Goal: Task Accomplishment & Management: Use online tool/utility

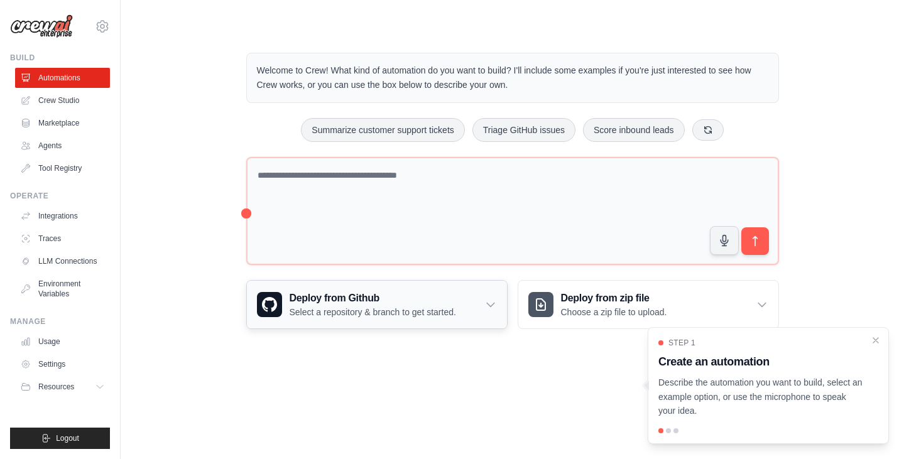
click at [390, 294] on h3 "Deploy from Github" at bounding box center [373, 298] width 167 height 15
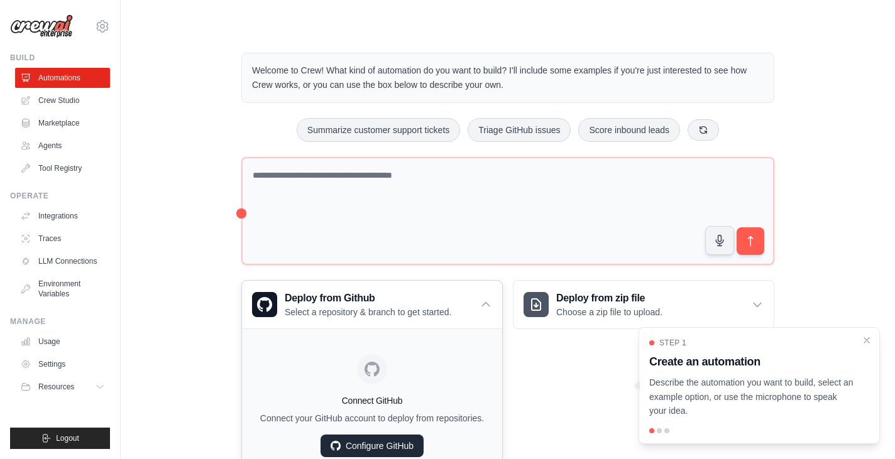
click at [396, 442] on link "Configure GitHub" at bounding box center [372, 446] width 103 height 23
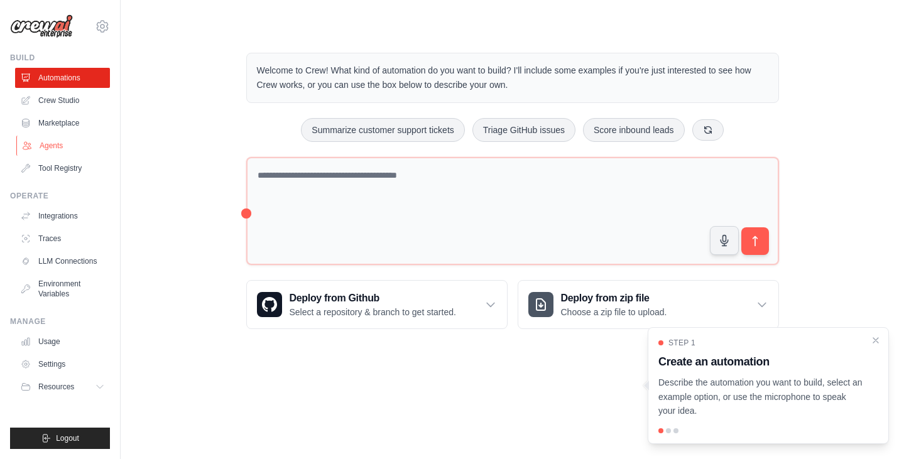
click at [41, 149] on link "Agents" at bounding box center [63, 146] width 95 height 20
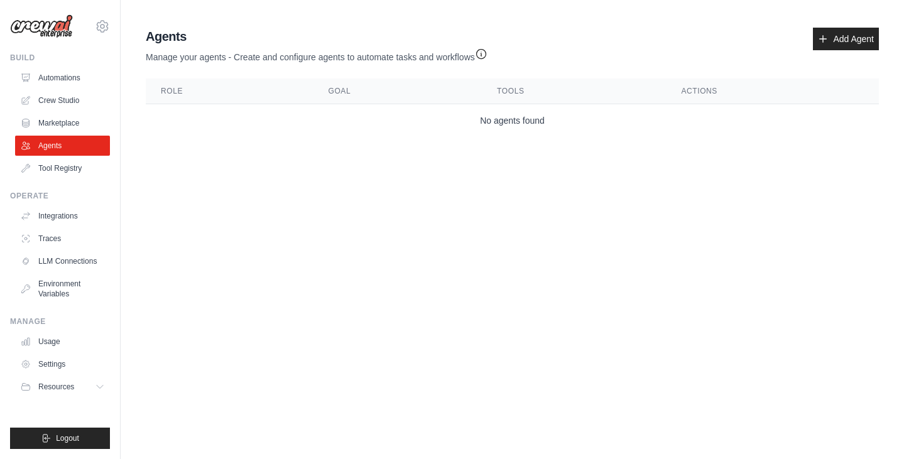
click at [41, 89] on ul "Automations Crew Studio Marketplace Agents Tool Registry" at bounding box center [62, 123] width 95 height 111
click at [41, 83] on link "Automations" at bounding box center [63, 78] width 95 height 20
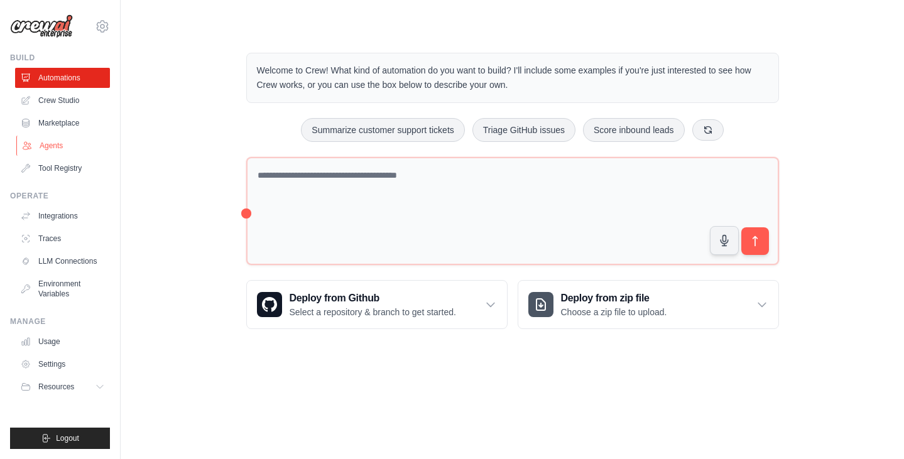
click at [40, 153] on link "Agents" at bounding box center [63, 146] width 95 height 20
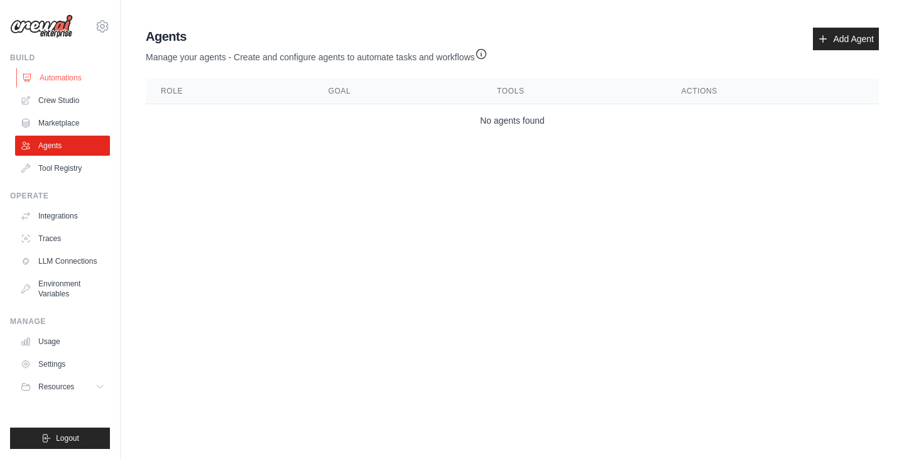
click at [87, 76] on link "Automations" at bounding box center [63, 78] width 95 height 20
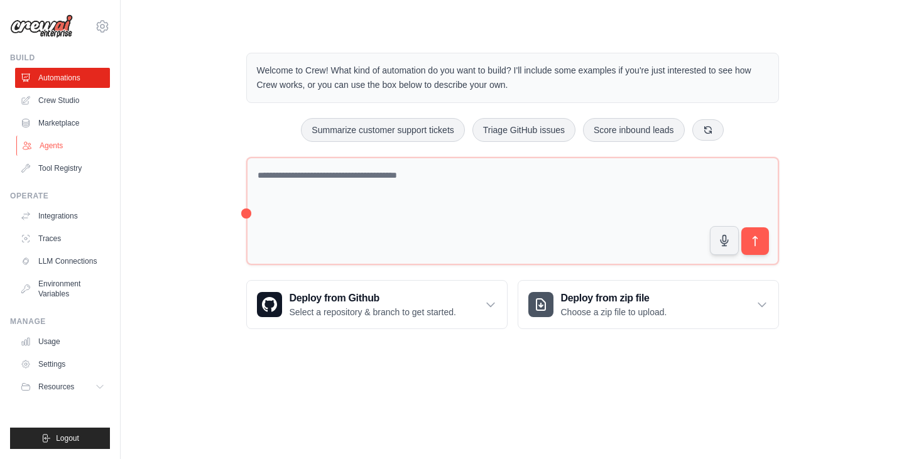
click at [81, 146] on link "Agents" at bounding box center [63, 146] width 95 height 20
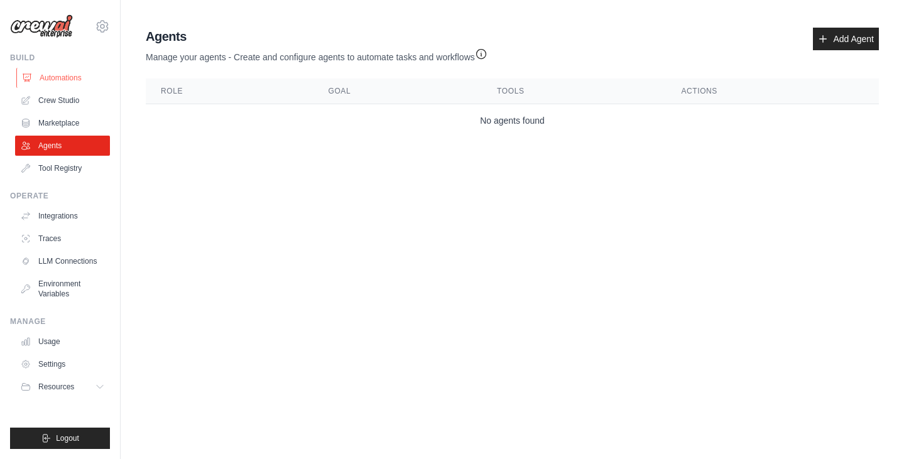
click at [74, 75] on link "Automations" at bounding box center [63, 78] width 95 height 20
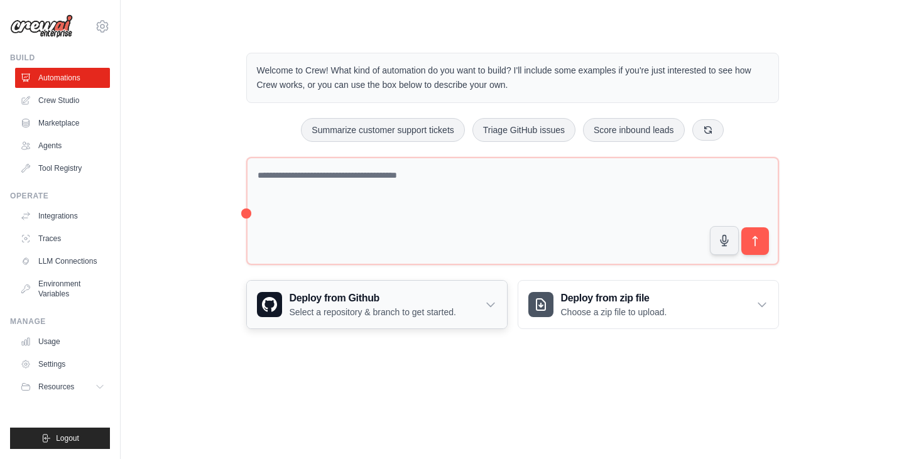
click at [302, 299] on h3 "Deploy from Github" at bounding box center [373, 298] width 167 height 15
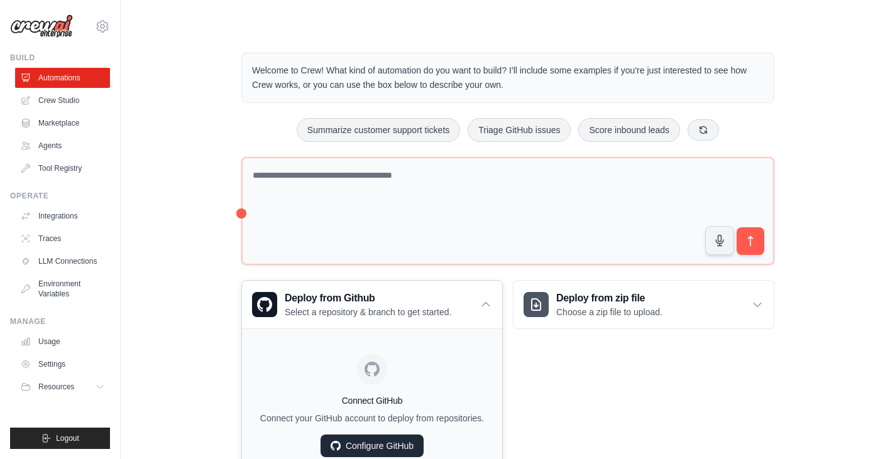
click at [366, 438] on link "Configure GitHub" at bounding box center [372, 446] width 103 height 23
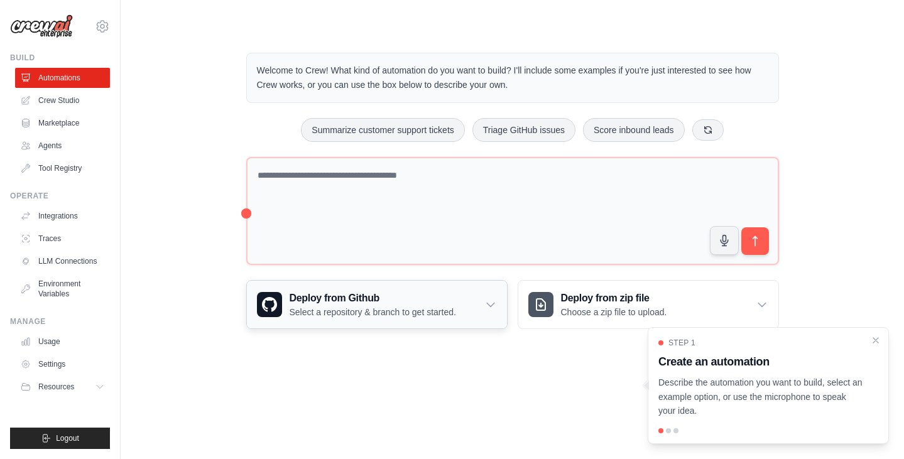
click at [318, 285] on div "Deploy from Github Select a repository & branch to get started." at bounding box center [377, 305] width 260 height 48
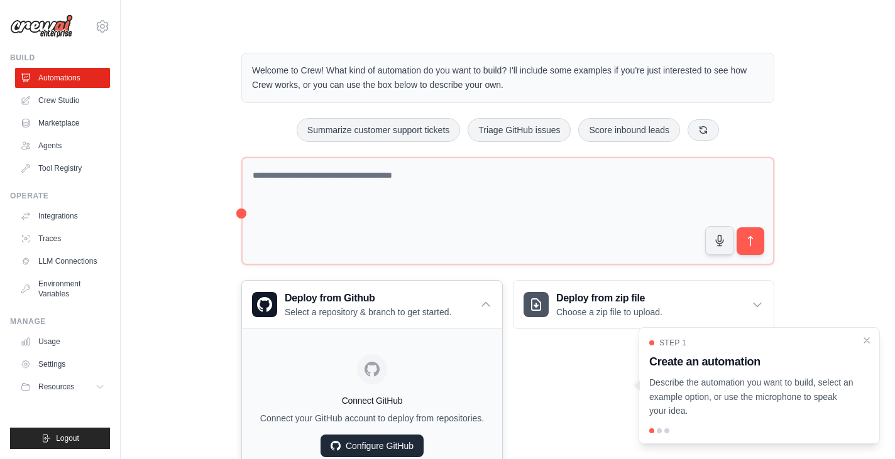
click at [376, 447] on link "Configure GitHub" at bounding box center [372, 446] width 103 height 23
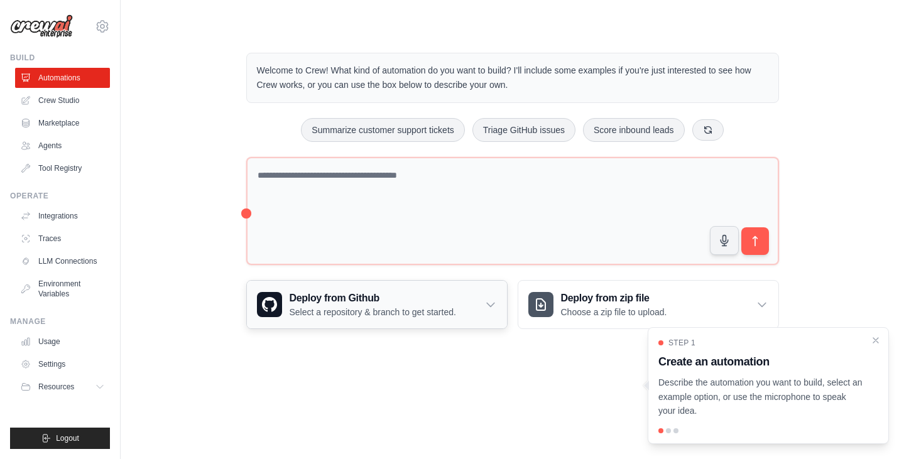
click at [425, 302] on h3 "Deploy from Github" at bounding box center [373, 298] width 167 height 15
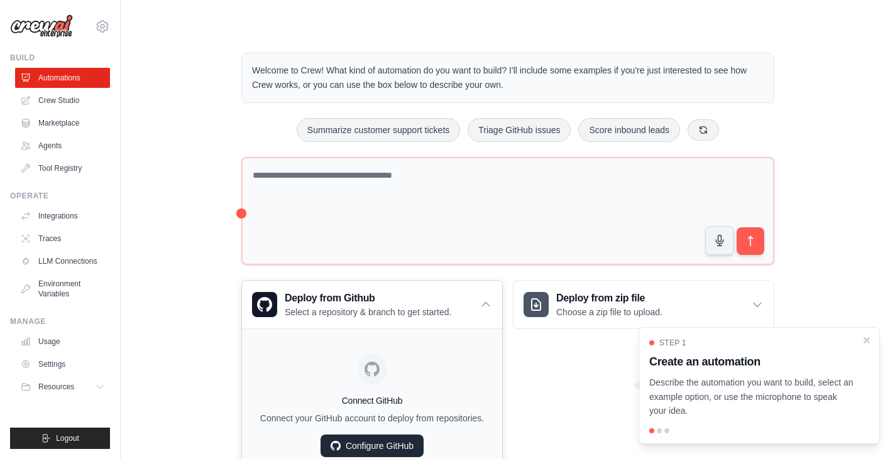
click at [363, 446] on link "Configure GitHub" at bounding box center [372, 446] width 103 height 23
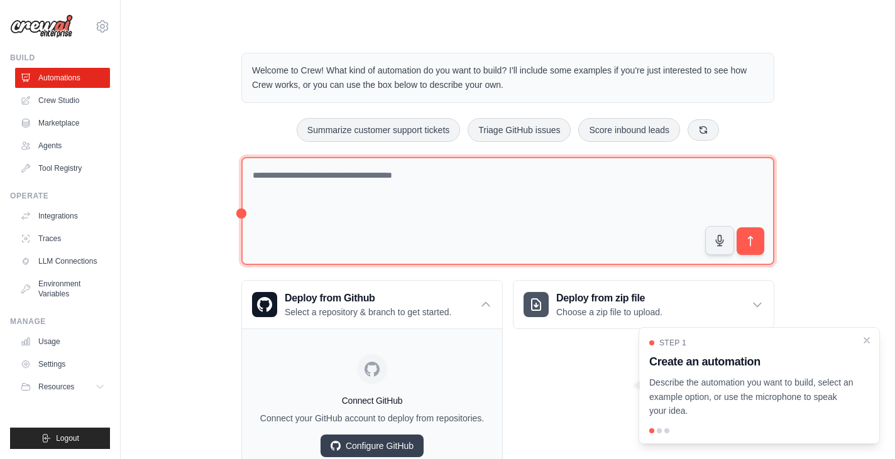
click at [295, 183] on textarea at bounding box center [507, 211] width 533 height 109
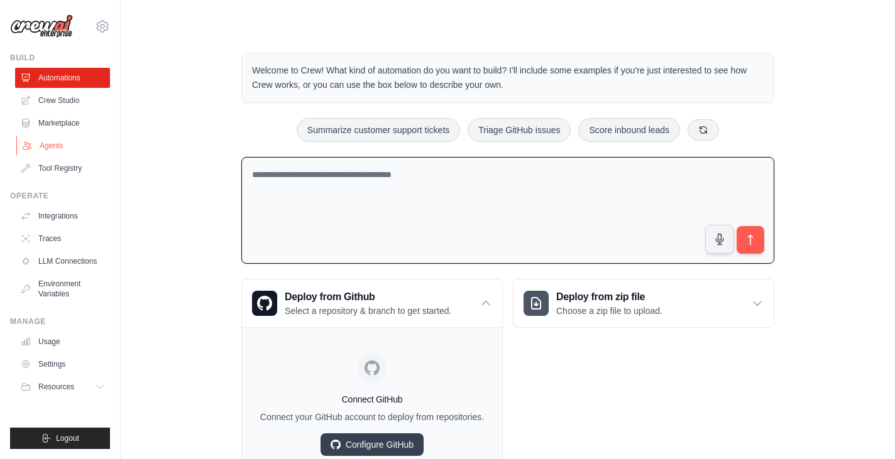
click at [50, 145] on link "Agents" at bounding box center [63, 146] width 95 height 20
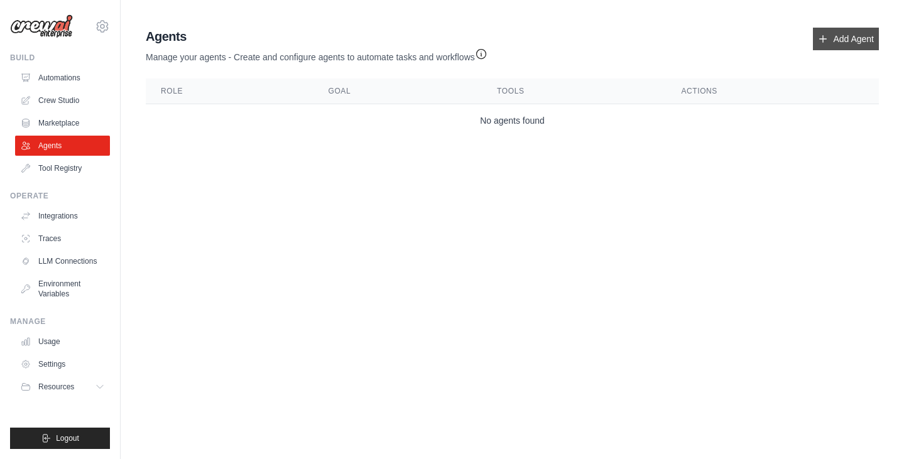
click at [833, 35] on link "Add Agent" at bounding box center [846, 39] width 66 height 23
click at [834, 38] on link "Add Agent" at bounding box center [846, 39] width 66 height 23
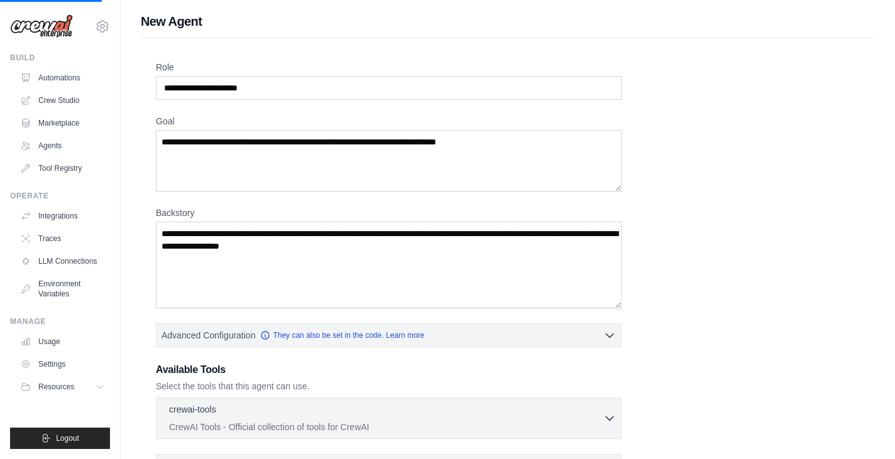
click at [847, 43] on div "Role Goal Backstory Advanced Configuration They can also be set in the code. Le…" at bounding box center [508, 321] width 734 height 567
click at [397, 108] on div "Role Goal Backstory Advanced Configuration They can also be set in the code. Le…" at bounding box center [508, 311] width 704 height 500
click at [373, 93] on input "Role" at bounding box center [389, 88] width 466 height 24
type input "**********"
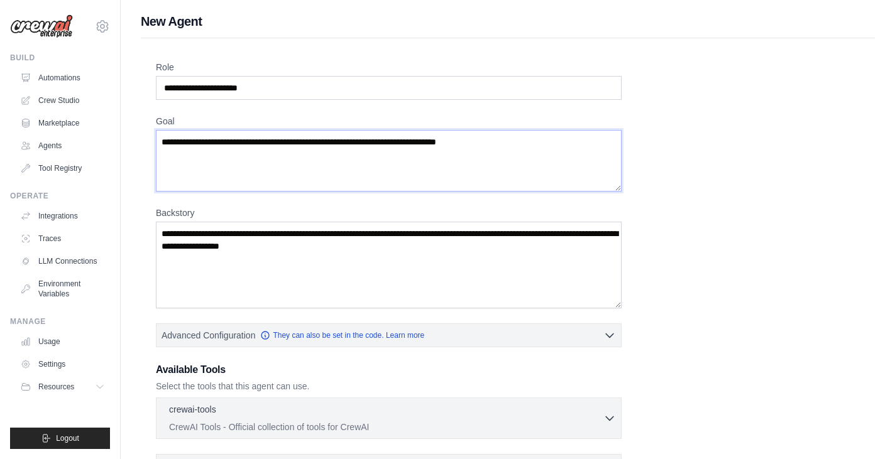
click at [517, 155] on textarea "Goal" at bounding box center [389, 161] width 466 height 62
click at [317, 141] on textarea "Goal" at bounding box center [389, 161] width 466 height 62
type textarea "*"
click at [457, 292] on textarea "Backstory" at bounding box center [389, 265] width 466 height 87
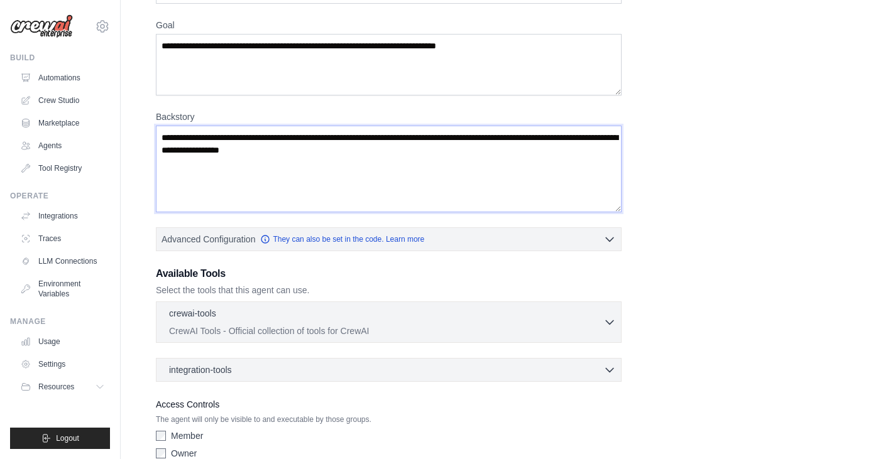
scroll to position [158, 0]
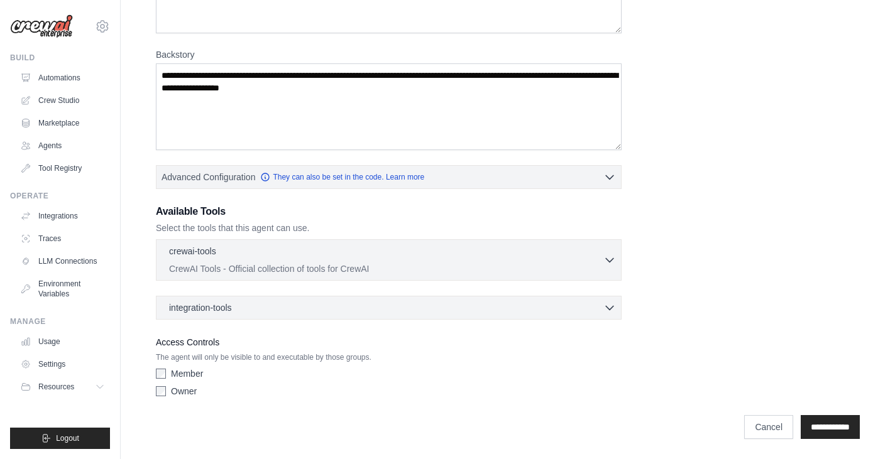
click at [414, 280] on div "crewai-tools 0 selected CrewAI Tools - Official collection of tools for CrewAI …" at bounding box center [389, 259] width 466 height 41
click at [405, 270] on p "CrewAI Tools - Official collection of tools for CrewAI" at bounding box center [386, 268] width 434 height 13
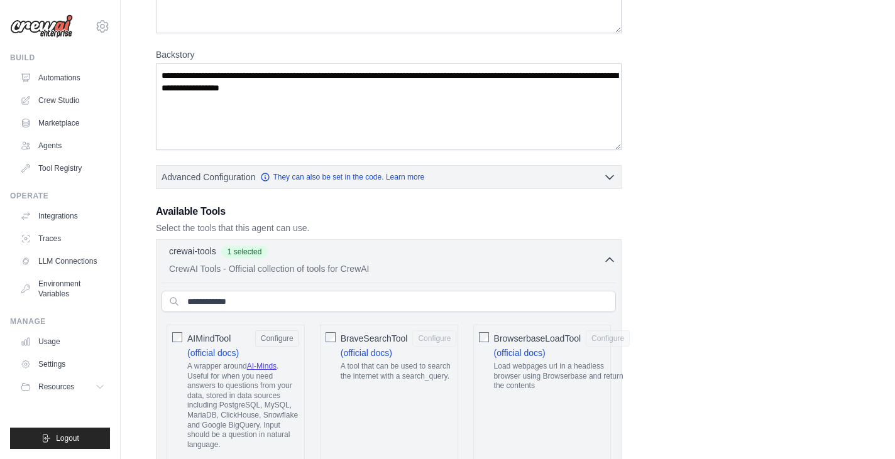
click at [607, 268] on button "crewai-tools 1 selected CrewAI Tools - Official collection of tools for CrewAI" at bounding box center [389, 259] width 454 height 30
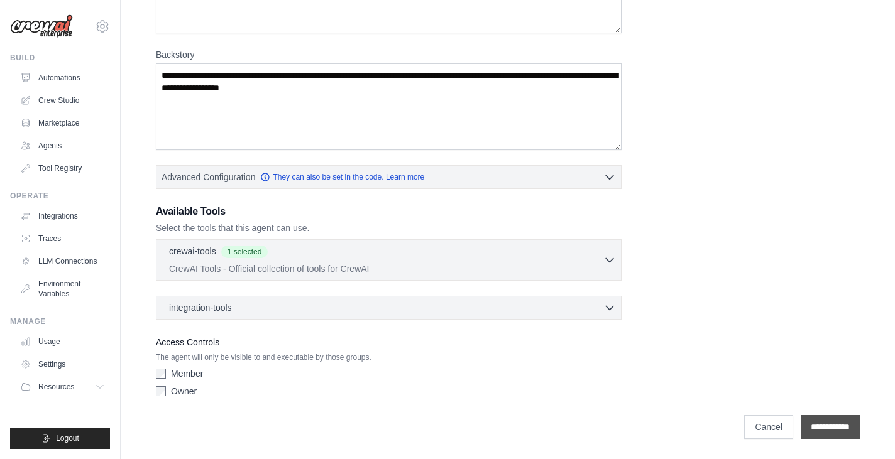
click at [801, 420] on input "**********" at bounding box center [830, 427] width 59 height 24
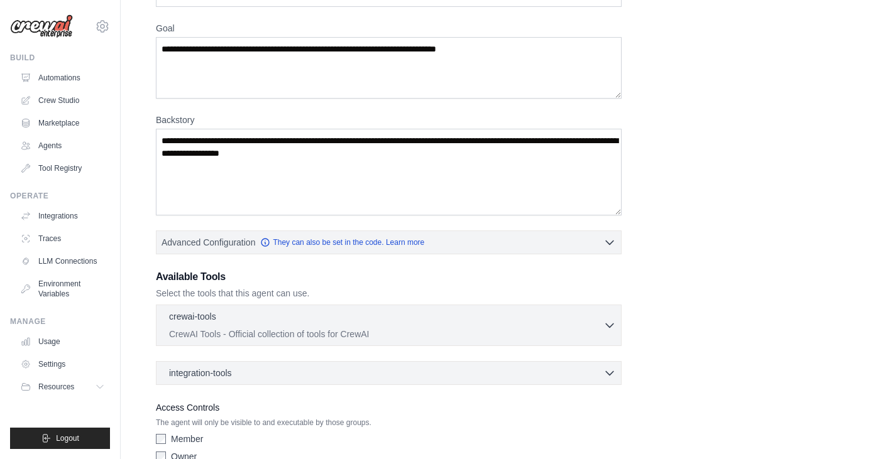
scroll to position [0, 0]
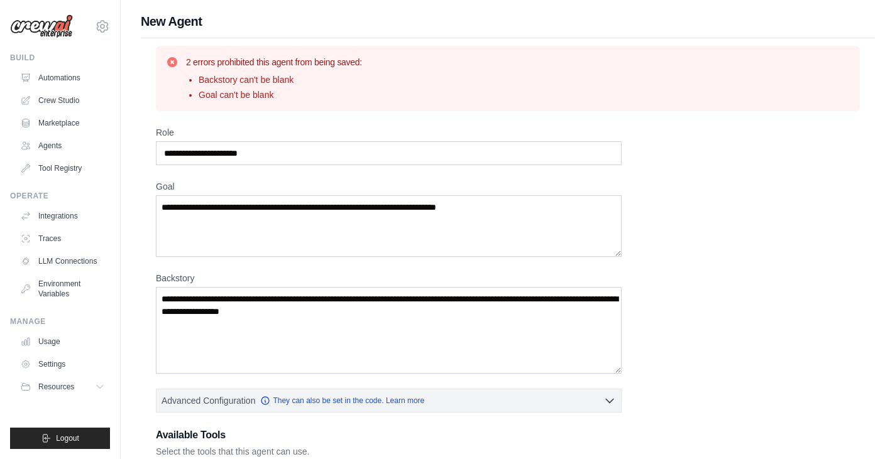
click at [832, 426] on div "**********" at bounding box center [508, 376] width 704 height 500
click at [338, 310] on textarea "Backstory" at bounding box center [389, 330] width 466 height 87
click at [170, 214] on textarea "Goal" at bounding box center [389, 226] width 466 height 62
type textarea "**********"
click at [176, 301] on textarea "Backstory" at bounding box center [389, 330] width 466 height 87
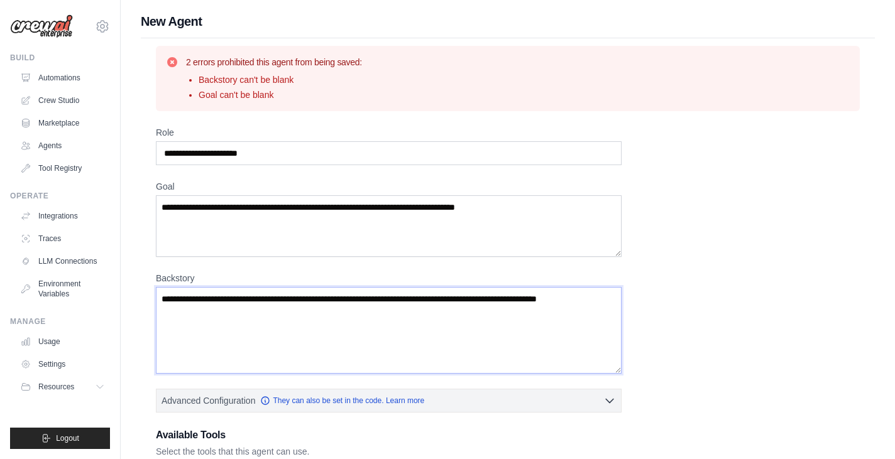
click at [216, 304] on textarea "**********" at bounding box center [389, 330] width 466 height 87
click at [290, 299] on textarea "**********" at bounding box center [389, 330] width 466 height 87
click at [222, 313] on textarea "**********" at bounding box center [389, 330] width 466 height 87
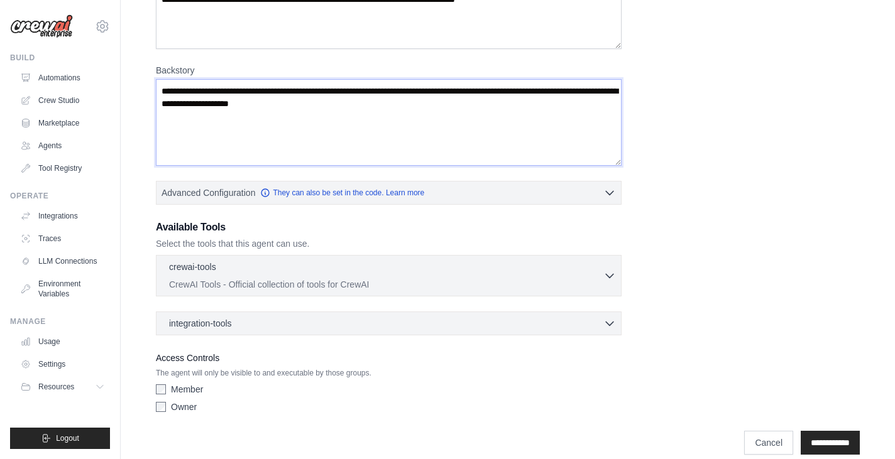
scroll to position [224, 0]
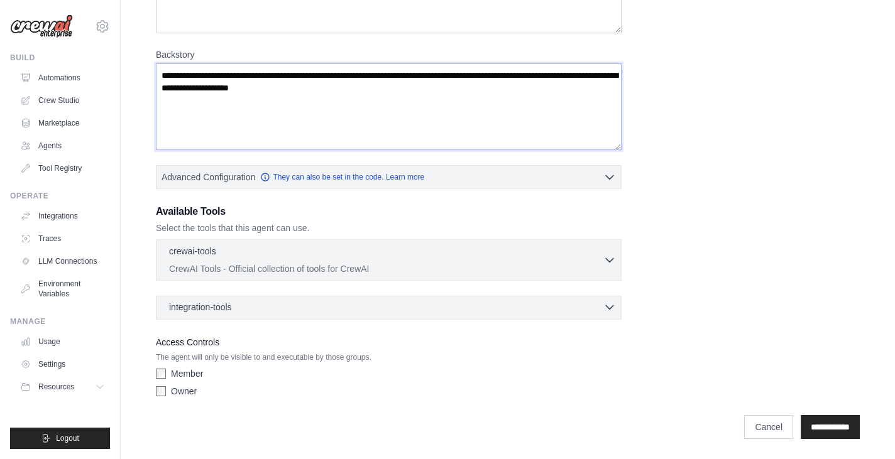
type textarea "**********"
click at [399, 310] on div "integration-tools 0 selected" at bounding box center [392, 307] width 447 height 13
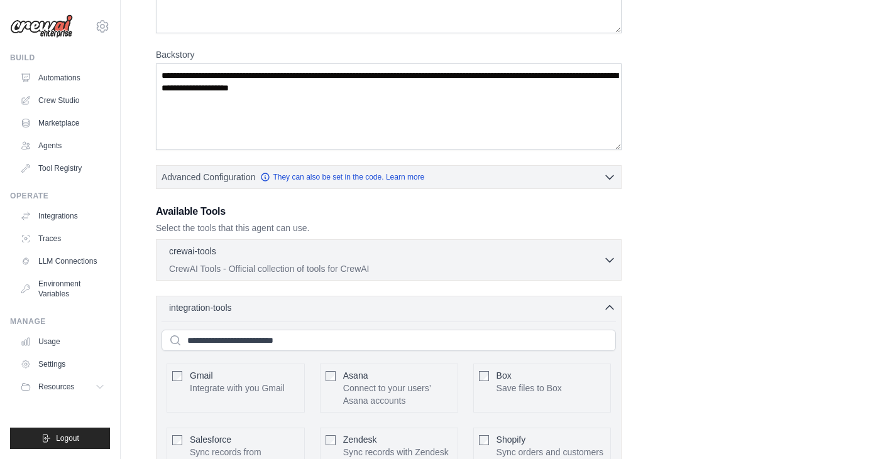
click at [249, 376] on div "Gmail Integrate with you Gmail" at bounding box center [237, 382] width 95 height 25
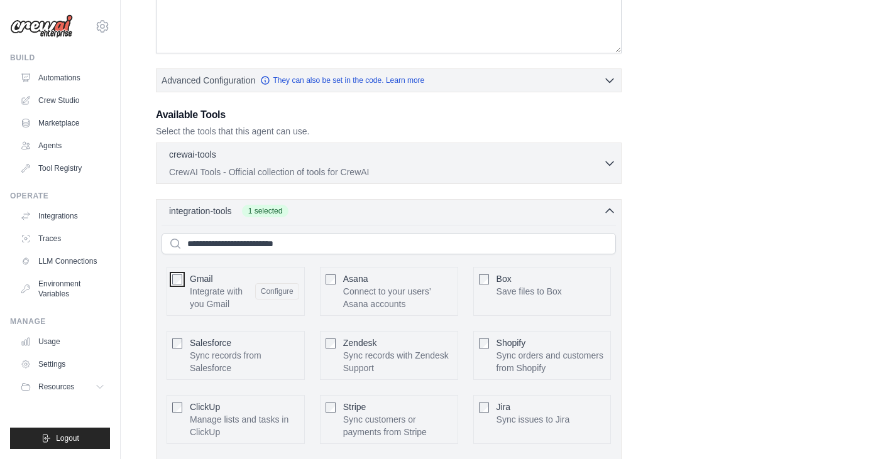
scroll to position [373, 0]
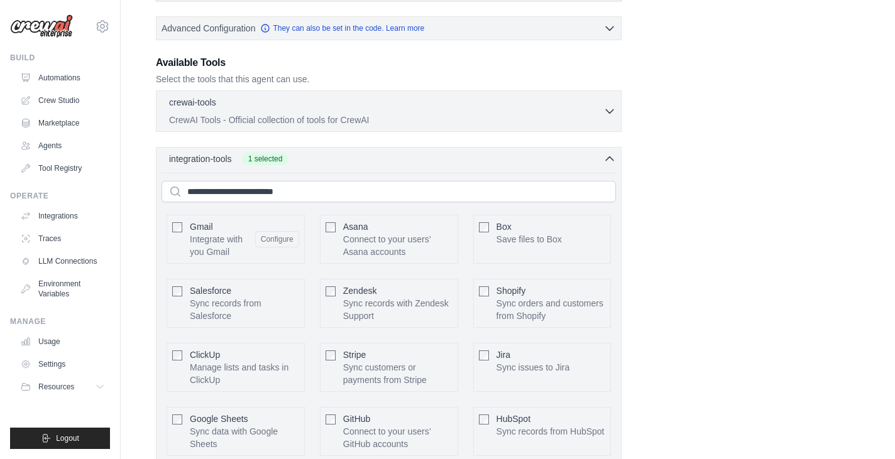
click at [800, 288] on div "**********" at bounding box center [508, 190] width 704 height 873
click at [603, 168] on div "integration-tools 1 selected Gmail Asana Box Salesforce" at bounding box center [389, 345] width 466 height 397
click at [603, 162] on div "integration-tools 1 selected" at bounding box center [392, 158] width 447 height 13
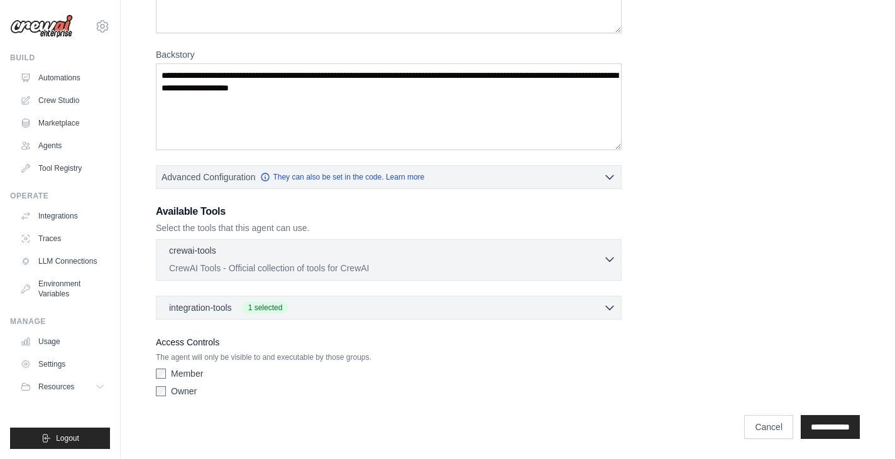
click at [576, 258] on div "crewai-tools 0 selected" at bounding box center [386, 251] width 434 height 15
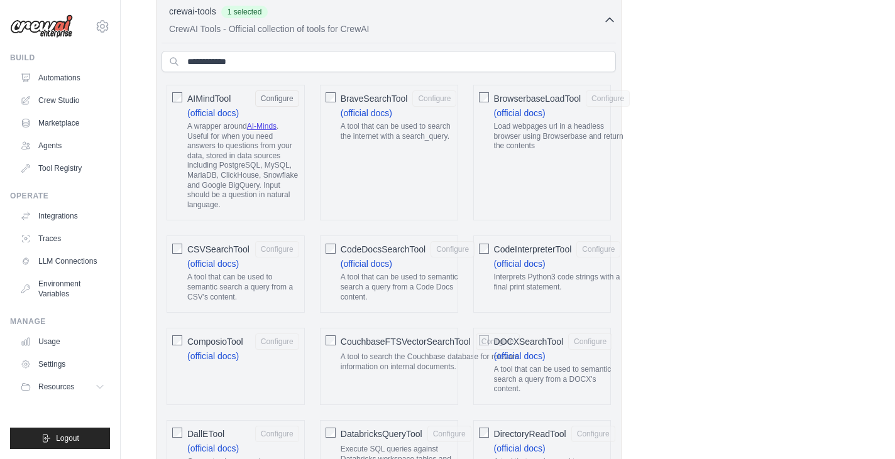
scroll to position [462, 0]
click at [182, 97] on div "AIMindTool Configure (official docs) A wrapper around AI-Minds . Useful for whe…" at bounding box center [236, 155] width 138 height 136
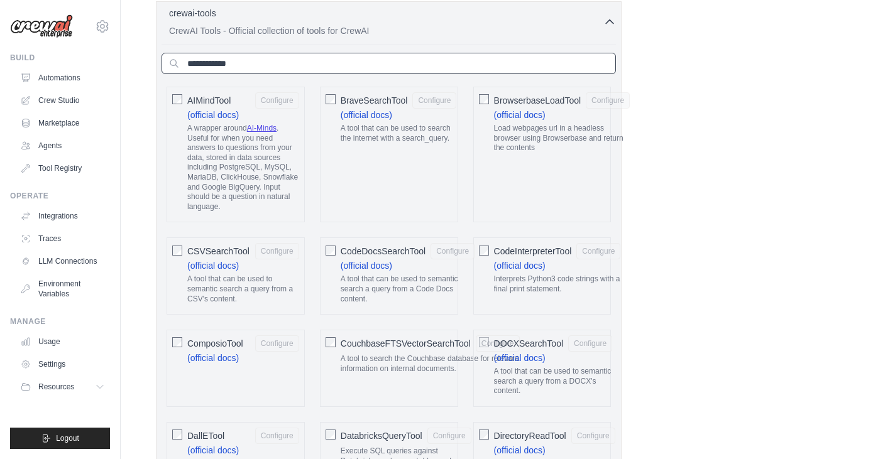
click at [245, 65] on input "text" at bounding box center [389, 63] width 454 height 21
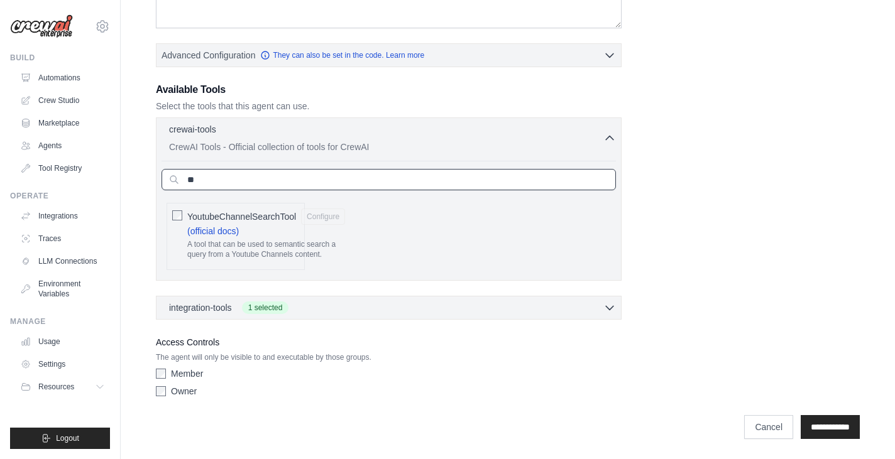
type input "*"
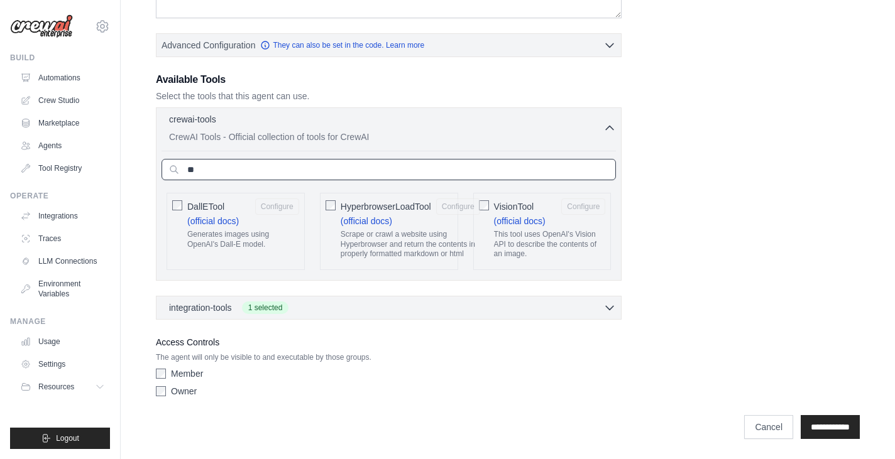
type input "*"
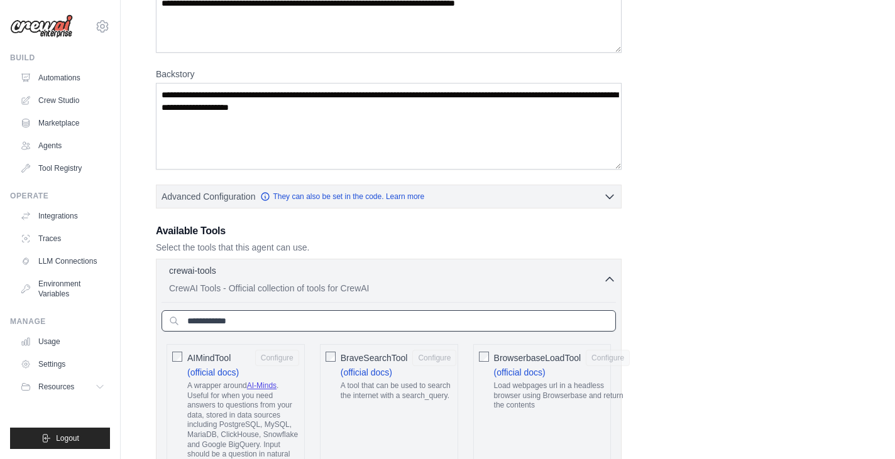
scroll to position [0, 0]
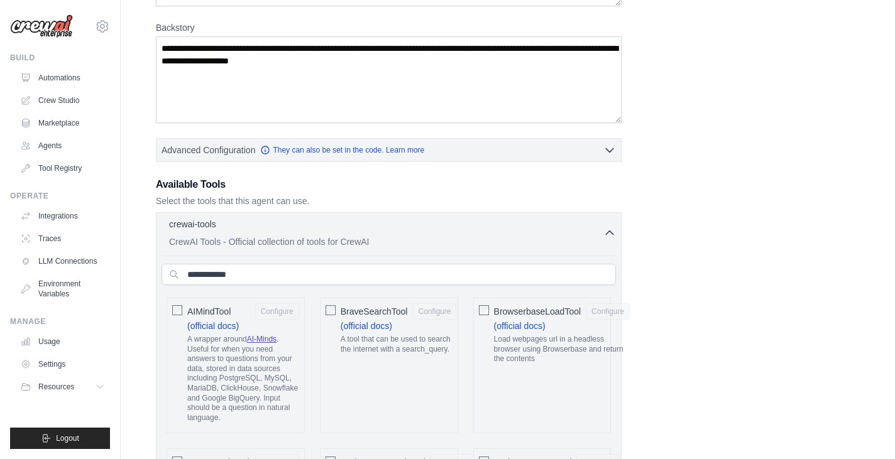
scroll to position [296, 0]
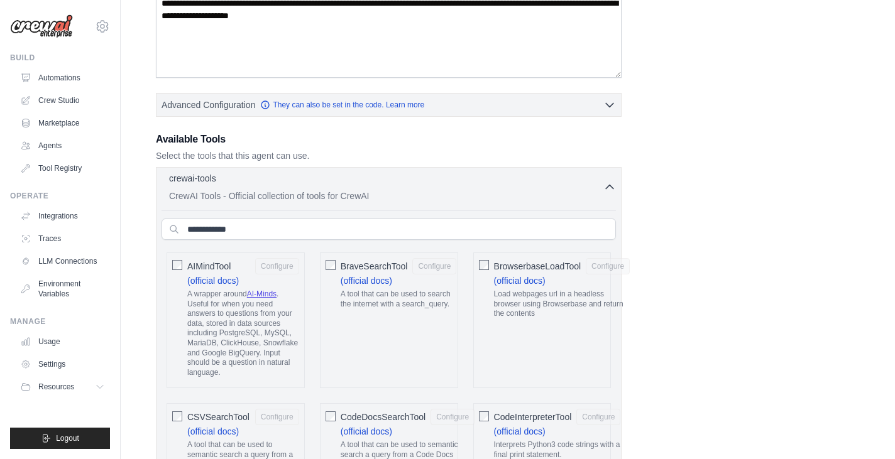
click at [611, 191] on icon "button" at bounding box center [609, 187] width 13 height 13
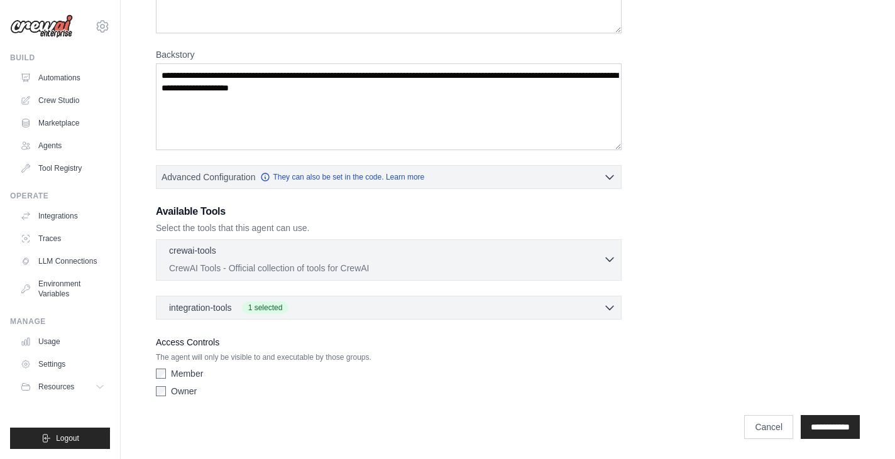
scroll to position [224, 0]
click at [815, 425] on input "**********" at bounding box center [830, 427] width 59 height 24
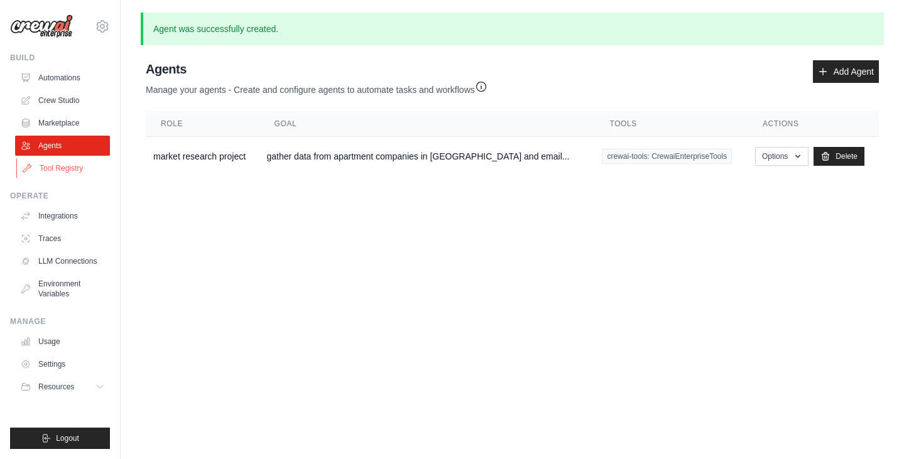
click at [73, 163] on link "Tool Registry" at bounding box center [63, 168] width 95 height 20
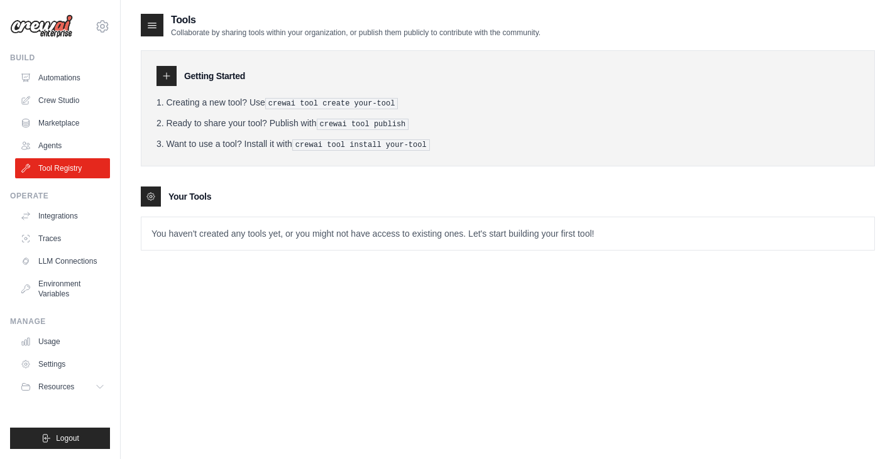
click at [251, 234] on p "You haven't created any tools yet, or you might not have access to existing one…" at bounding box center [507, 233] width 733 height 33
click at [199, 192] on h3 "Your Tools" at bounding box center [189, 196] width 43 height 13
click at [168, 75] on icon at bounding box center [166, 76] width 6 height 6
click at [70, 223] on link "Integrations" at bounding box center [63, 216] width 95 height 20
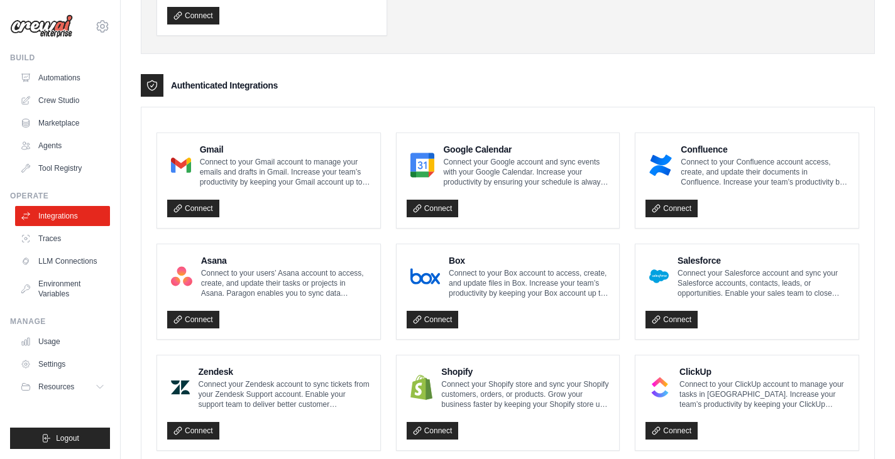
scroll to position [233, 0]
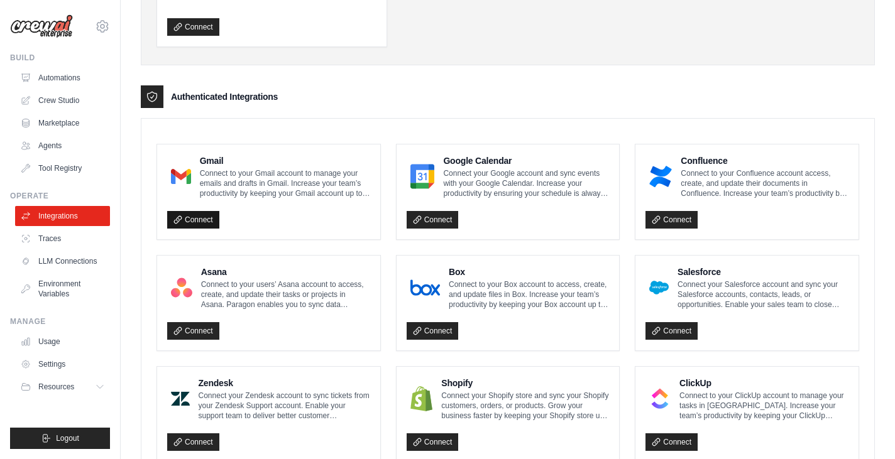
click at [195, 217] on link "Connect" at bounding box center [193, 220] width 52 height 18
click at [414, 217] on icon at bounding box center [417, 220] width 9 height 9
click at [421, 217] on icon at bounding box center [417, 220] width 9 height 9
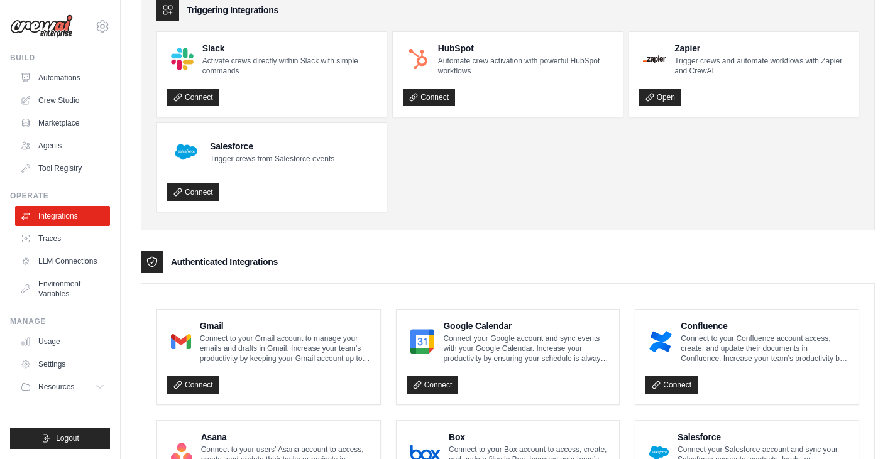
scroll to position [90, 0]
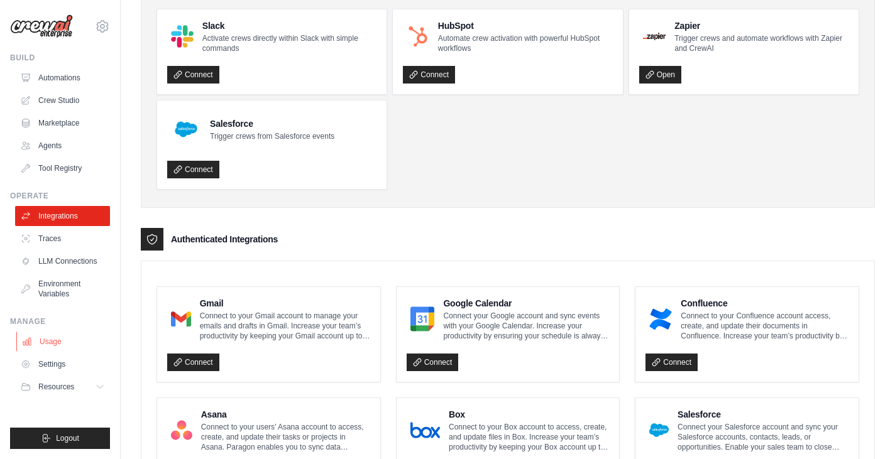
click at [50, 341] on link "Usage" at bounding box center [63, 342] width 95 height 20
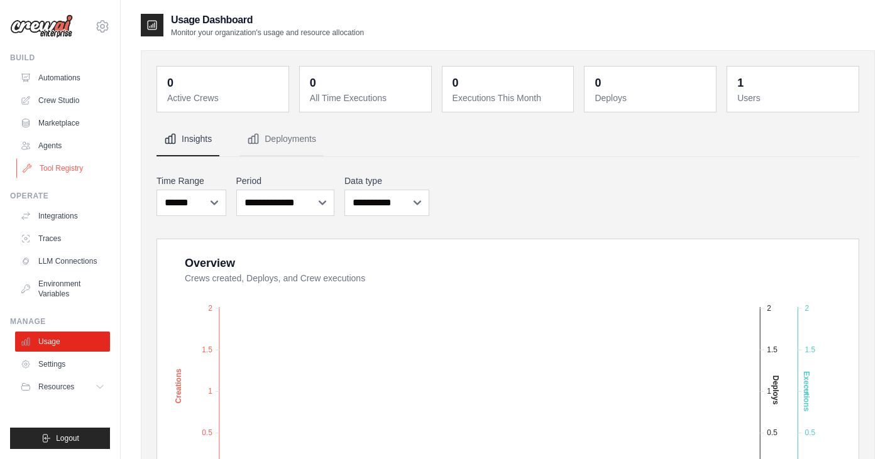
click at [76, 176] on link "Tool Registry" at bounding box center [63, 168] width 95 height 20
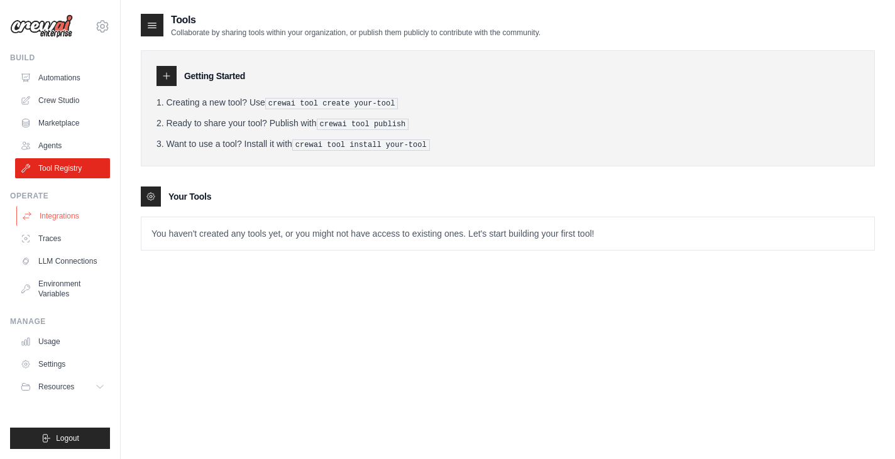
click at [69, 214] on link "Integrations" at bounding box center [63, 216] width 95 height 20
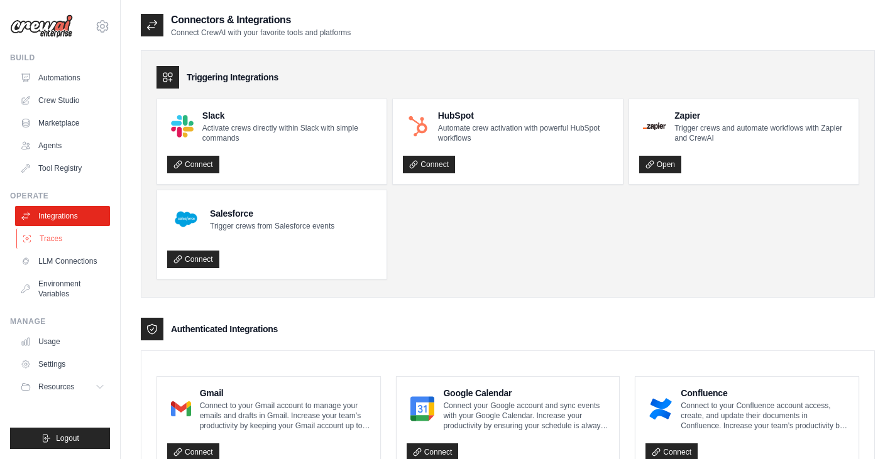
click at [62, 233] on link "Traces" at bounding box center [63, 239] width 95 height 20
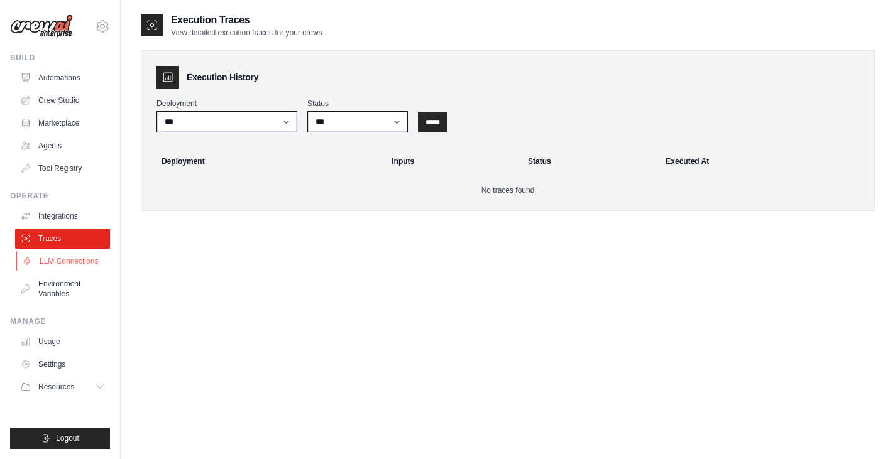
click at [67, 255] on link "LLM Connections" at bounding box center [63, 261] width 95 height 20
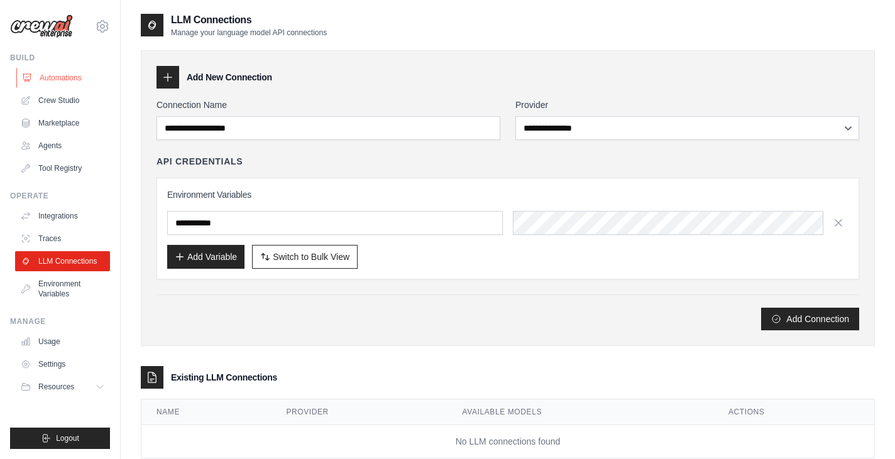
click at [82, 77] on link "Automations" at bounding box center [63, 78] width 95 height 20
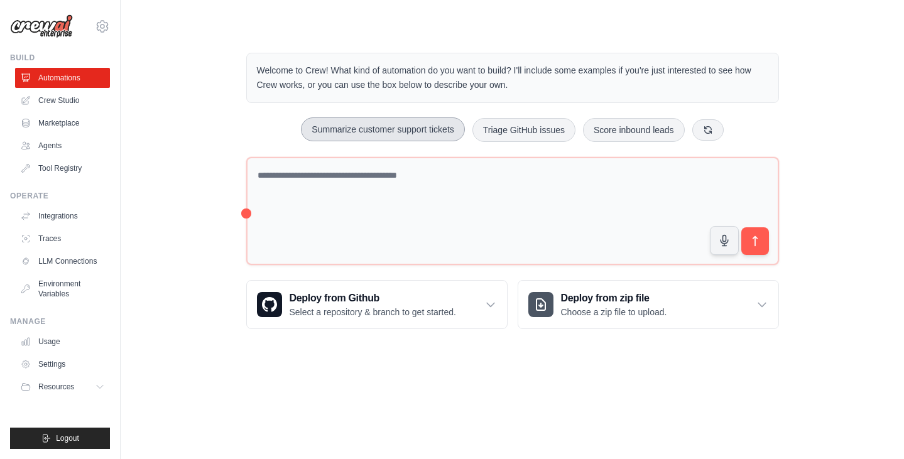
click at [365, 136] on button "Summarize customer support tickets" at bounding box center [382, 130] width 163 height 24
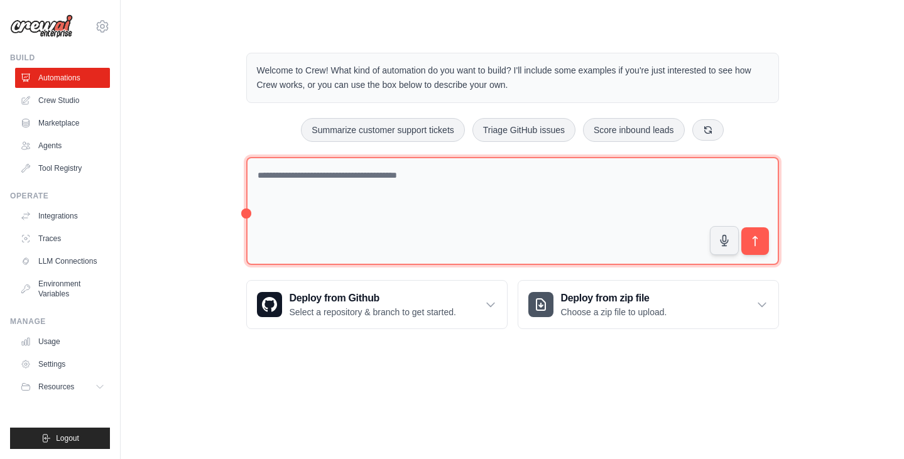
click at [260, 177] on textarea at bounding box center [512, 211] width 533 height 109
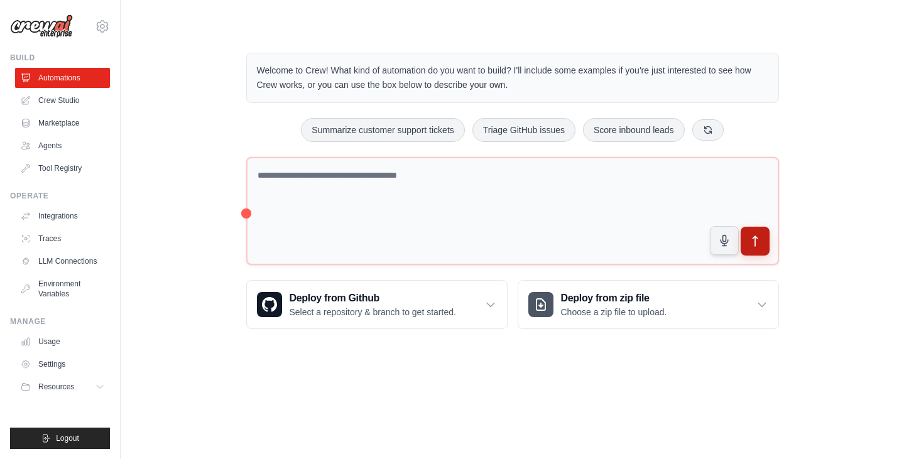
click at [760, 238] on icon "submit" at bounding box center [755, 241] width 13 height 13
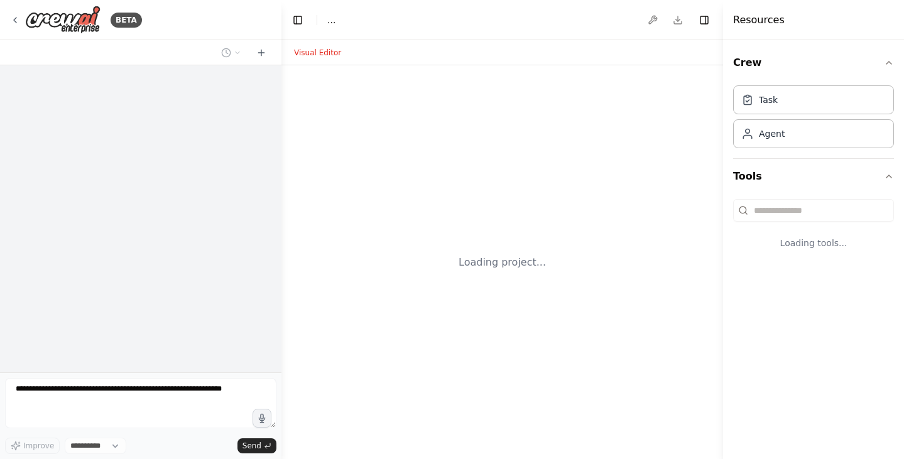
select select "****"
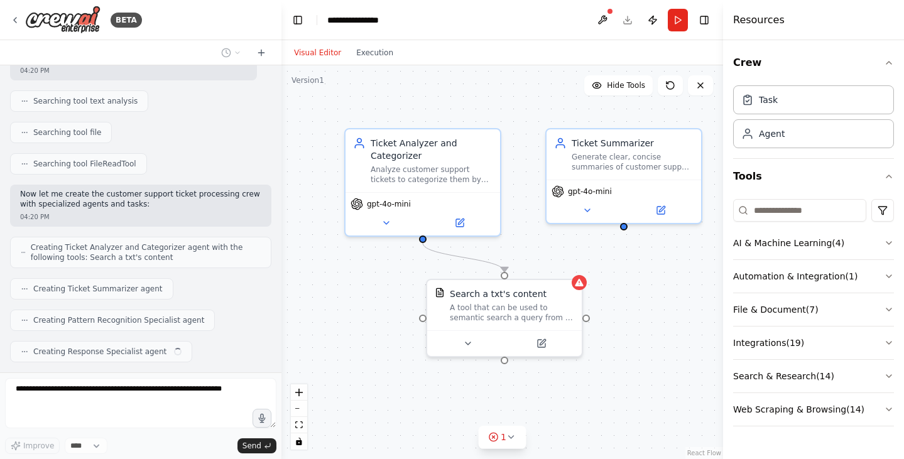
scroll to position [255, 0]
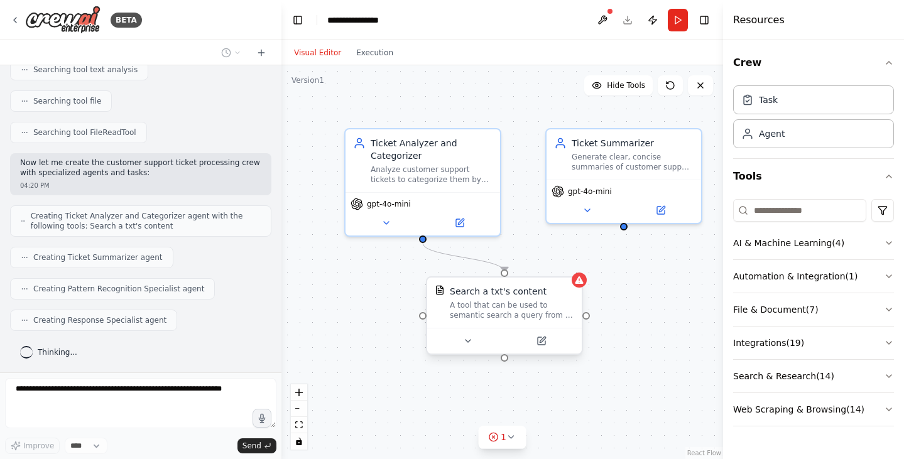
click at [515, 298] on div "Search a txt's content A tool that can be used to semantic search a query from …" at bounding box center [512, 302] width 124 height 35
click at [497, 438] on icon at bounding box center [493, 437] width 10 height 10
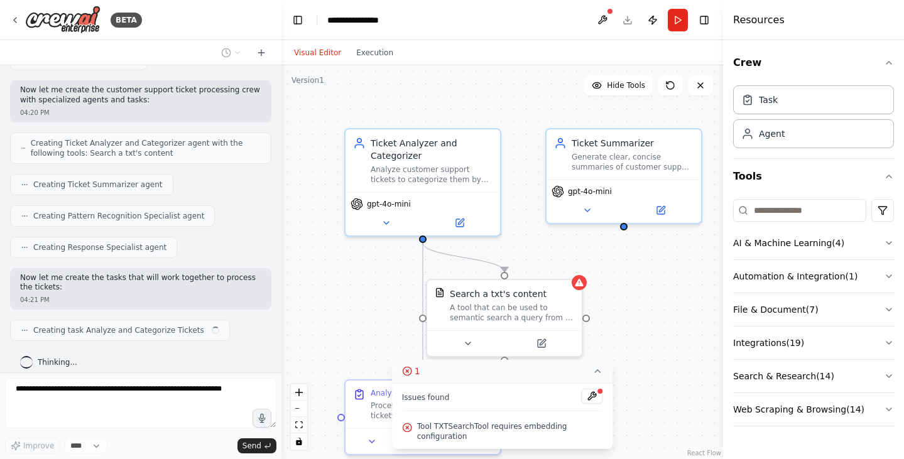
scroll to position [338, 0]
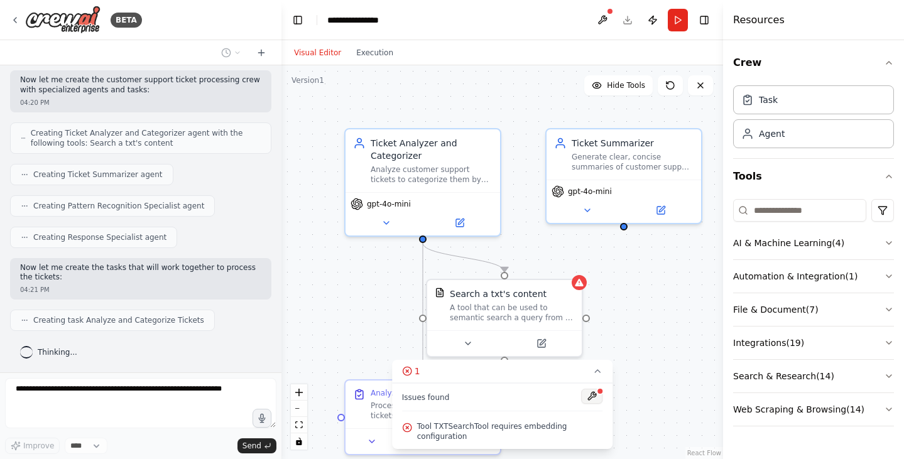
click at [587, 404] on button at bounding box center [591, 396] width 21 height 15
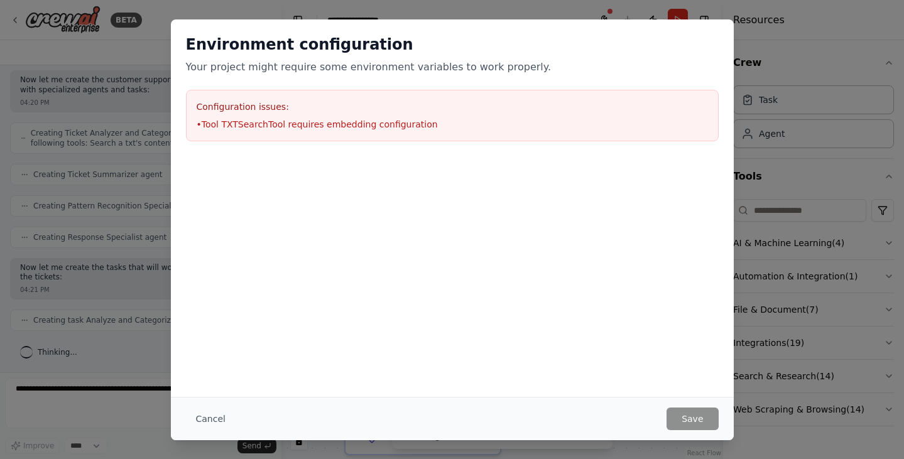
click at [432, 115] on div "Configuration issues: • Tool TXTSearchTool requires embedding configuration" at bounding box center [452, 116] width 533 height 52
click at [209, 412] on button "Cancel" at bounding box center [211, 419] width 50 height 23
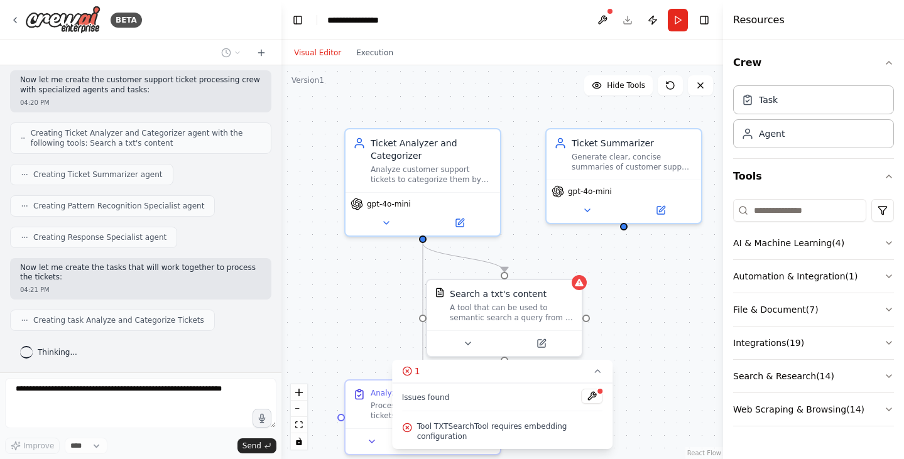
scroll to position [369, 0]
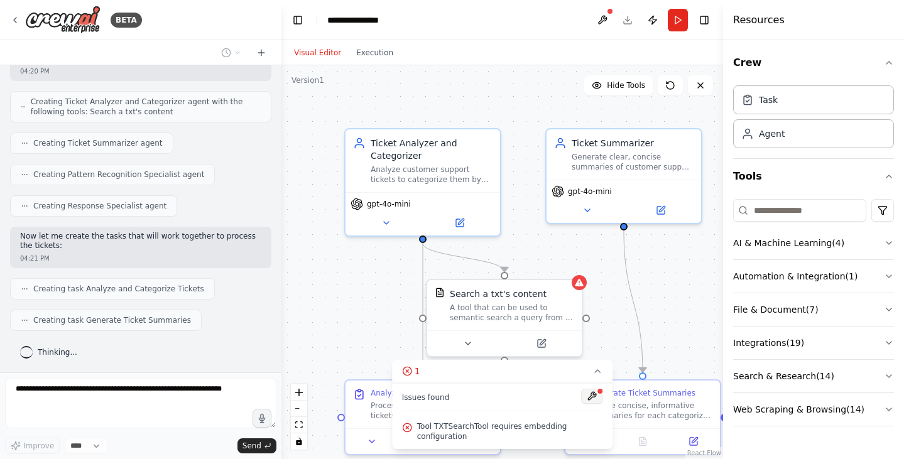
click at [589, 404] on button at bounding box center [591, 396] width 21 height 15
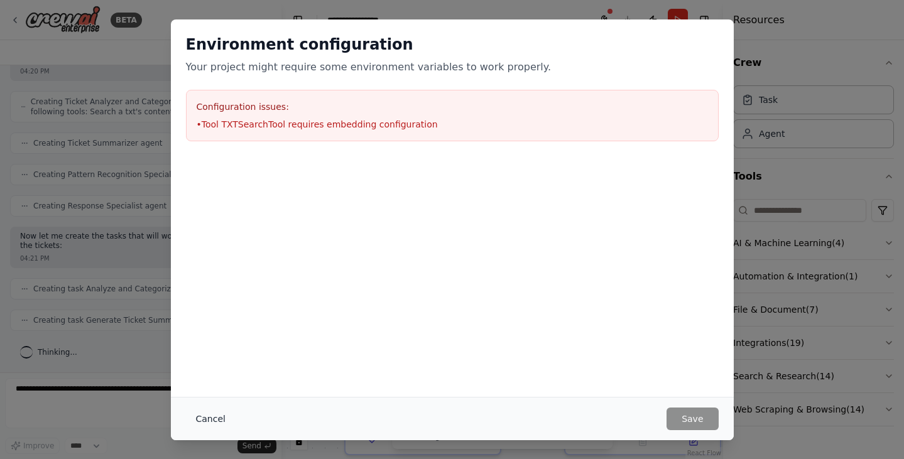
click at [214, 418] on button "Cancel" at bounding box center [211, 419] width 50 height 23
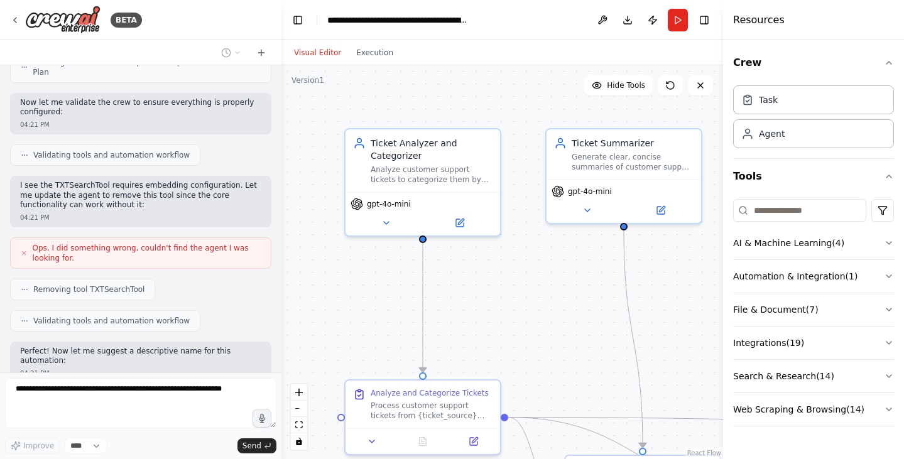
scroll to position [764, 0]
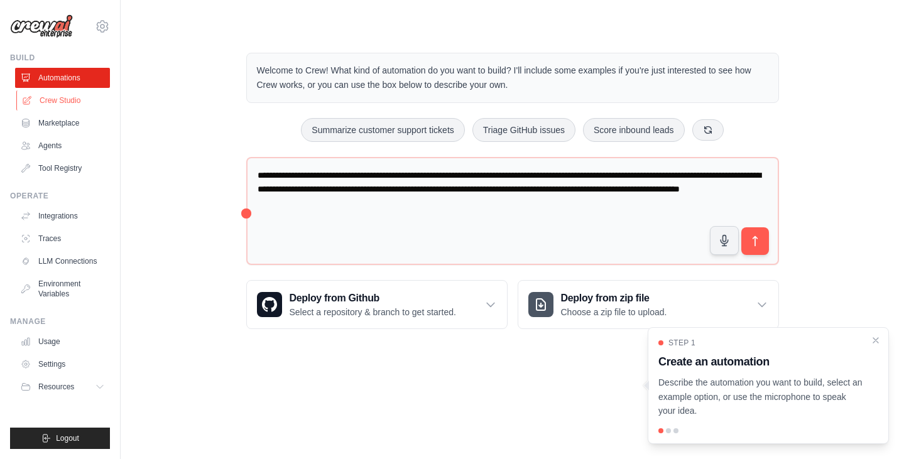
click at [72, 104] on link "Crew Studio" at bounding box center [63, 101] width 95 height 20
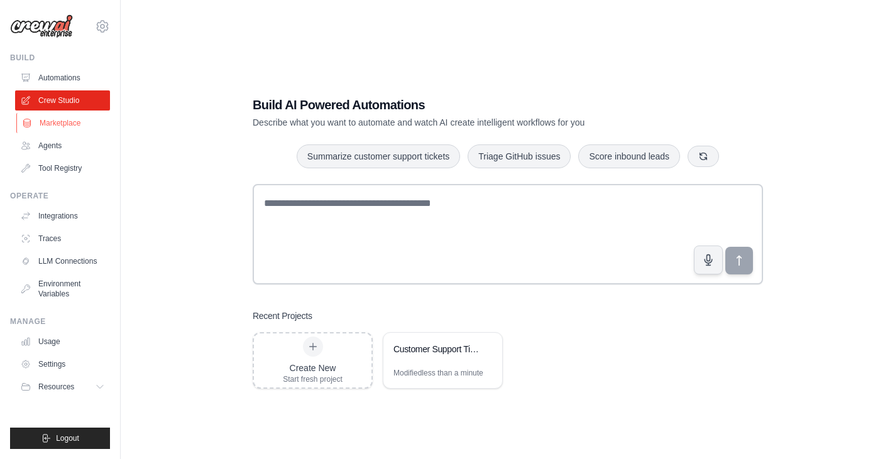
click at [73, 123] on link "Marketplace" at bounding box center [63, 123] width 95 height 20
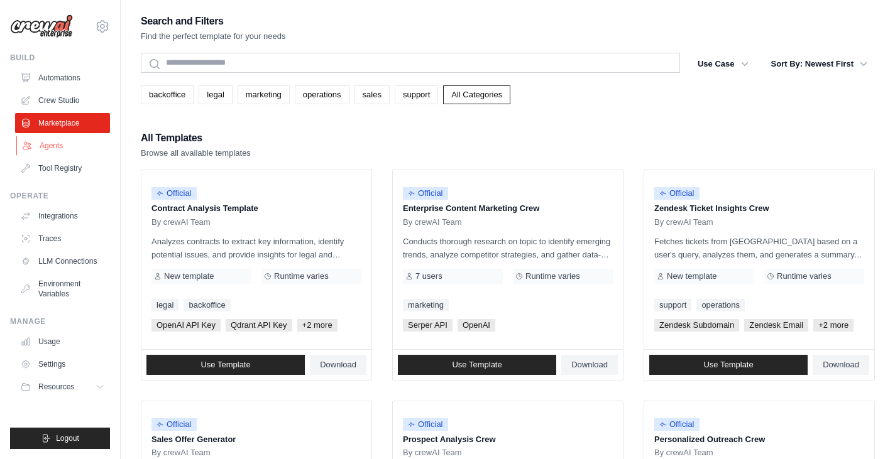
click at [75, 151] on link "Agents" at bounding box center [63, 146] width 95 height 20
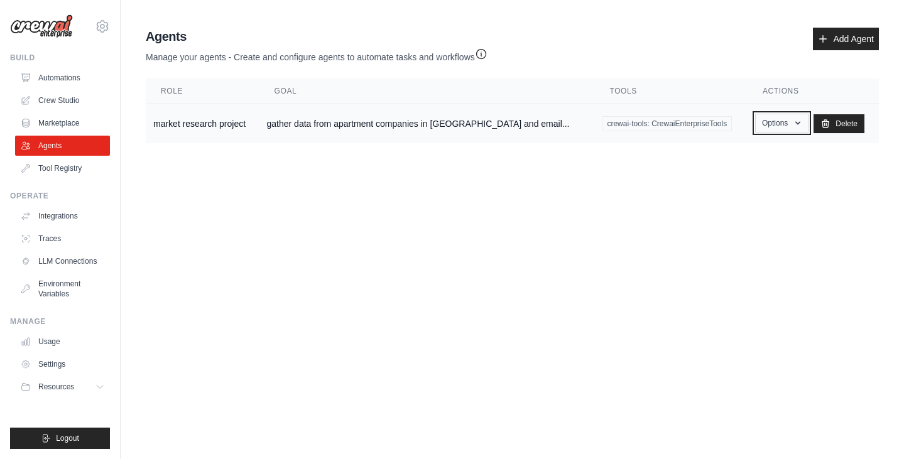
click at [767, 125] on button "Options" at bounding box center [781, 123] width 53 height 19
drag, startPoint x: 722, startPoint y: 189, endPoint x: 738, endPoint y: 177, distance: 19.7
drag, startPoint x: 738, startPoint y: 177, endPoint x: 726, endPoint y: 175, distance: 12.0
click at [726, 175] on link "Edit" at bounding box center [763, 174] width 91 height 23
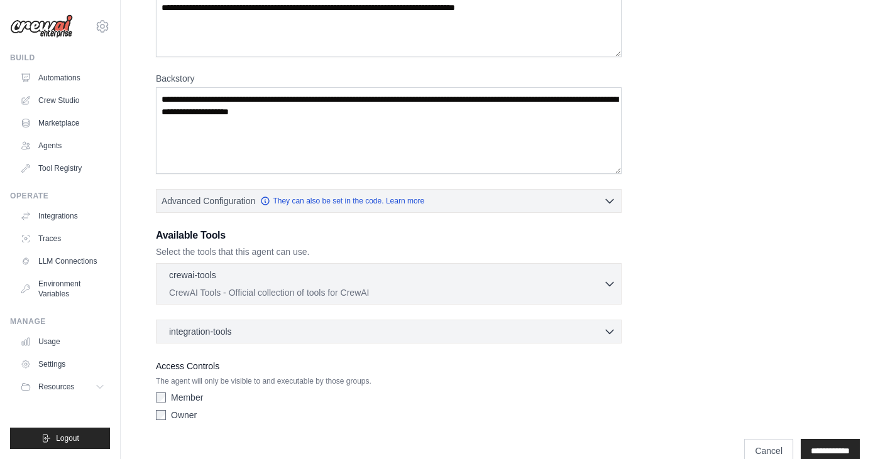
scroll to position [194, 0]
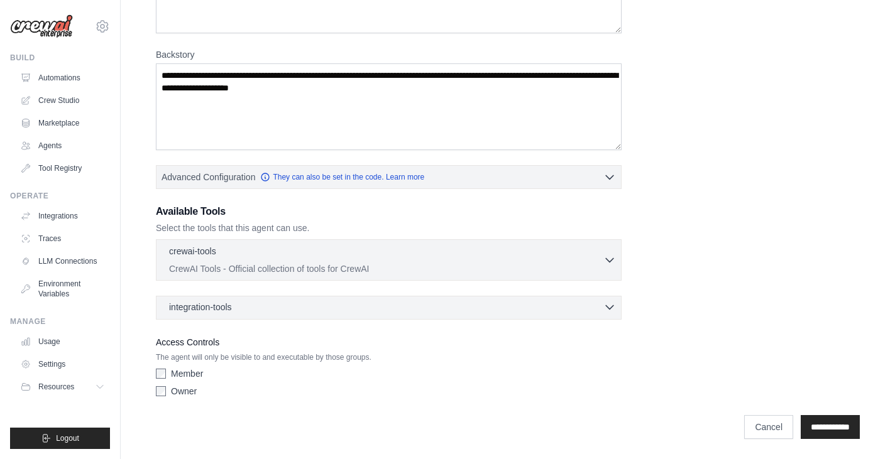
click at [590, 305] on div "integration-tools 0 selected" at bounding box center [392, 307] width 447 height 13
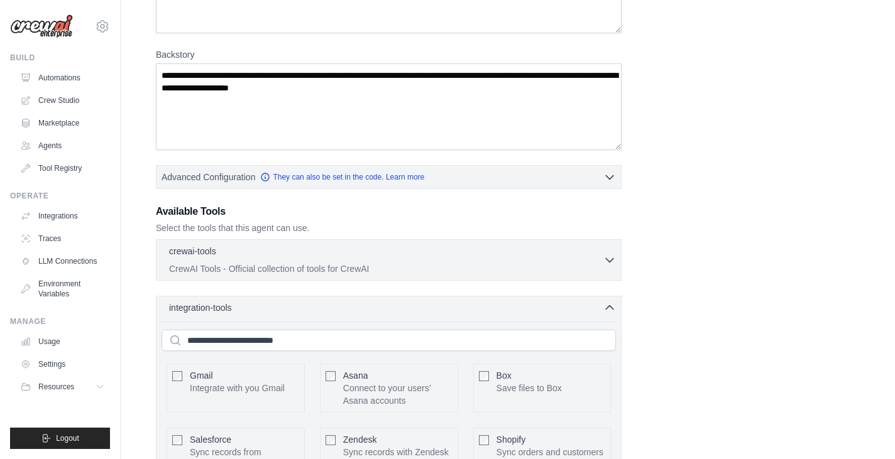
click at [251, 389] on p "Integrate with you Gmail" at bounding box center [237, 388] width 95 height 13
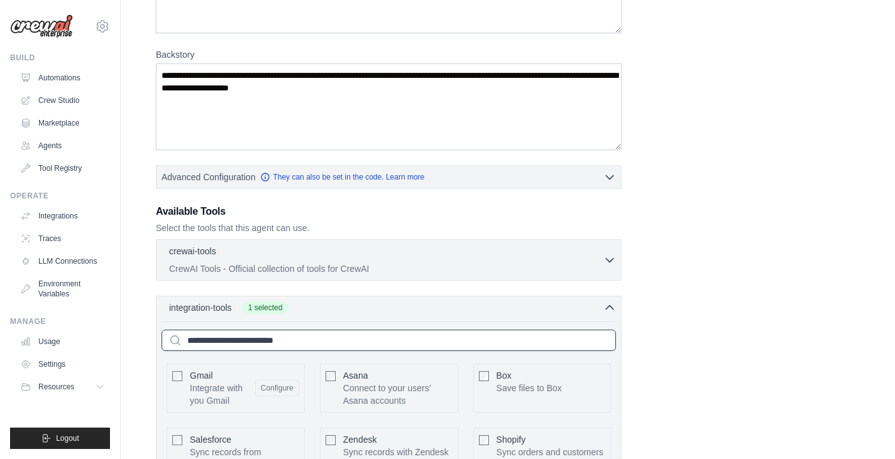
click at [290, 339] on input "text" at bounding box center [389, 340] width 454 height 21
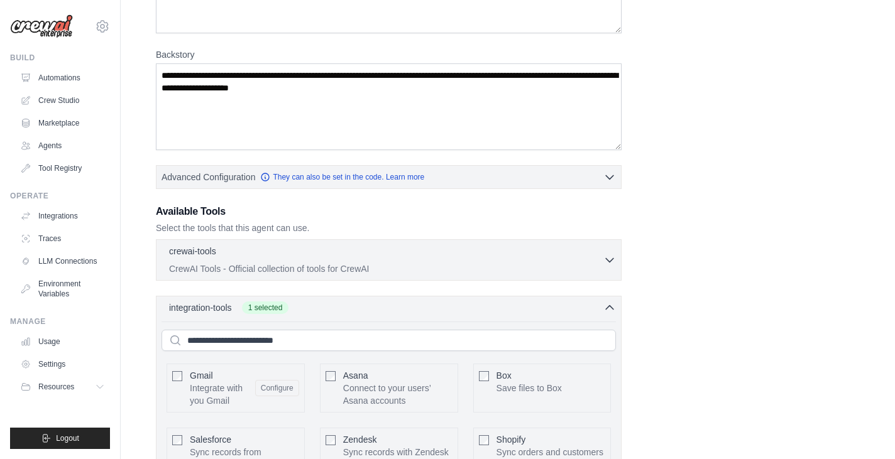
click at [675, 353] on div "**********" at bounding box center [508, 339] width 704 height 873
click at [590, 305] on div "integration-tools 1 selected" at bounding box center [392, 307] width 447 height 13
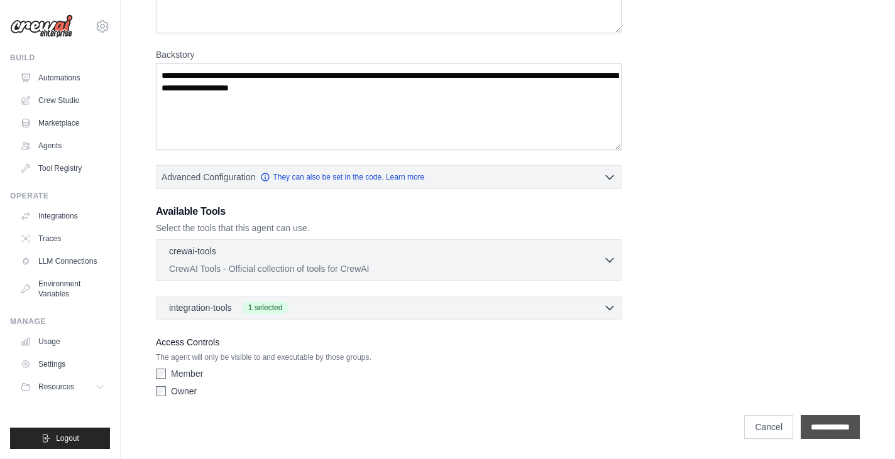
click at [850, 427] on input "**********" at bounding box center [830, 427] width 59 height 24
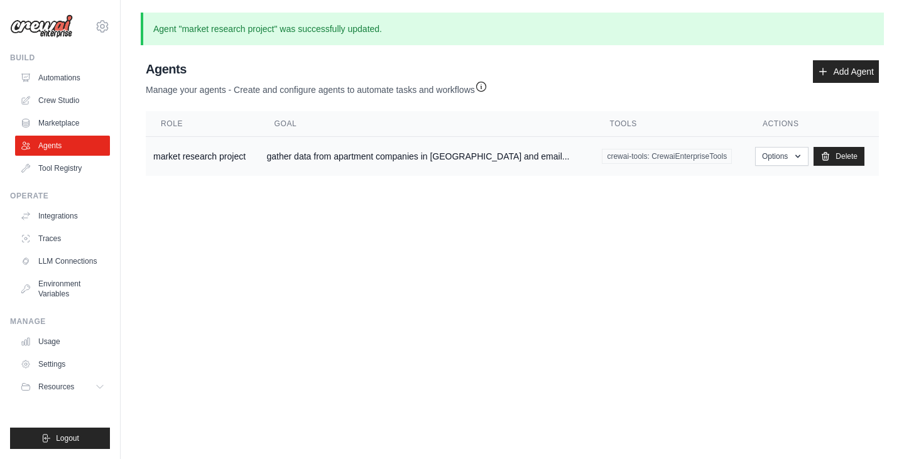
click at [507, 162] on td "gather data from apartment companies in atlanta and email..." at bounding box center [428, 157] width 336 height 40
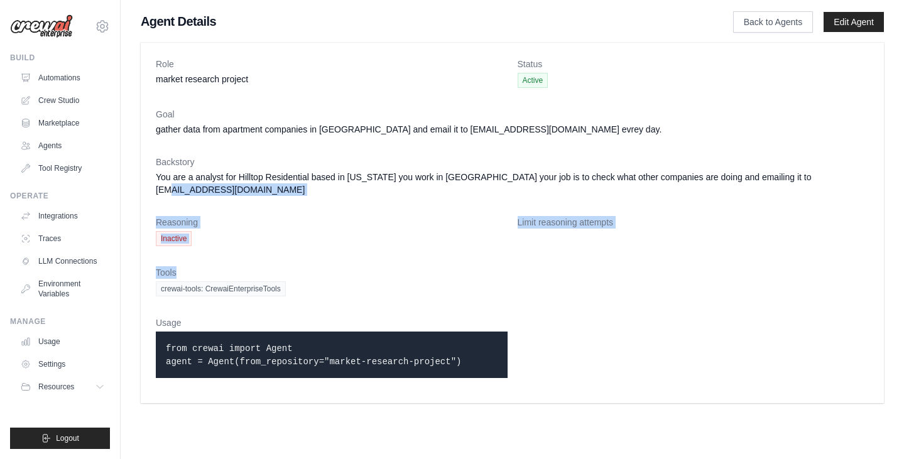
drag, startPoint x: 904, startPoint y: 244, endPoint x: 904, endPoint y: 179, distance: 64.7
click at [904, 179] on div "Role market research project Status Active Goal gather data from apartment comp…" at bounding box center [513, 223] width 784 height 371
click at [644, 266] on dt "Tools" at bounding box center [512, 272] width 713 height 13
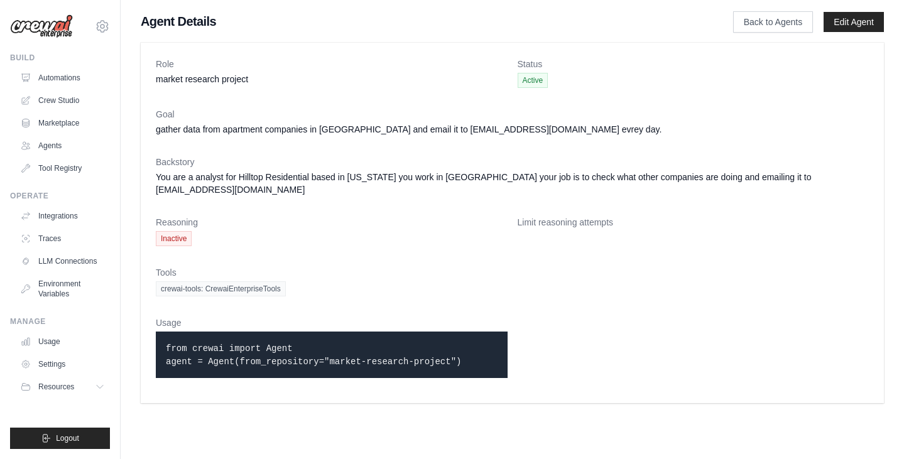
click at [176, 231] on span "Inactive" at bounding box center [174, 238] width 36 height 15
click at [779, 26] on link "Back to Agents" at bounding box center [773, 21] width 80 height 21
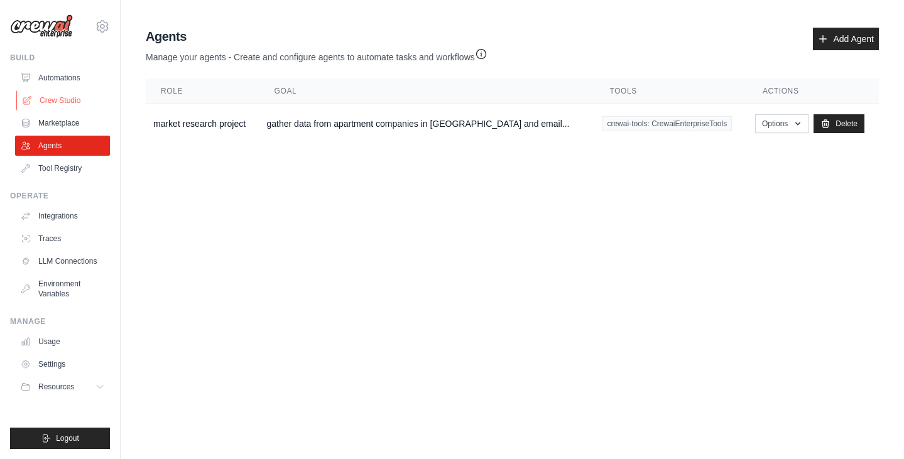
click at [57, 101] on link "Crew Studio" at bounding box center [63, 101] width 95 height 20
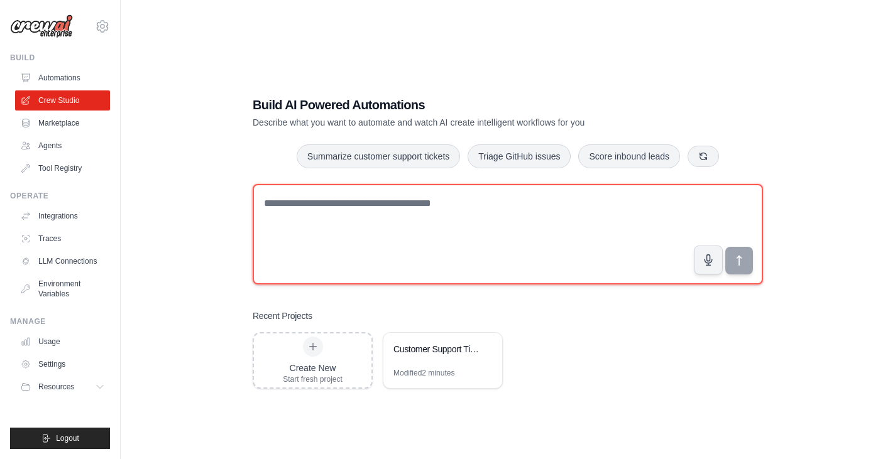
click at [361, 220] on textarea at bounding box center [508, 234] width 510 height 101
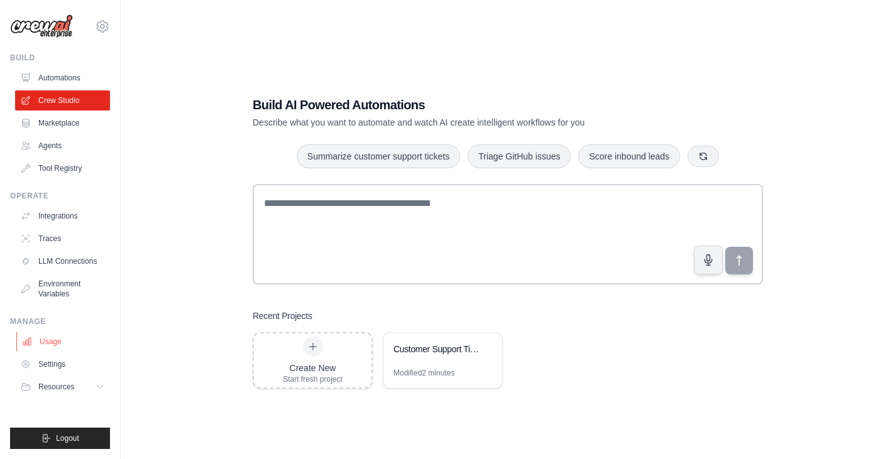
click at [38, 344] on link "Usage" at bounding box center [63, 342] width 95 height 20
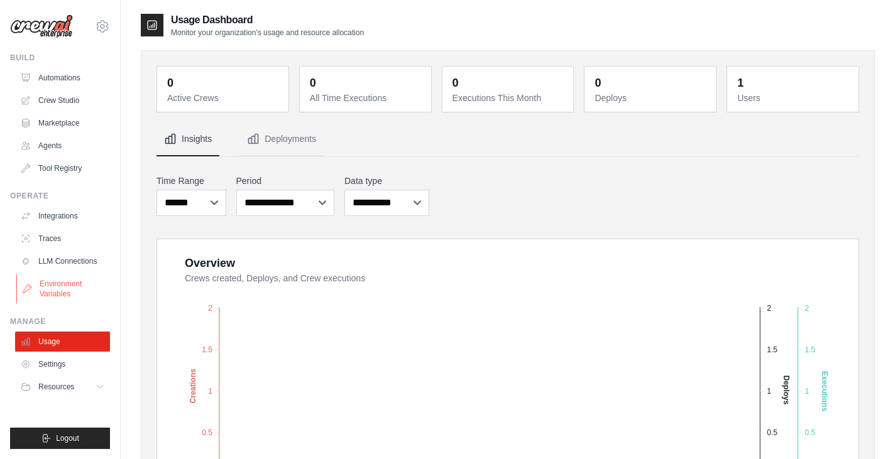
click at [88, 294] on link "Environment Variables" at bounding box center [63, 289] width 95 height 30
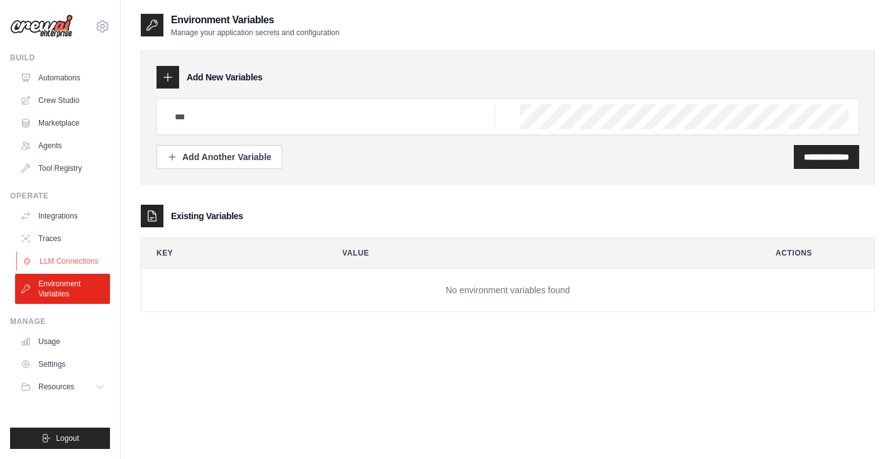
drag, startPoint x: 81, startPoint y: 265, endPoint x: 72, endPoint y: 256, distance: 12.5
click at [72, 256] on link "LLM Connections" at bounding box center [63, 261] width 95 height 20
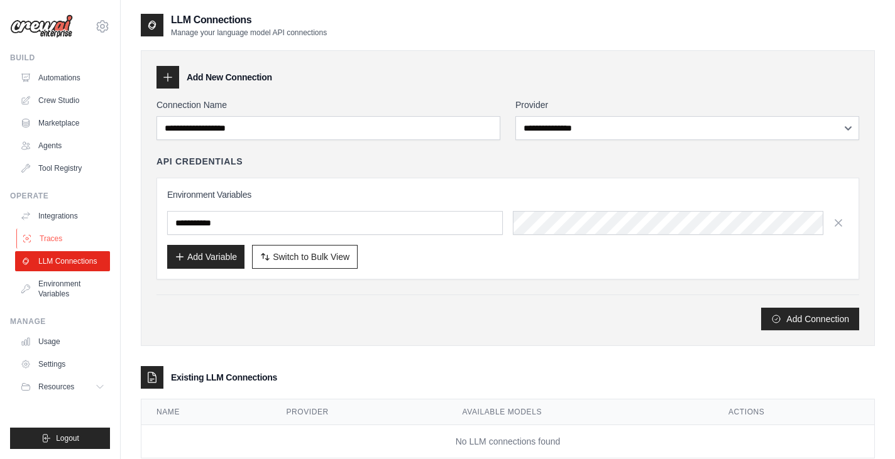
click at [72, 241] on link "Traces" at bounding box center [63, 239] width 95 height 20
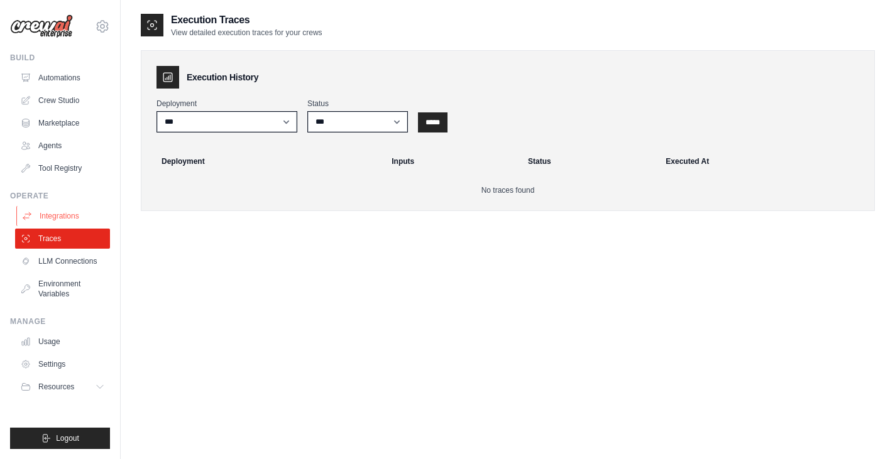
drag, startPoint x: 74, startPoint y: 228, endPoint x: 68, endPoint y: 219, distance: 10.5
drag, startPoint x: 68, startPoint y: 219, endPoint x: 55, endPoint y: 217, distance: 12.7
click at [55, 217] on link "Integrations" at bounding box center [63, 216] width 95 height 20
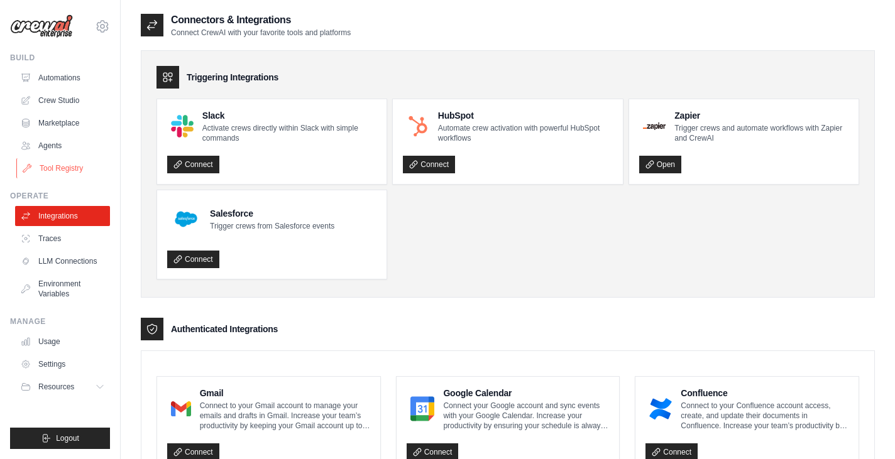
click at [72, 167] on link "Tool Registry" at bounding box center [63, 168] width 95 height 20
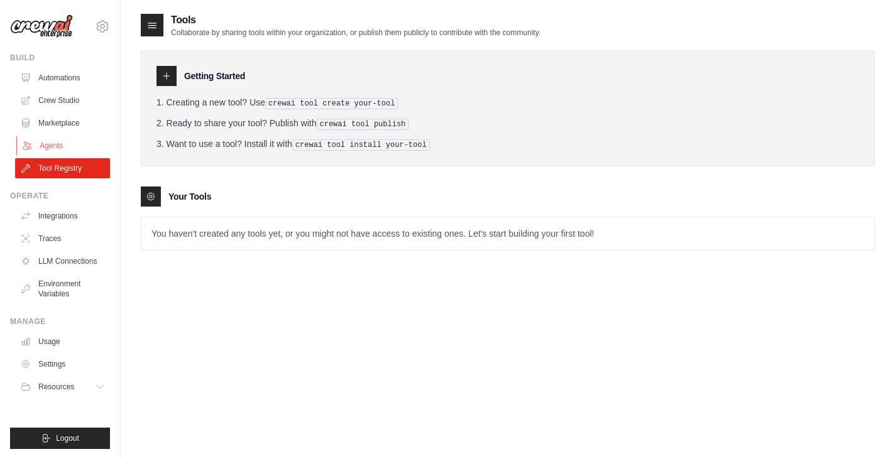
click at [67, 146] on link "Agents" at bounding box center [63, 146] width 95 height 20
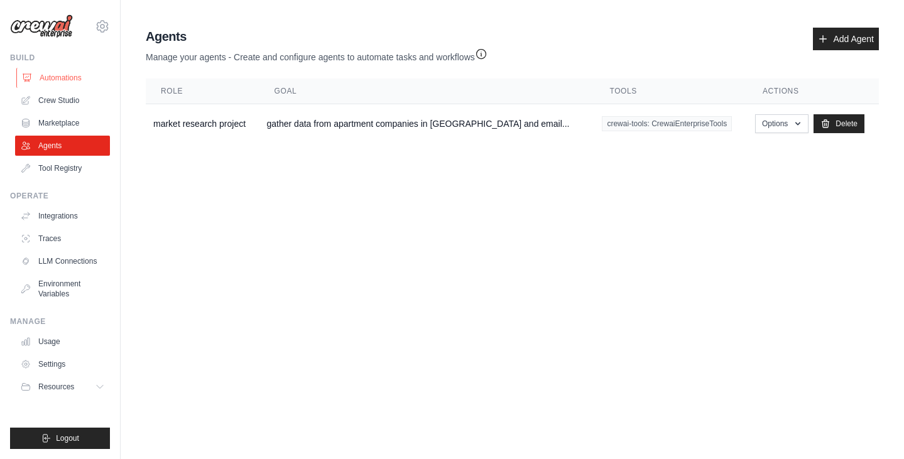
drag, startPoint x: 63, startPoint y: 80, endPoint x: 50, endPoint y: 75, distance: 14.1
click at [50, 75] on link "Automations" at bounding box center [63, 78] width 95 height 20
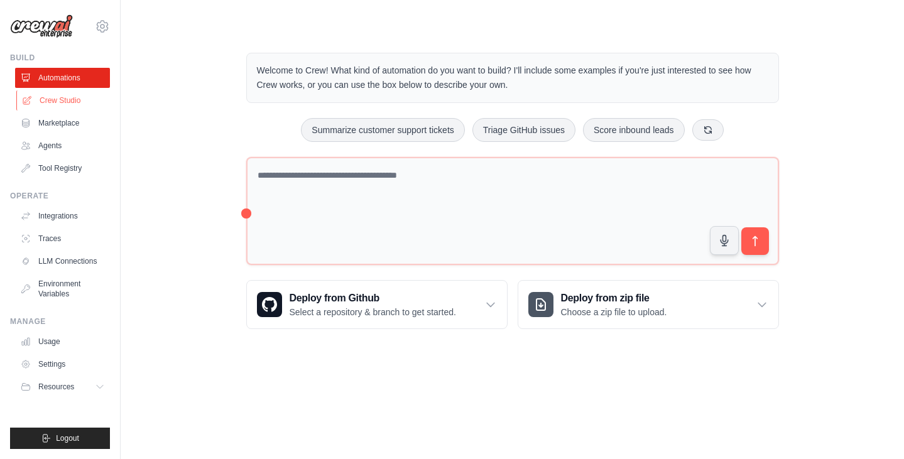
drag, startPoint x: 94, startPoint y: 102, endPoint x: 74, endPoint y: 100, distance: 20.8
click at [74, 100] on link "Crew Studio" at bounding box center [63, 101] width 95 height 20
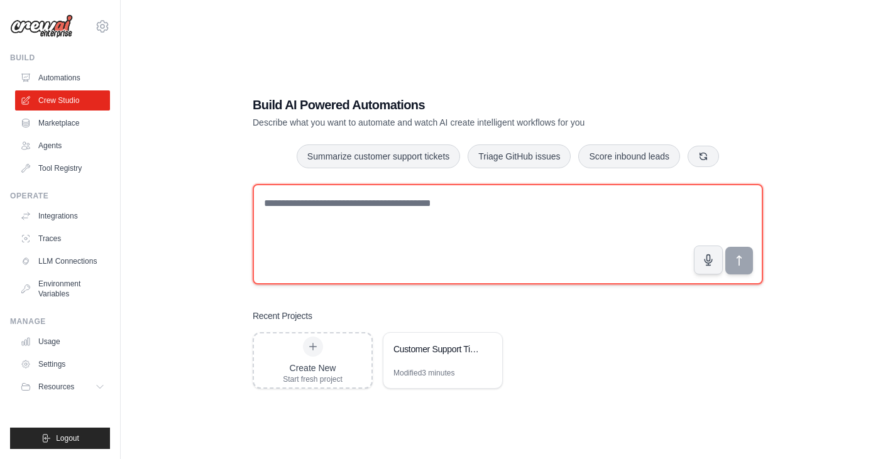
click at [507, 216] on textarea at bounding box center [508, 234] width 510 height 101
type textarea "**********"
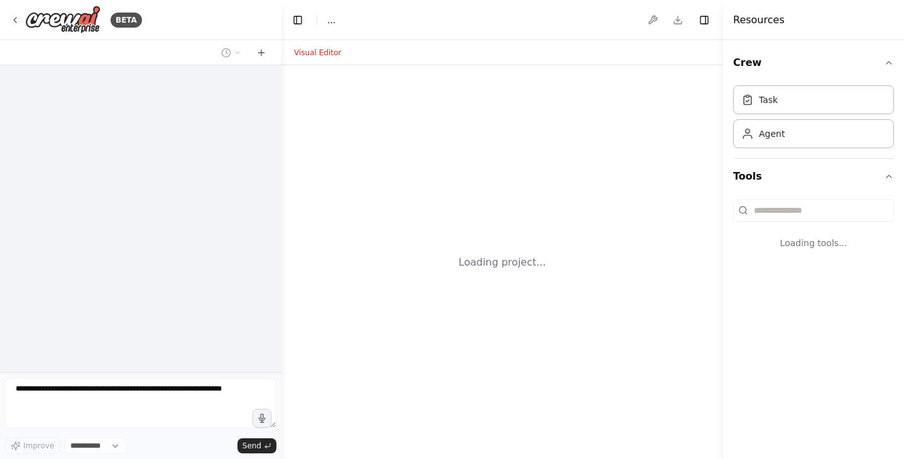
select select "****"
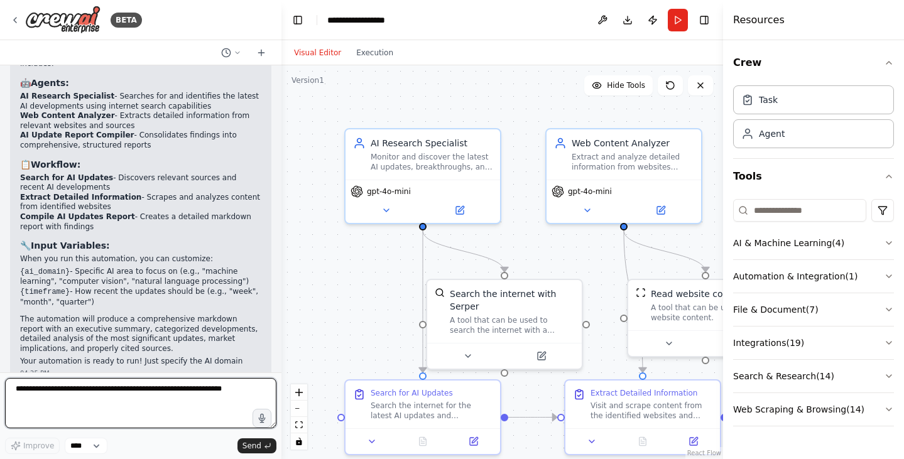
scroll to position [821, 0]
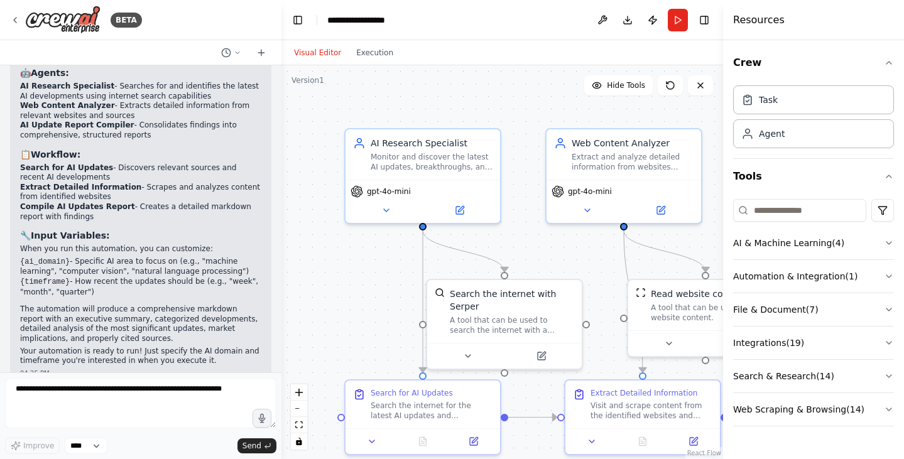
click at [662, 63] on div "Visual Editor Execution" at bounding box center [503, 52] width 442 height 25
click at [698, 87] on icon at bounding box center [701, 85] width 10 height 10
click at [700, 87] on icon at bounding box center [701, 85] width 10 height 10
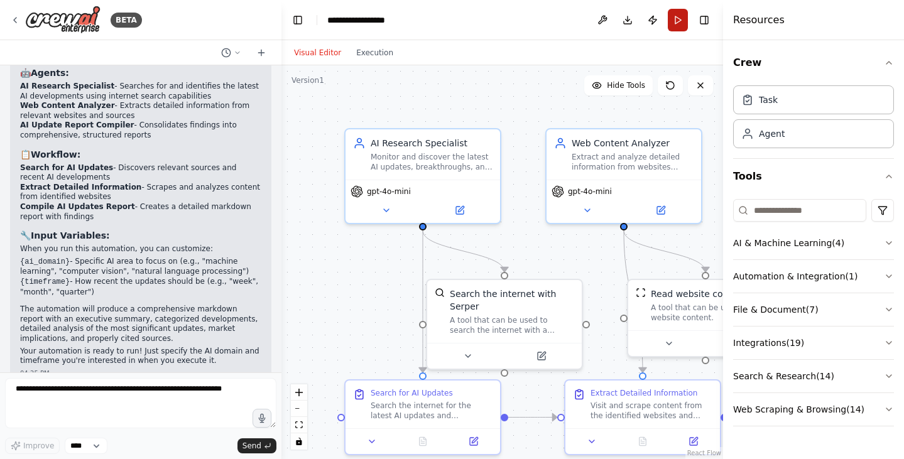
click at [674, 19] on button "Run" at bounding box center [678, 20] width 20 height 23
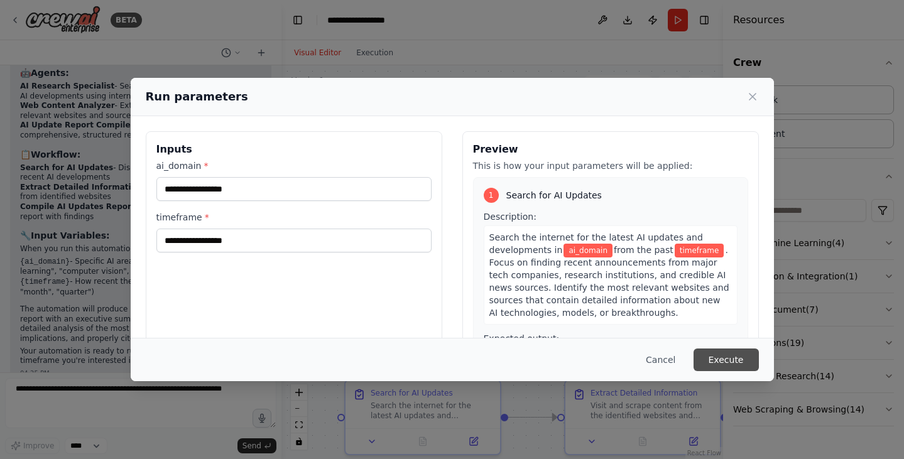
click at [733, 355] on button "Execute" at bounding box center [726, 360] width 65 height 23
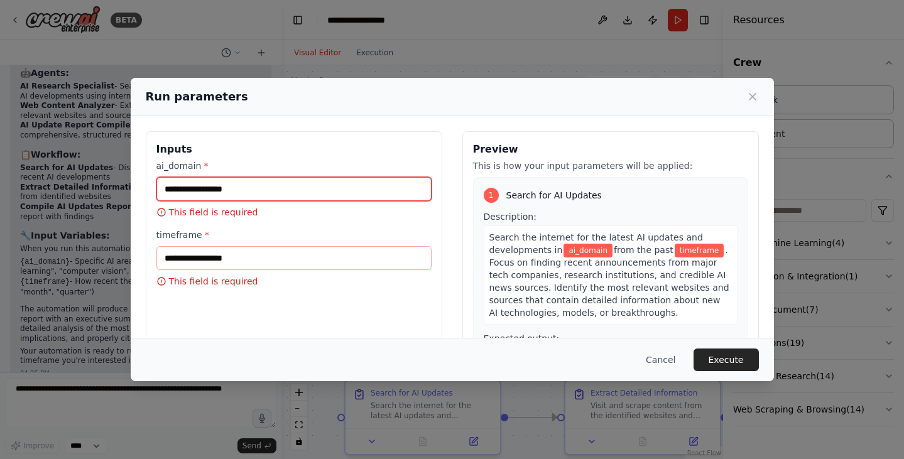
click at [314, 194] on input "ai_domain *" at bounding box center [293, 189] width 275 height 24
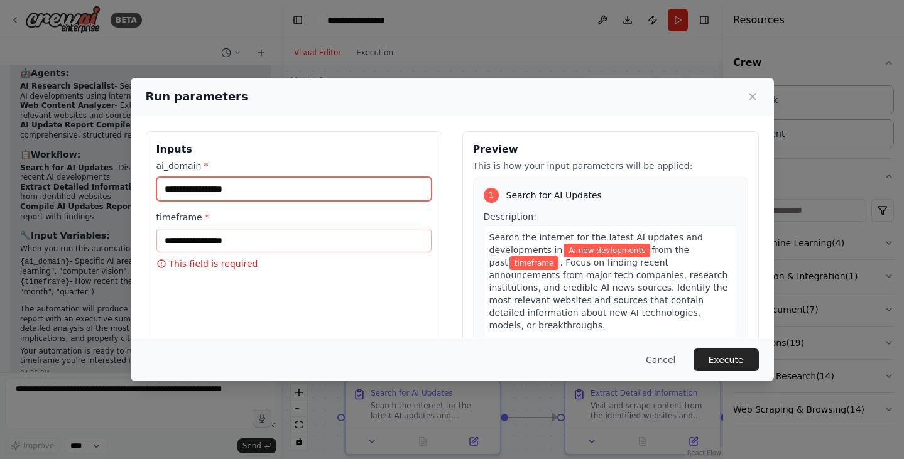
type input "**********"
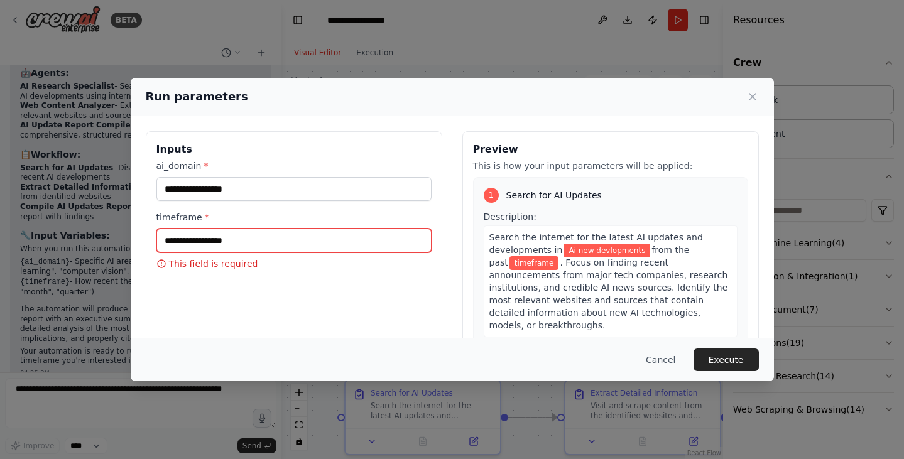
click at [291, 236] on input "timeframe *" at bounding box center [293, 241] width 275 height 24
type input "*********"
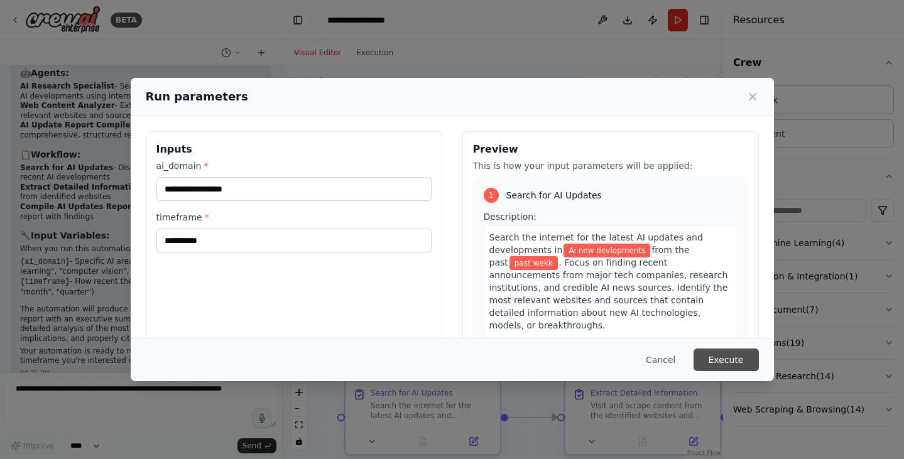
click at [715, 357] on button "Execute" at bounding box center [726, 360] width 65 height 23
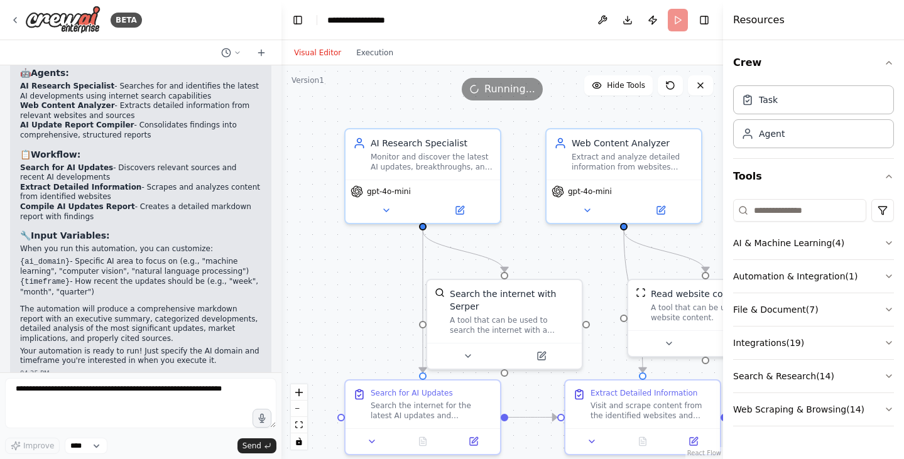
click at [679, 18] on header "**********" at bounding box center [503, 20] width 442 height 40
click at [889, 62] on icon "button" at bounding box center [889, 63] width 5 height 3
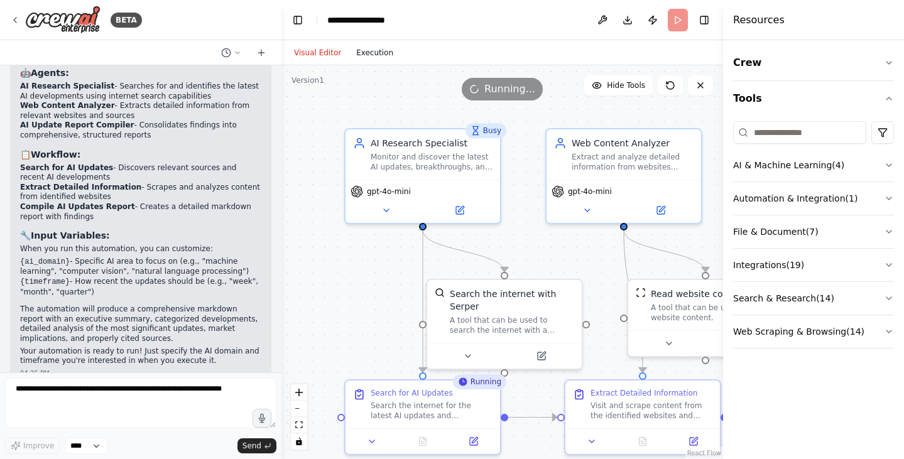
click at [370, 55] on button "Execution" at bounding box center [375, 52] width 52 height 15
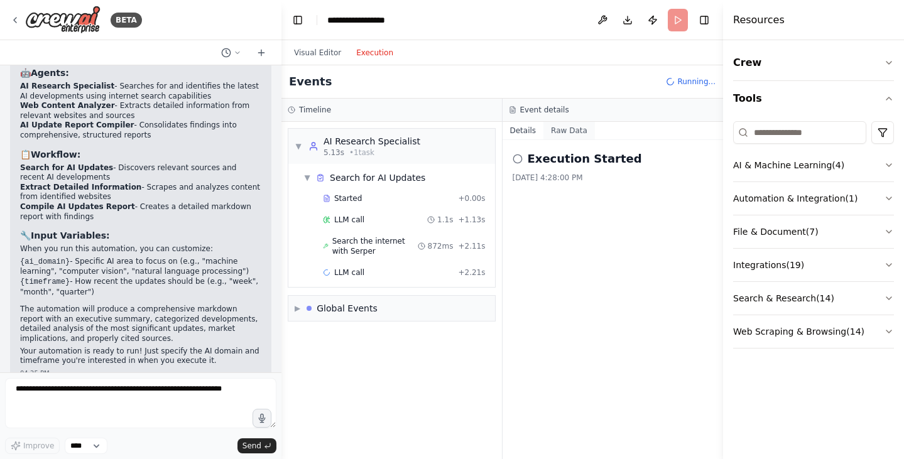
click at [563, 132] on button "Raw Data" at bounding box center [570, 131] width 52 height 18
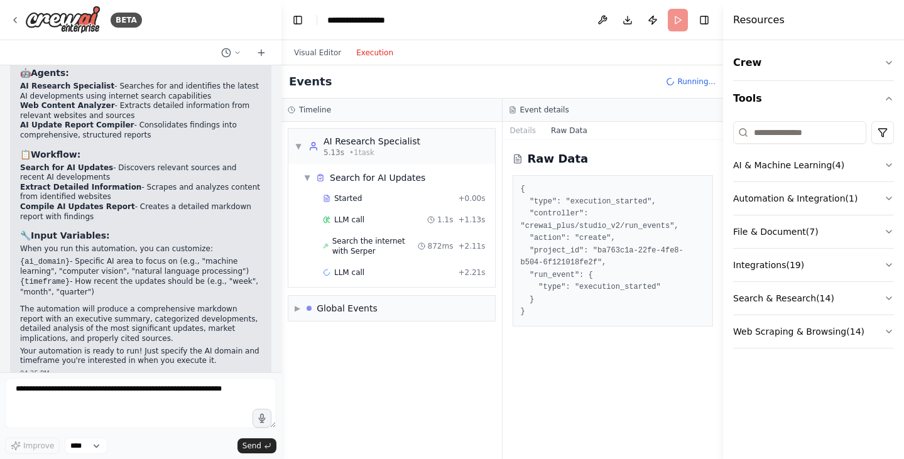
click at [544, 132] on button "Raw Data" at bounding box center [570, 131] width 52 height 18
click at [527, 133] on button "Details" at bounding box center [523, 131] width 41 height 18
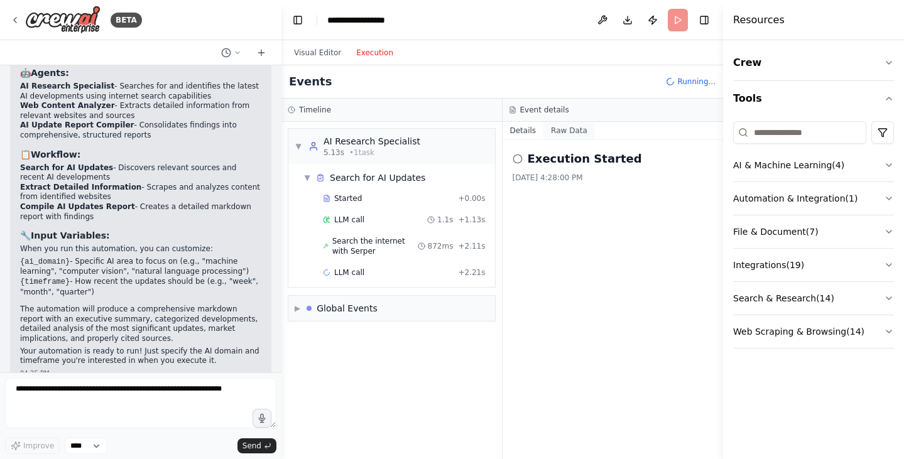
click at [554, 137] on button "Raw Data" at bounding box center [570, 131] width 52 height 18
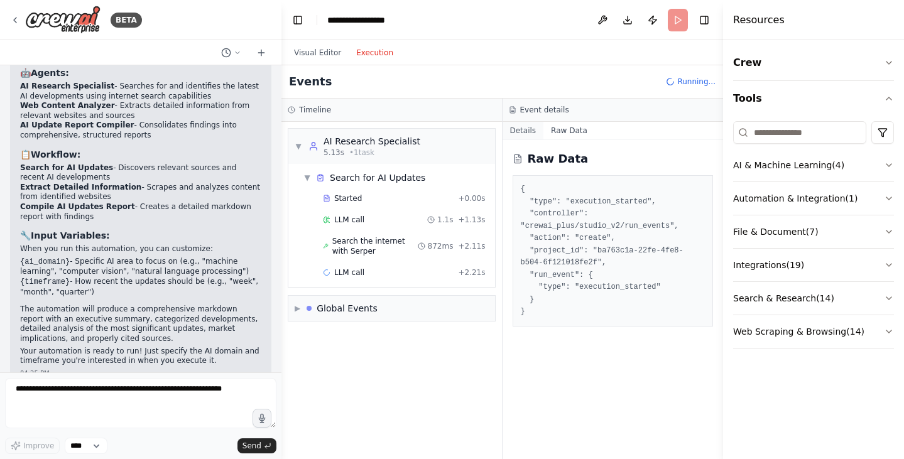
click at [531, 136] on button "Details" at bounding box center [523, 131] width 41 height 18
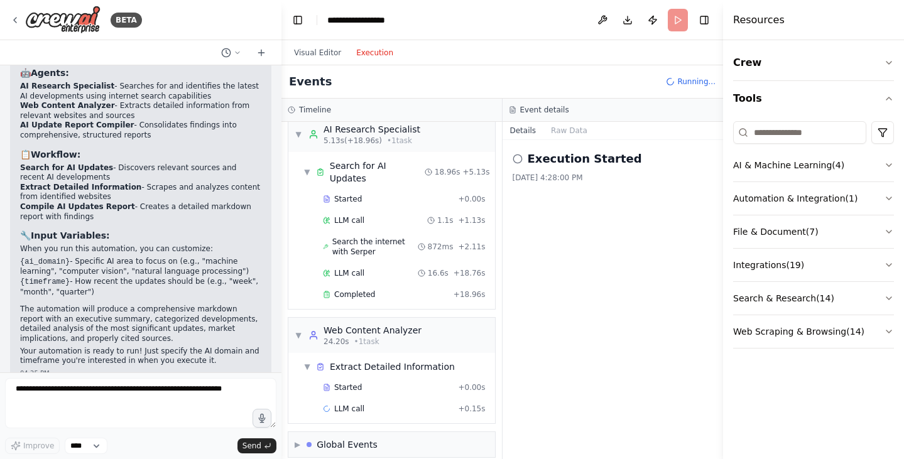
scroll to position [33, 0]
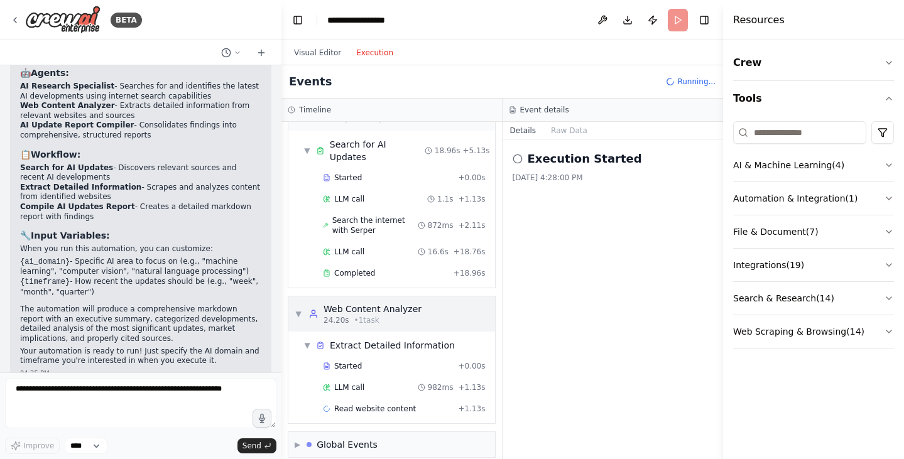
click at [408, 316] on div "24.20s • 1 task" at bounding box center [373, 321] width 98 height 10
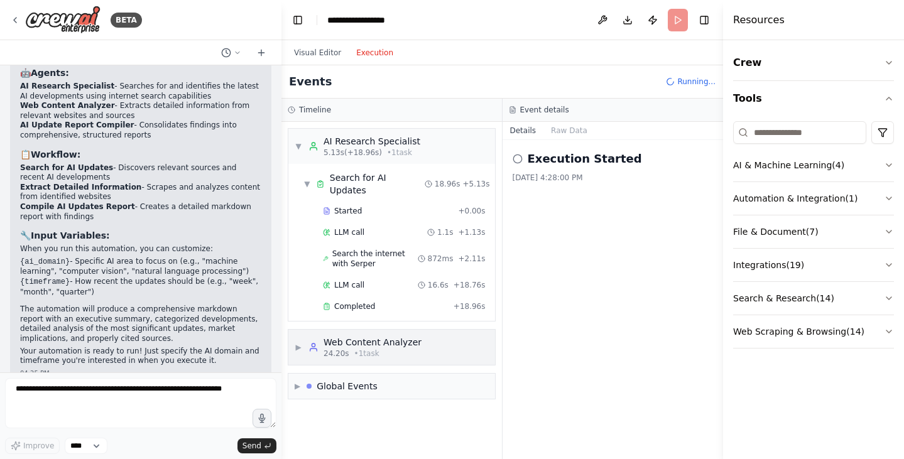
scroll to position [0, 0]
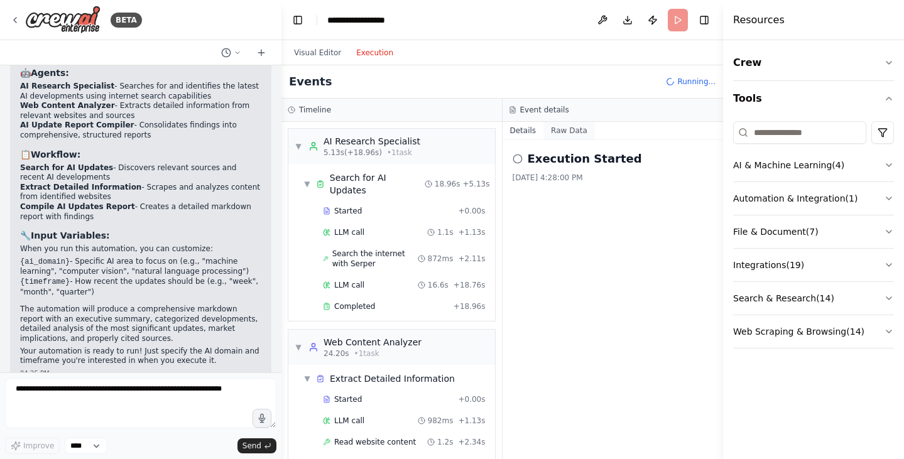
click at [557, 133] on button "Raw Data" at bounding box center [570, 131] width 52 height 18
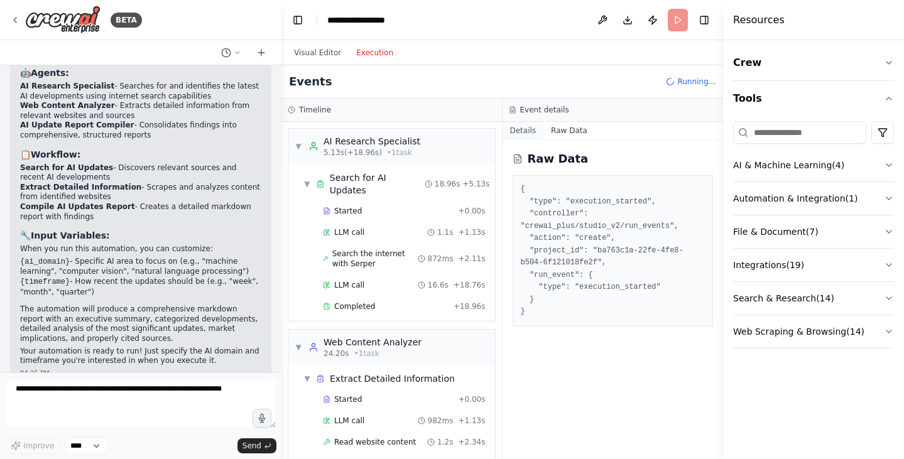
click at [532, 135] on button "Details" at bounding box center [523, 131] width 41 height 18
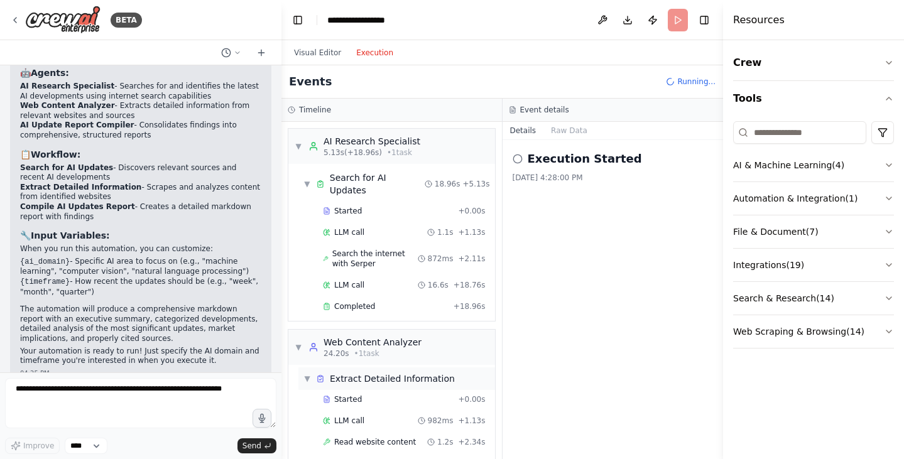
click at [384, 373] on div "Extract Detailed Information" at bounding box center [392, 379] width 125 height 13
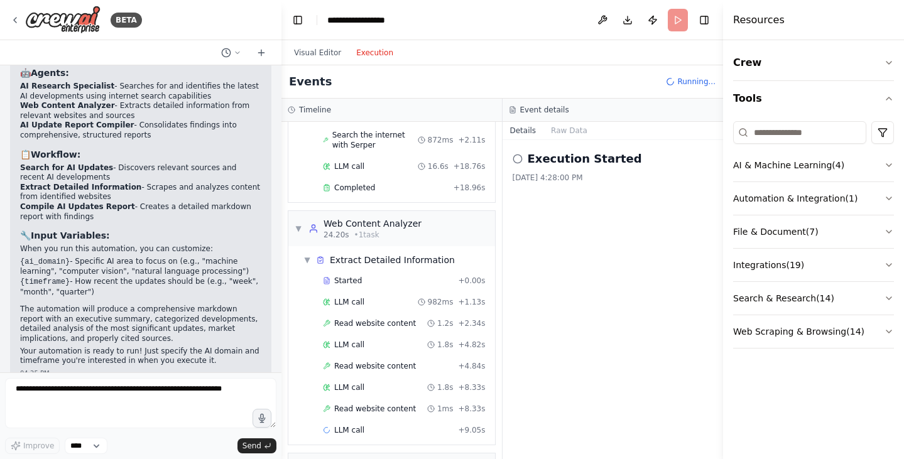
scroll to position [118, 0]
click at [424, 454] on div "▶ Global Events" at bounding box center [391, 466] width 207 height 25
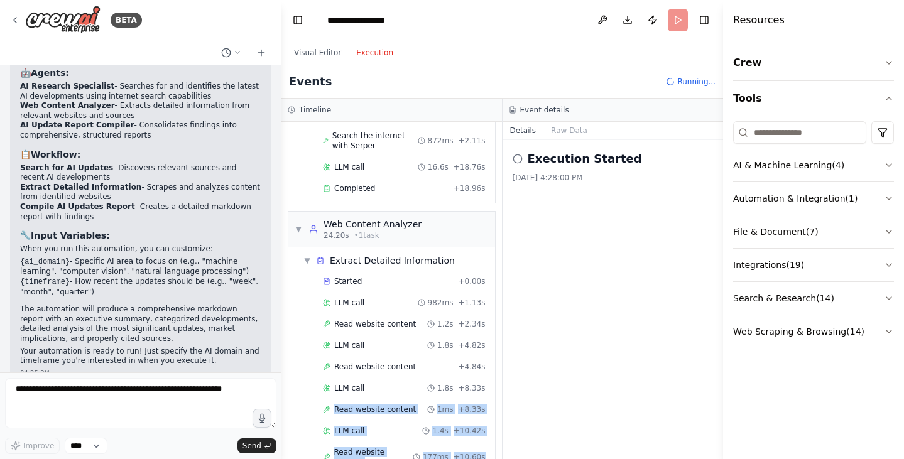
drag, startPoint x: 492, startPoint y: 383, endPoint x: 498, endPoint y: 439, distance: 55.6
click at [498, 439] on div "▼ AI Research Specialist 5.13s (+18.96s) • 1 task ▼ Search for AI Updates 18.96…" at bounding box center [392, 291] width 221 height 338
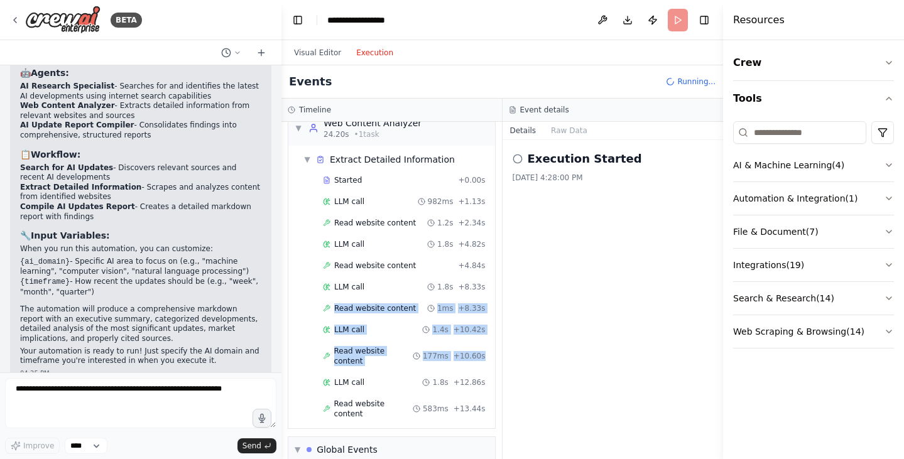
scroll to position [255, 0]
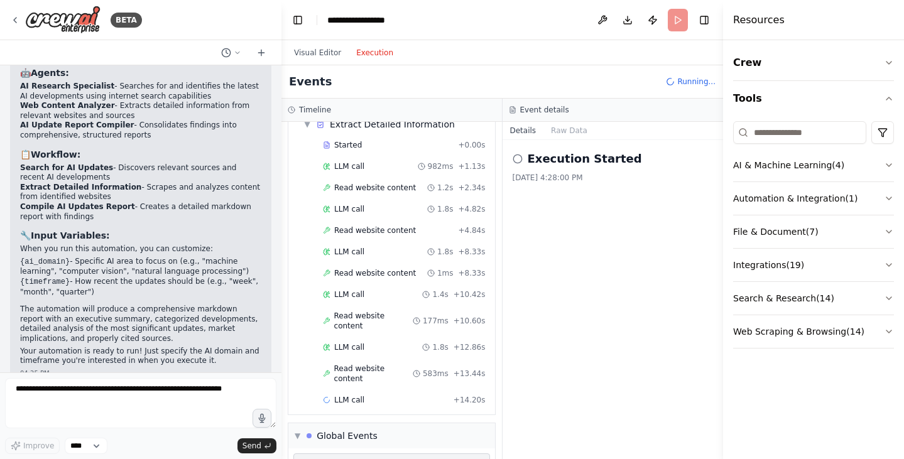
click at [573, 353] on div "Execution Started 8/10/2025, 4:28:00 PM" at bounding box center [613, 299] width 221 height 319
click at [563, 128] on button "Raw Data" at bounding box center [570, 131] width 52 height 18
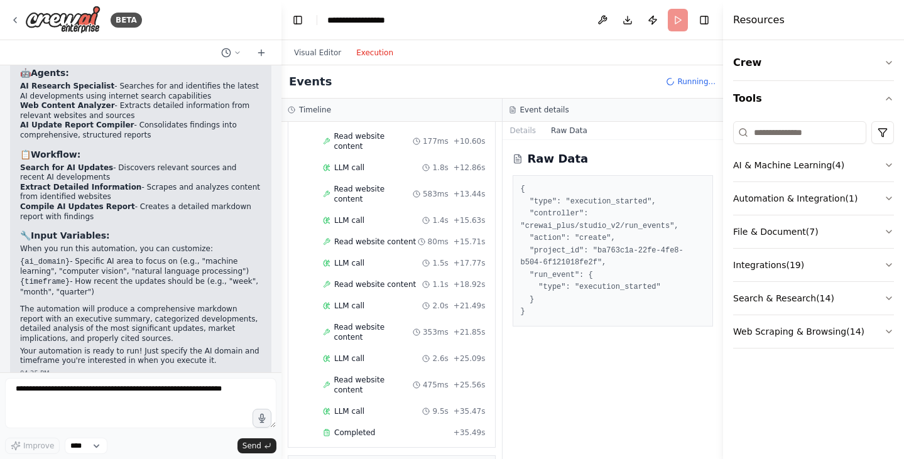
scroll to position [459, 0]
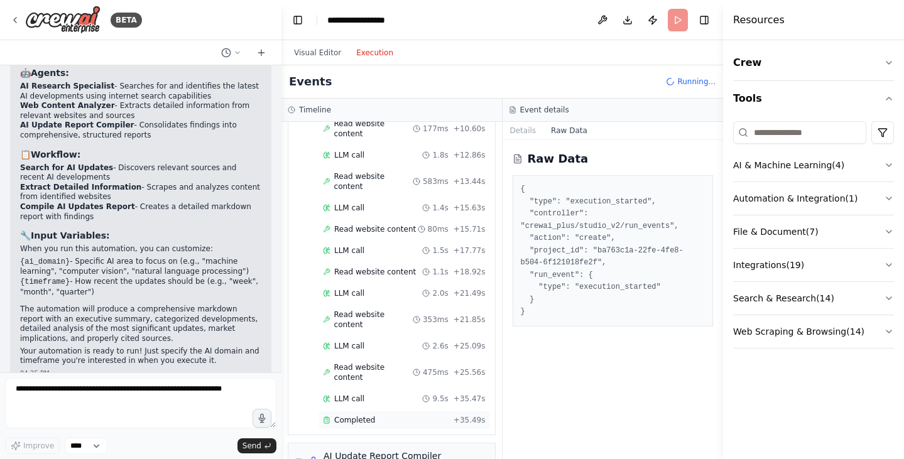
click at [431, 415] on div "Completed" at bounding box center [386, 420] width 126 height 10
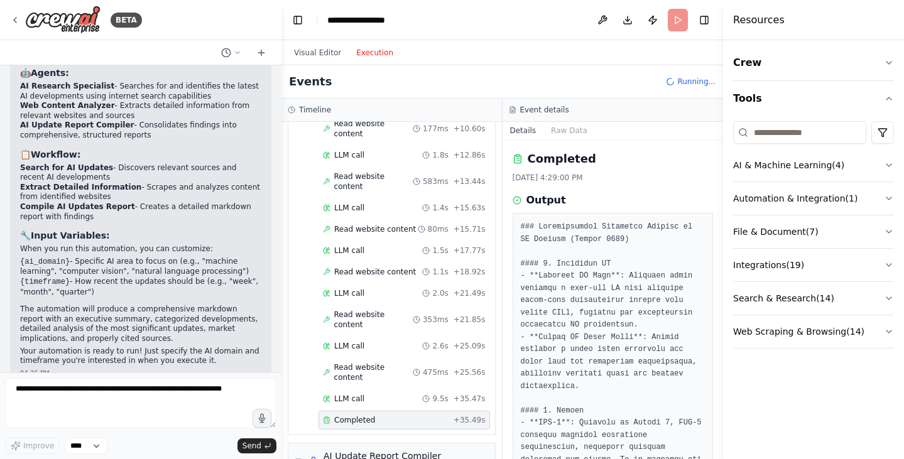
drag, startPoint x: 720, startPoint y: 210, endPoint x: 722, endPoint y: 233, distance: 22.8
click at [722, 233] on button "Toggle Sidebar" at bounding box center [723, 229] width 10 height 459
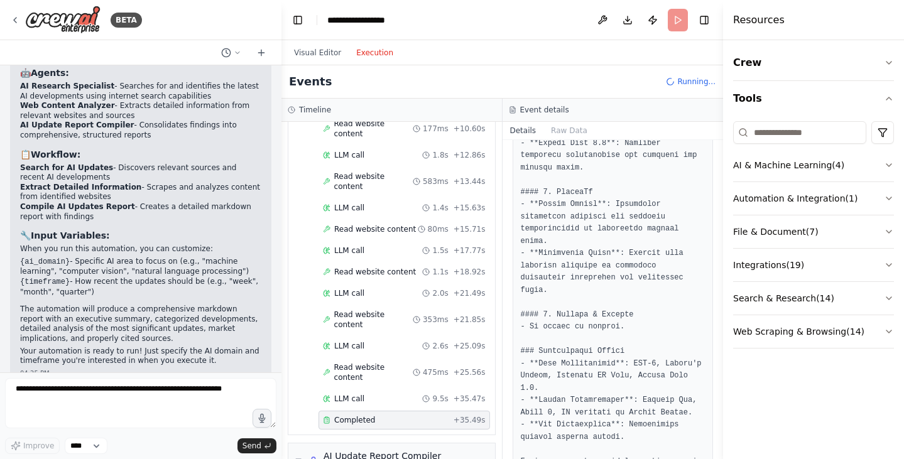
scroll to position [905, 0]
click at [533, 112] on h3 "Event details" at bounding box center [544, 110] width 49 height 10
click at [624, 25] on button "Download" at bounding box center [628, 20] width 20 height 23
click at [628, 21] on button "Download" at bounding box center [628, 20] width 20 height 23
click at [341, 82] on div "Events" at bounding box center [503, 81] width 442 height 33
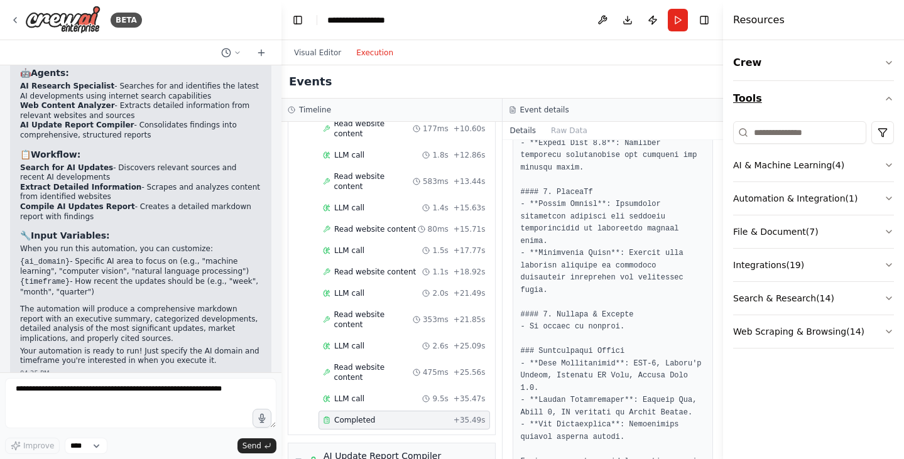
click at [879, 102] on button "Tools" at bounding box center [813, 98] width 161 height 35
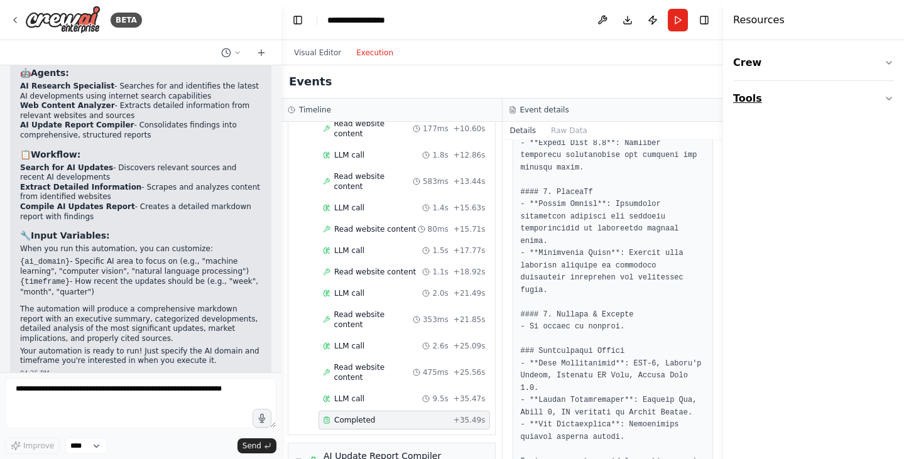
click at [879, 102] on button "Tools" at bounding box center [813, 98] width 161 height 35
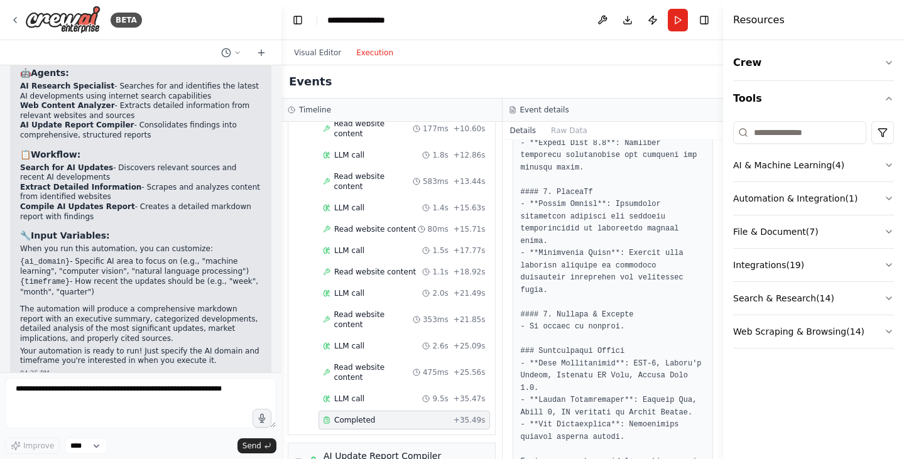
click at [684, 93] on div "Events" at bounding box center [503, 81] width 442 height 33
click at [877, 60] on button "Crew" at bounding box center [813, 62] width 161 height 35
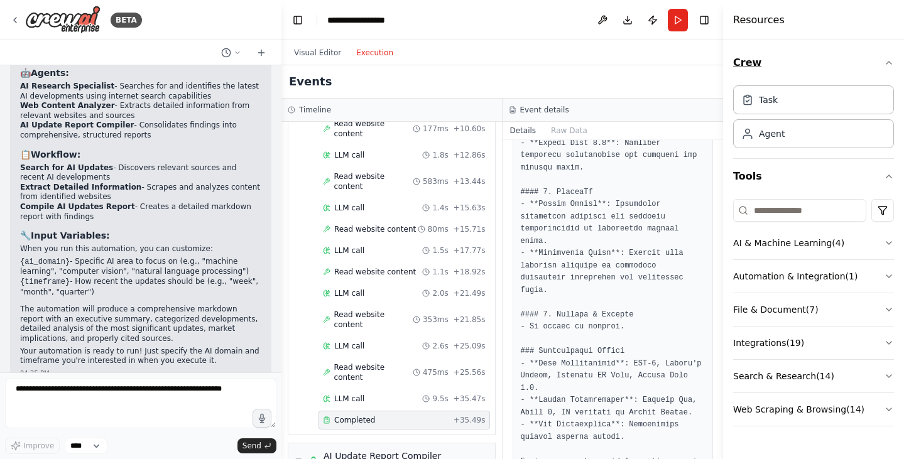
click at [877, 62] on button "Crew" at bounding box center [813, 62] width 161 height 35
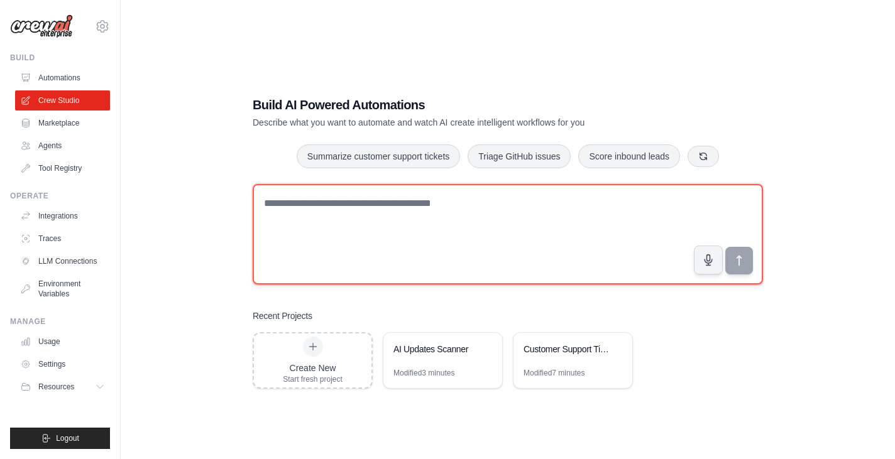
click at [341, 231] on textarea at bounding box center [508, 234] width 510 height 101
click at [319, 209] on textarea at bounding box center [508, 234] width 510 height 101
type textarea "*"
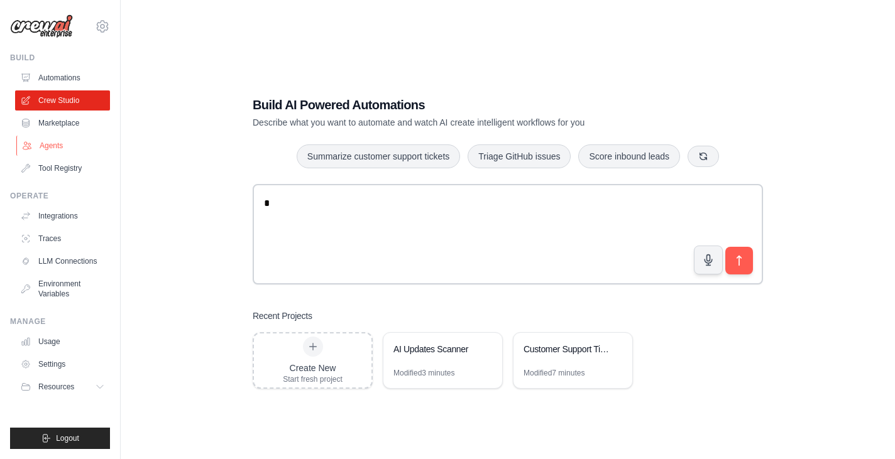
click at [65, 146] on link "Agents" at bounding box center [63, 146] width 95 height 20
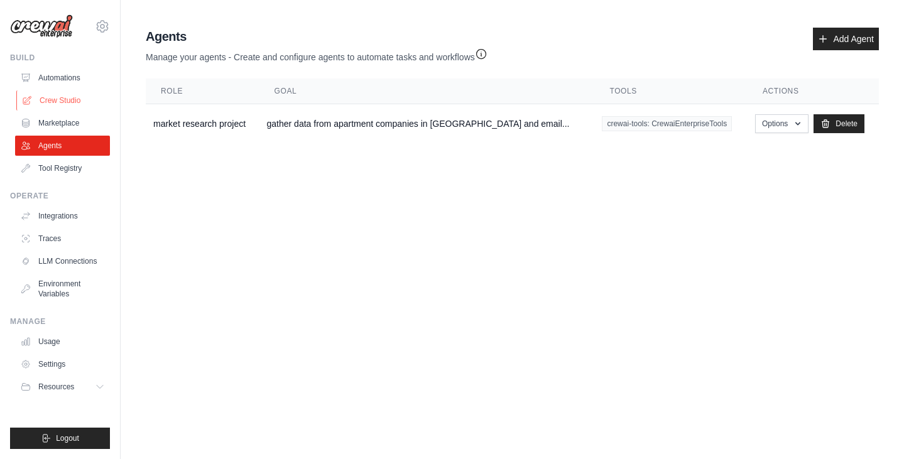
click at [65, 102] on link "Crew Studio" at bounding box center [63, 101] width 95 height 20
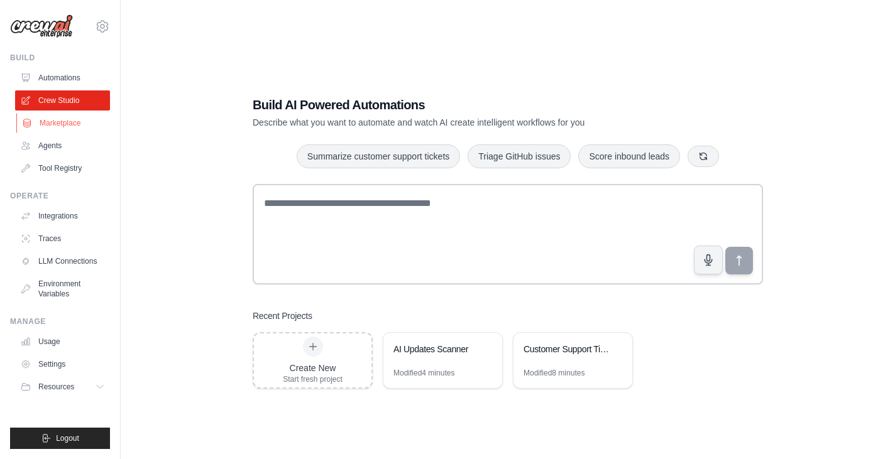
click at [70, 124] on link "Marketplace" at bounding box center [63, 123] width 95 height 20
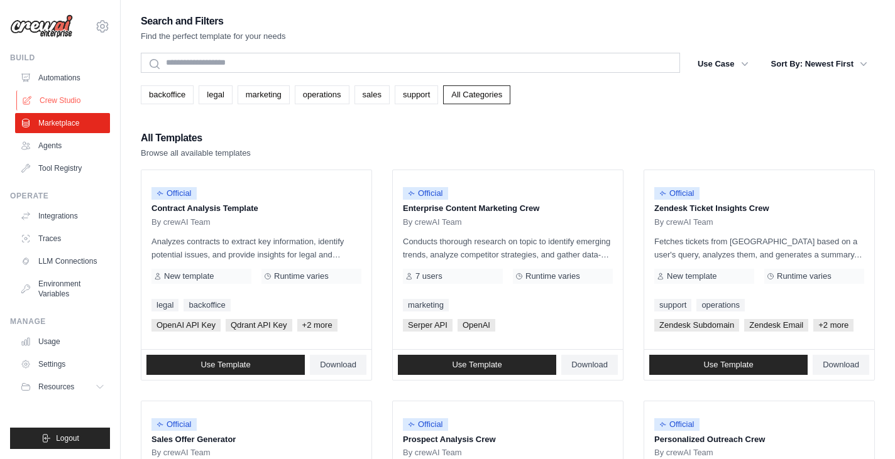
click at [67, 104] on link "Crew Studio" at bounding box center [63, 101] width 95 height 20
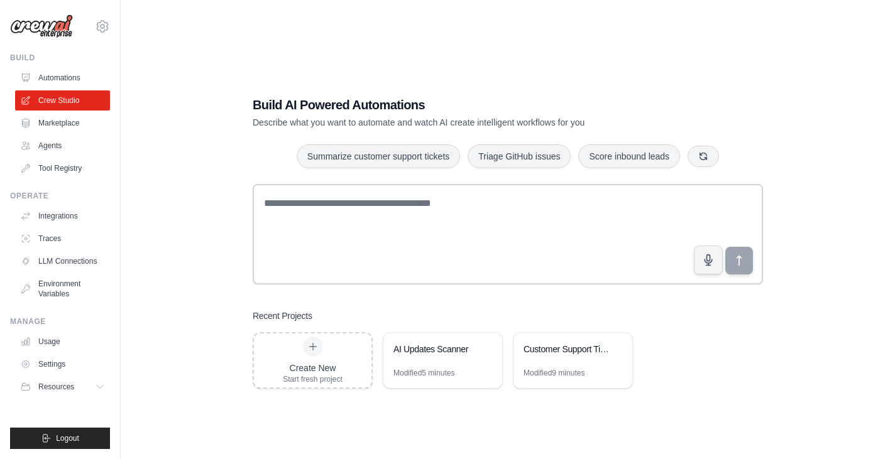
click at [78, 128] on link "Marketplace" at bounding box center [62, 123] width 95 height 20
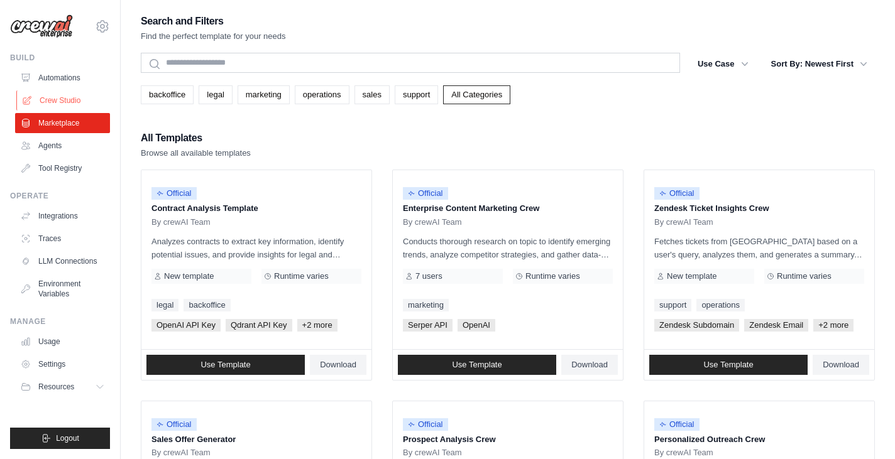
click at [59, 106] on link "Crew Studio" at bounding box center [63, 101] width 95 height 20
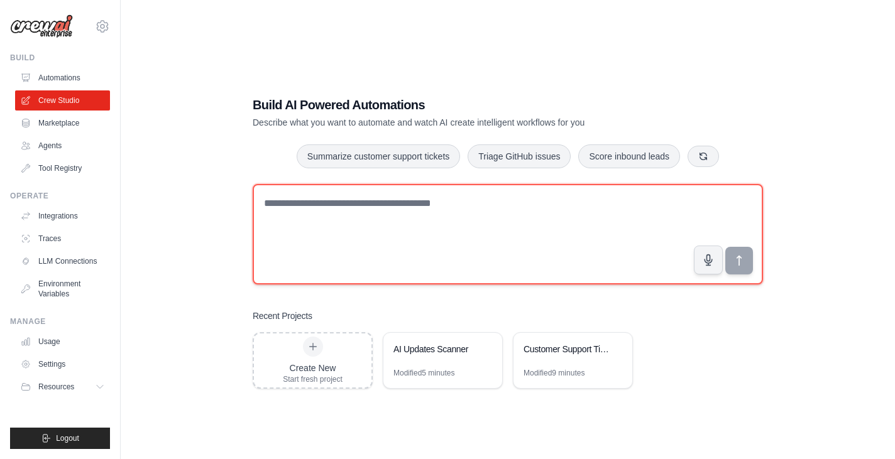
click at [307, 205] on textarea at bounding box center [508, 234] width 510 height 101
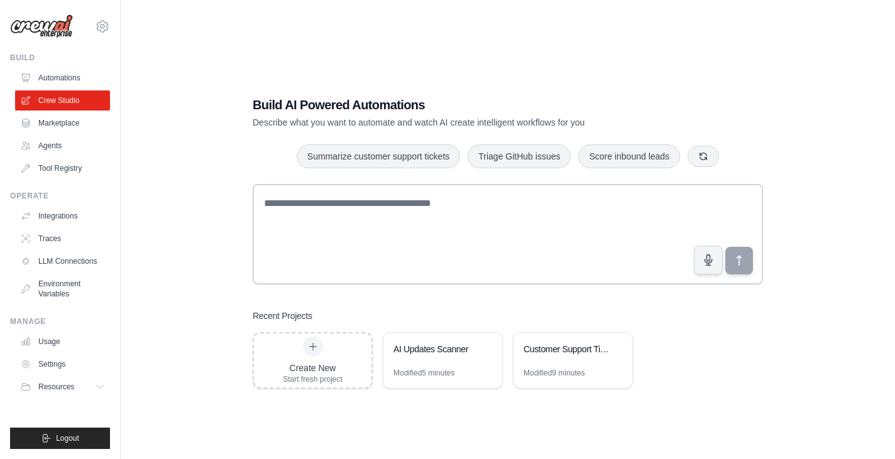
click at [70, 156] on ul "Automations Crew Studio Marketplace Agents Tool Registry" at bounding box center [62, 123] width 95 height 111
click at [41, 143] on link "Agents" at bounding box center [63, 146] width 95 height 20
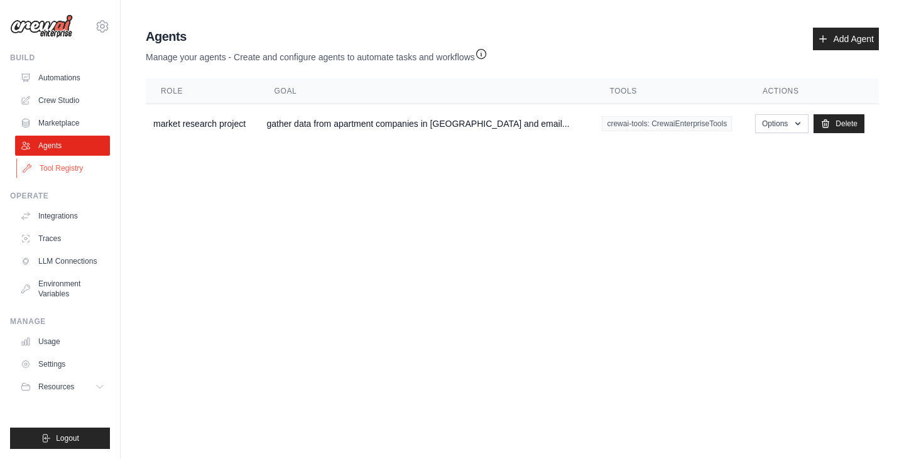
click at [69, 165] on link "Tool Registry" at bounding box center [63, 168] width 95 height 20
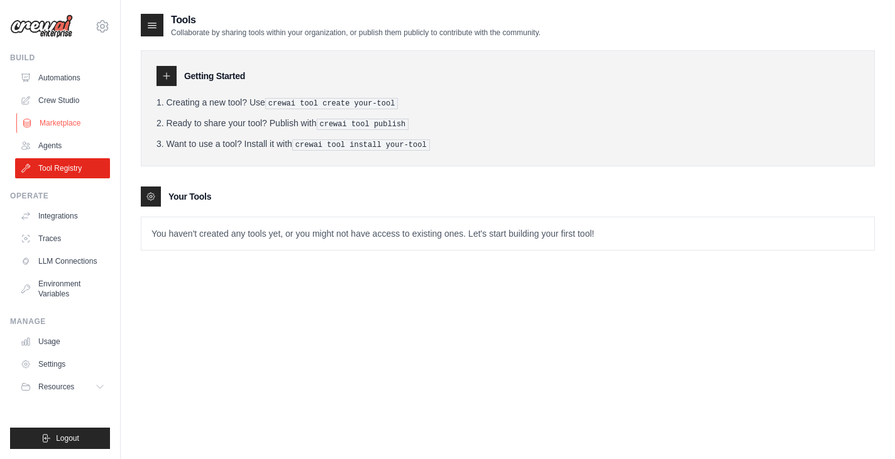
click at [58, 117] on link "Marketplace" at bounding box center [63, 123] width 95 height 20
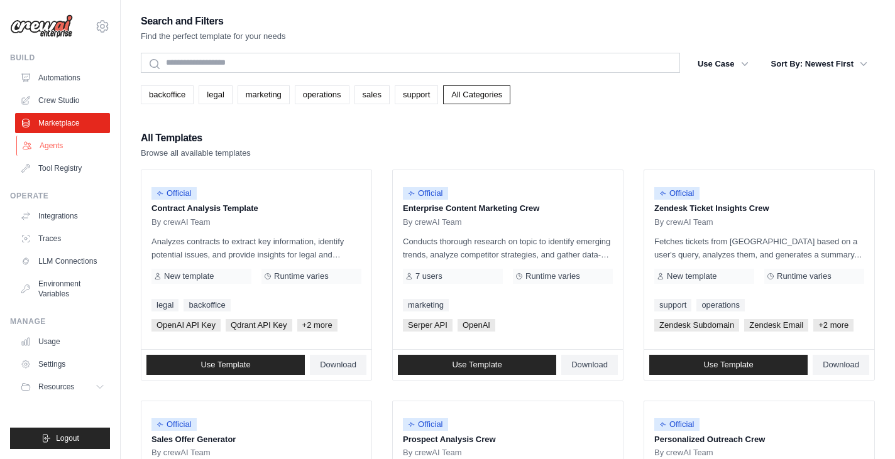
click at [50, 142] on link "Agents" at bounding box center [63, 146] width 95 height 20
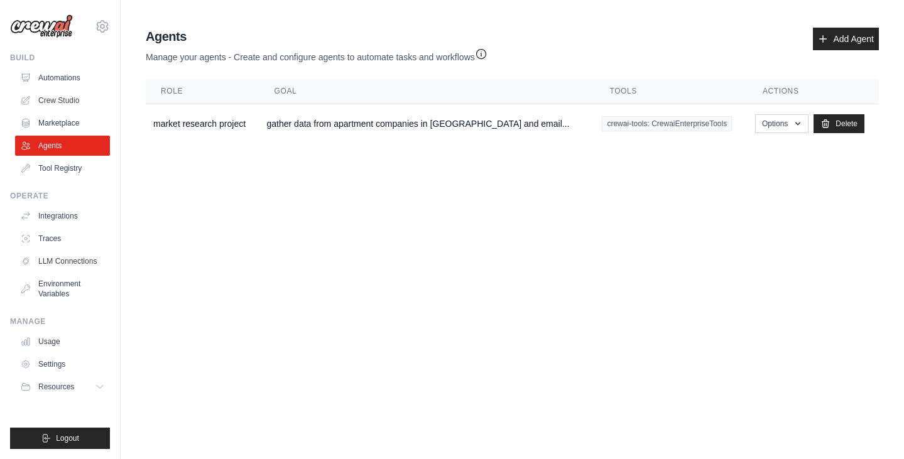
click at [60, 97] on link "Crew Studio" at bounding box center [62, 101] width 95 height 20
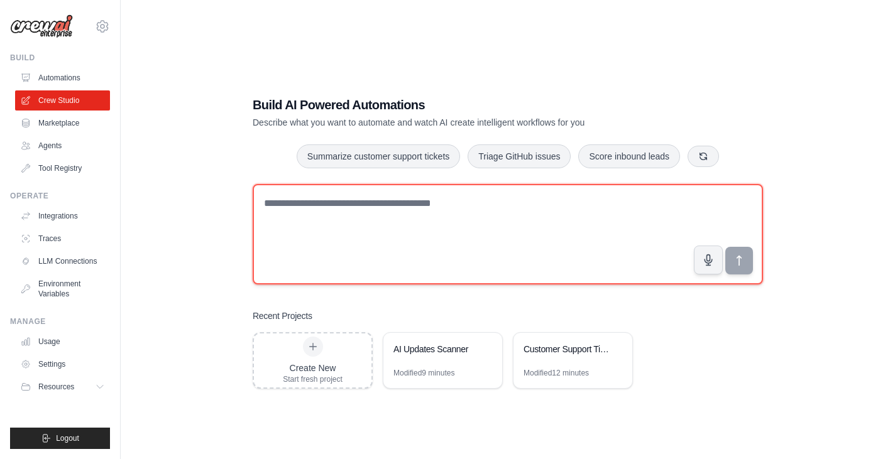
click at [280, 196] on textarea at bounding box center [508, 234] width 510 height 101
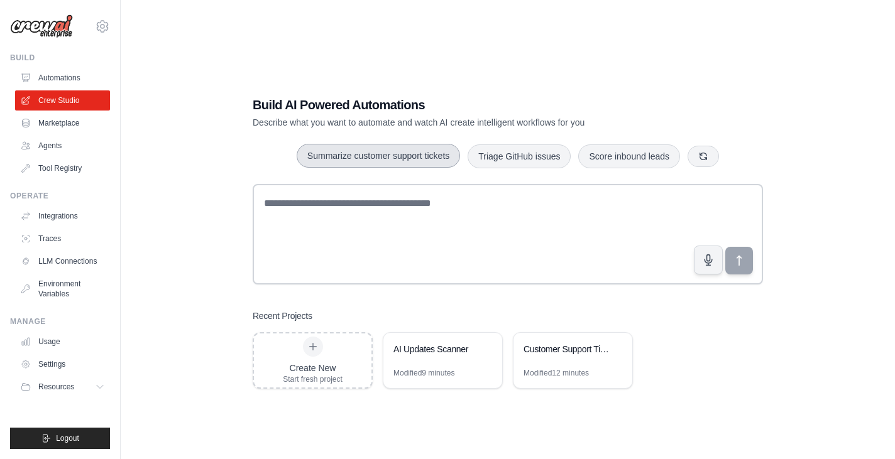
click at [417, 156] on button "Summarize customer support tickets" at bounding box center [378, 156] width 163 height 24
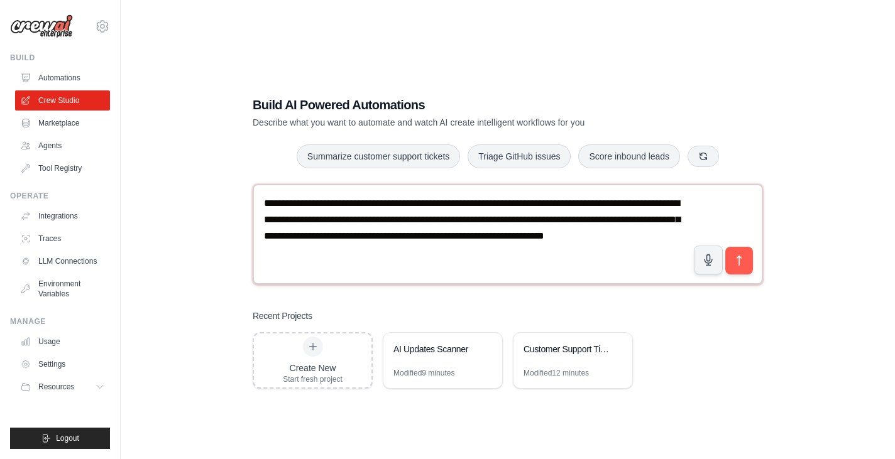
click at [417, 261] on textarea "**********" at bounding box center [508, 234] width 510 height 101
drag, startPoint x: 450, startPoint y: 259, endPoint x: 200, endPoint y: 183, distance: 260.8
click at [200, 183] on div "**********" at bounding box center [508, 242] width 734 height 459
type textarea "**********"
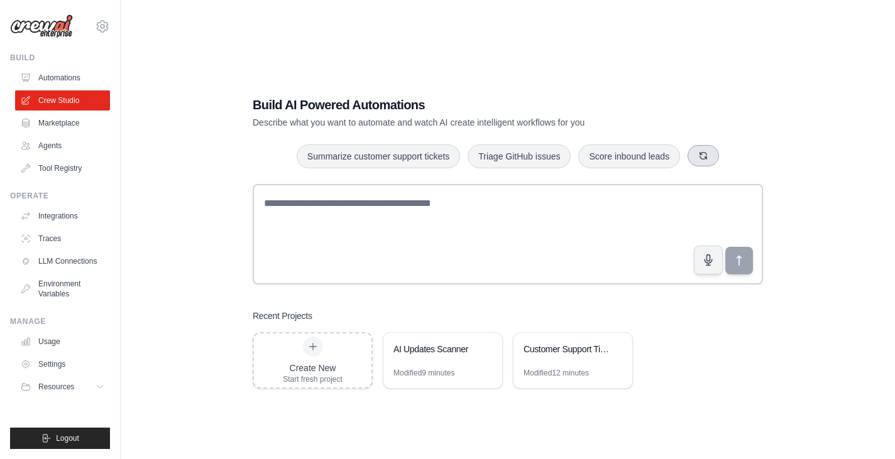
click at [708, 161] on button "button" at bounding box center [703, 155] width 31 height 21
click at [719, 159] on icon "button" at bounding box center [723, 156] width 10 height 10
click at [632, 160] on button "Monitor website uptime" at bounding box center [618, 156] width 112 height 24
click at [415, 241] on textarea "**********" at bounding box center [508, 234] width 510 height 101
drag, startPoint x: 466, startPoint y: 235, endPoint x: 233, endPoint y: 170, distance: 242.2
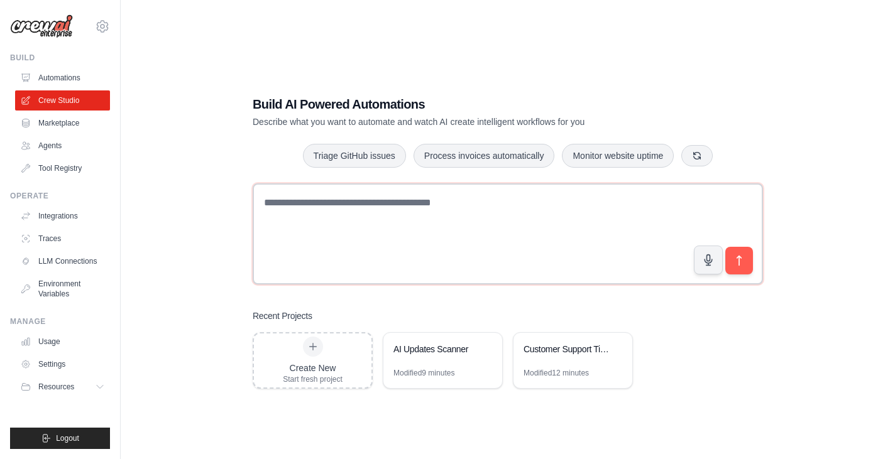
click at [233, 170] on div "**********" at bounding box center [508, 242] width 734 height 459
type textarea "**********"
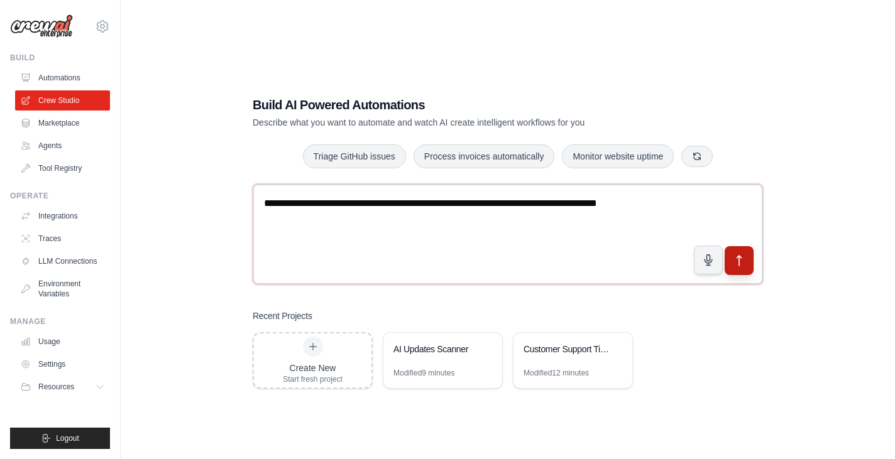
type textarea "**********"
click at [752, 263] on button "submit" at bounding box center [739, 260] width 29 height 29
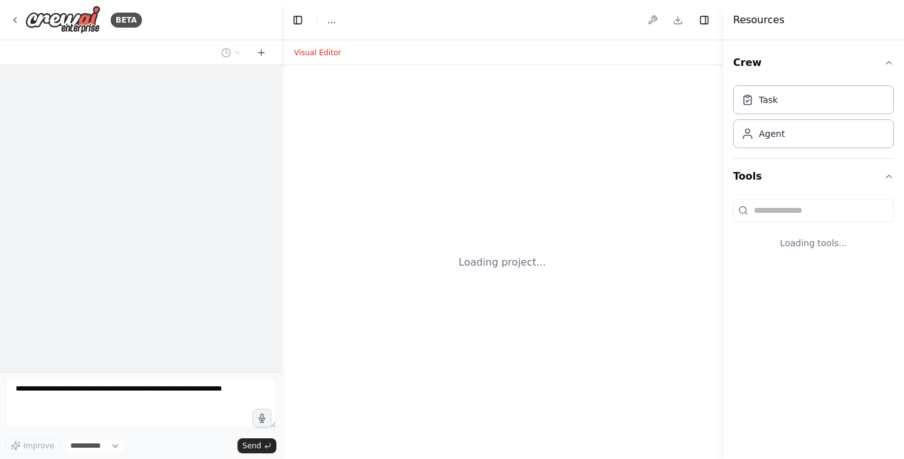
select select "****"
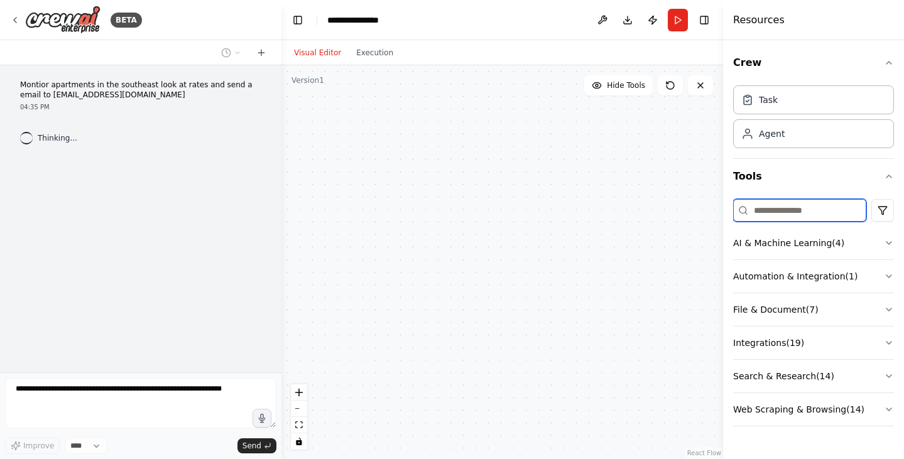
click at [796, 214] on input at bounding box center [799, 210] width 133 height 23
click at [873, 209] on html "**********" at bounding box center [452, 229] width 904 height 459
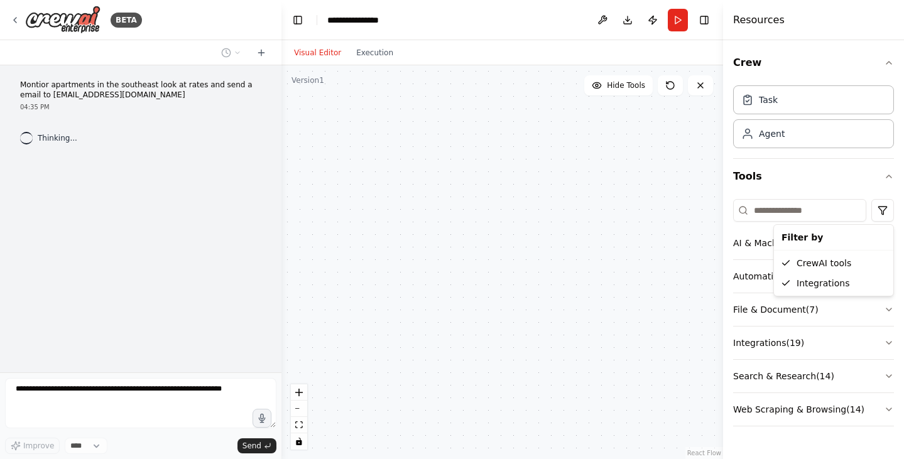
click at [801, 214] on html "**********" at bounding box center [452, 229] width 904 height 459
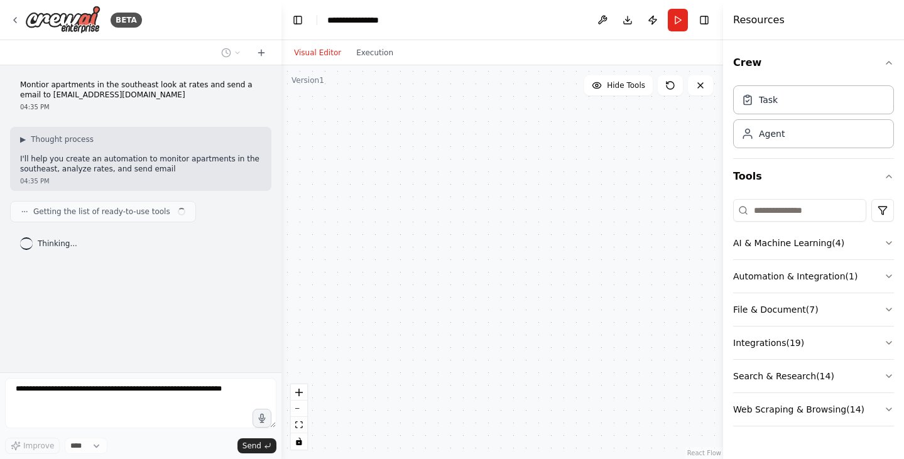
click at [870, 209] on div at bounding box center [813, 210] width 161 height 23
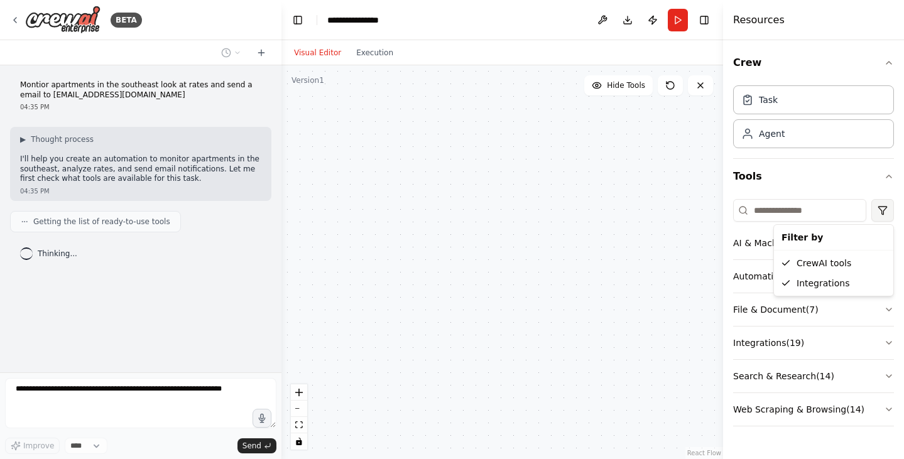
click at [875, 210] on html "**********" at bounding box center [452, 229] width 904 height 459
click at [835, 281] on div "Integrations" at bounding box center [834, 283] width 114 height 20
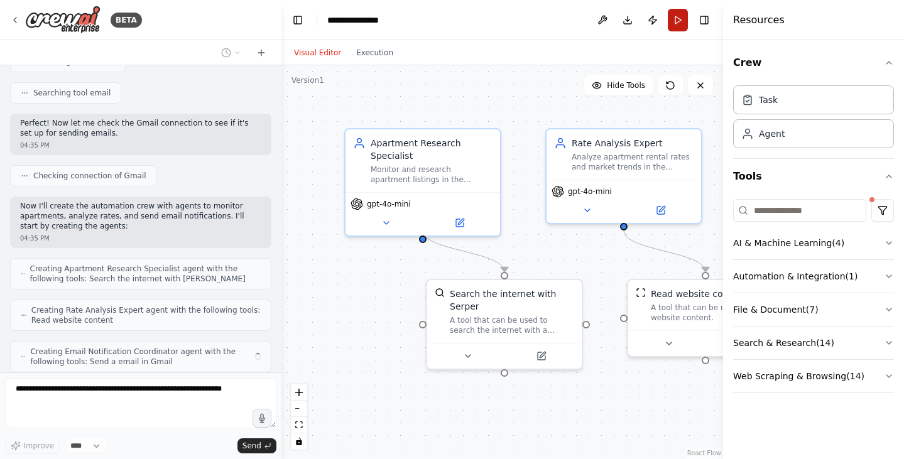
scroll to position [285, 0]
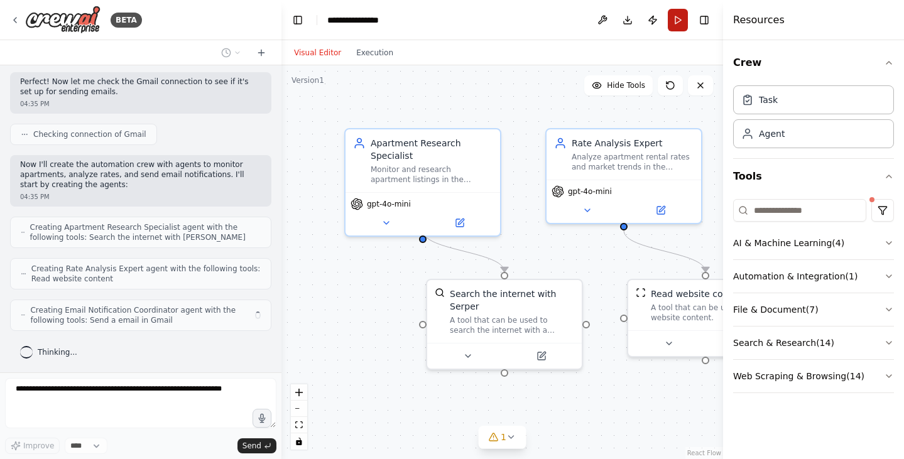
click at [677, 13] on button "Run" at bounding box center [678, 20] width 20 height 23
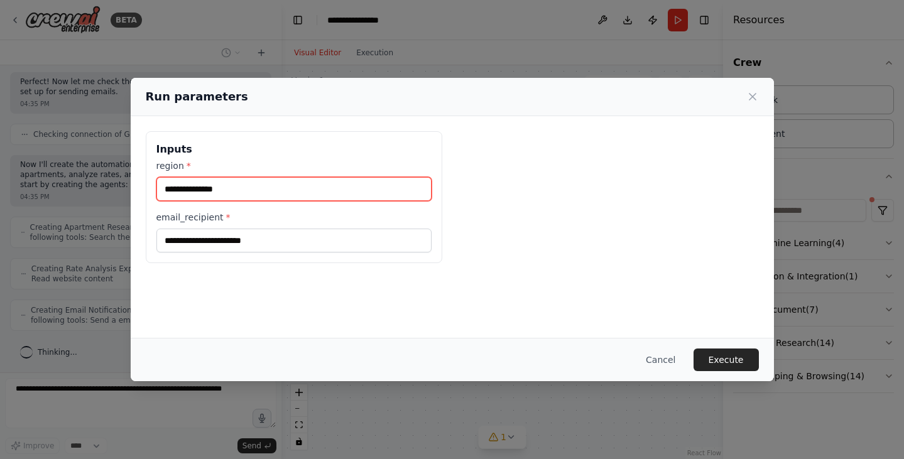
click at [255, 198] on input "region *" at bounding box center [293, 189] width 275 height 24
type input "****"
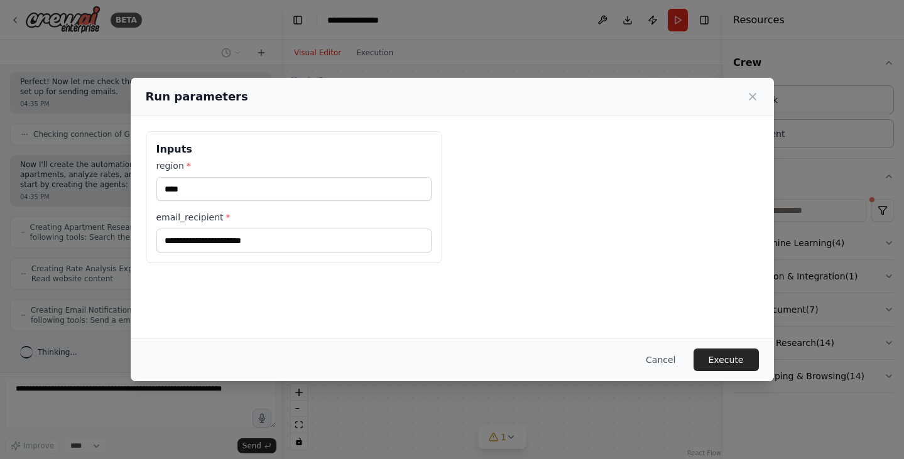
scroll to position [358, 0]
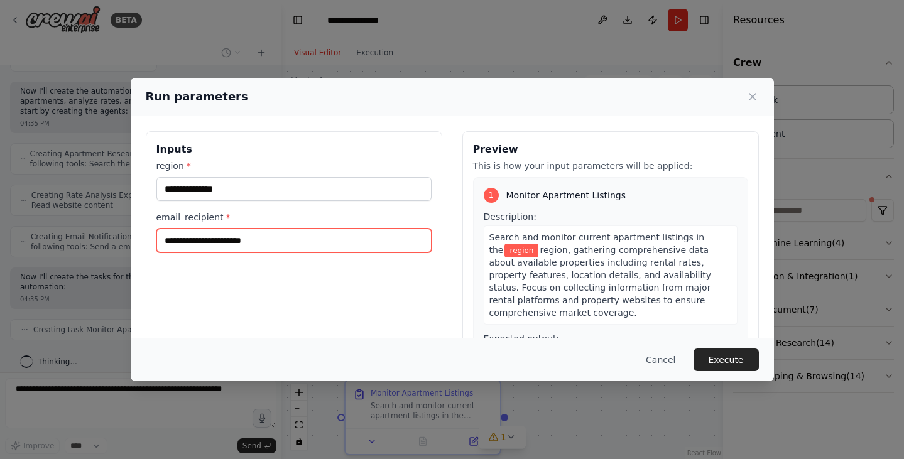
click at [204, 234] on input "email_recipient *" at bounding box center [293, 241] width 275 height 24
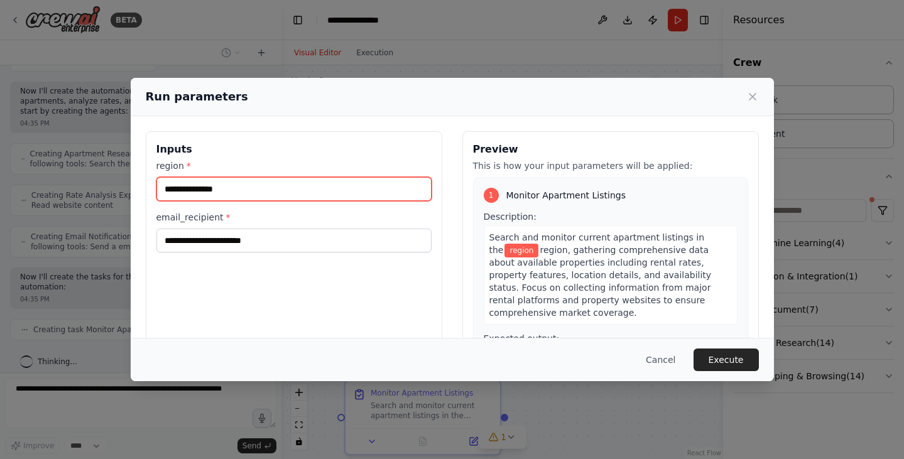
click at [220, 186] on input "region *" at bounding box center [293, 189] width 275 height 24
type input "*****"
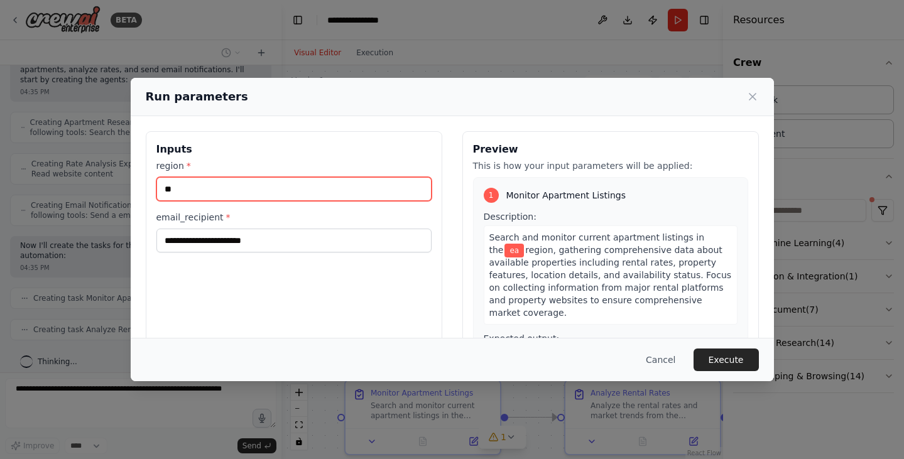
type input "*"
type input "*****"
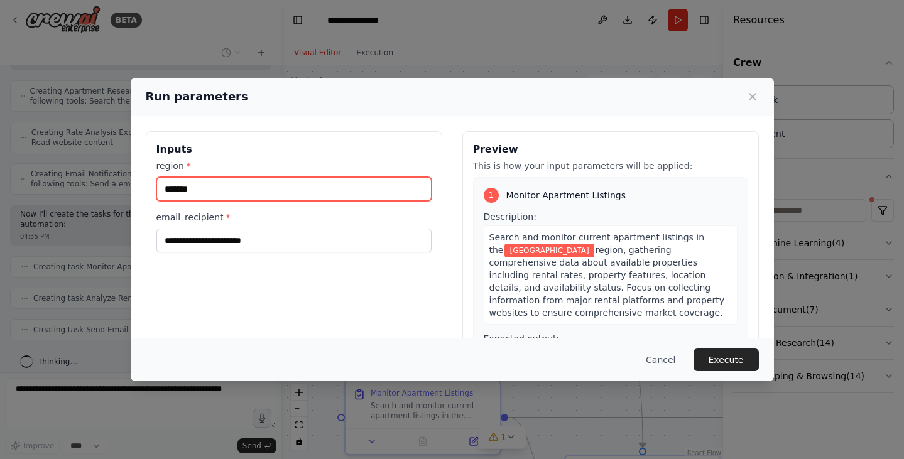
type input "*******"
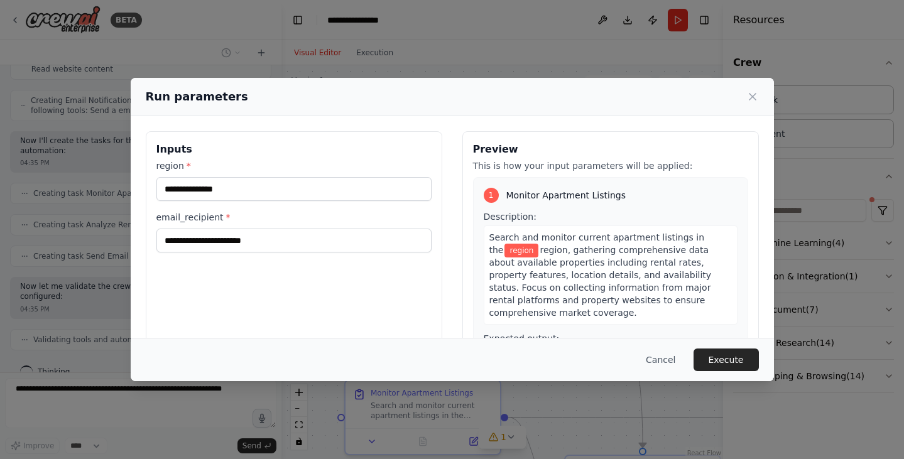
scroll to position [504, 0]
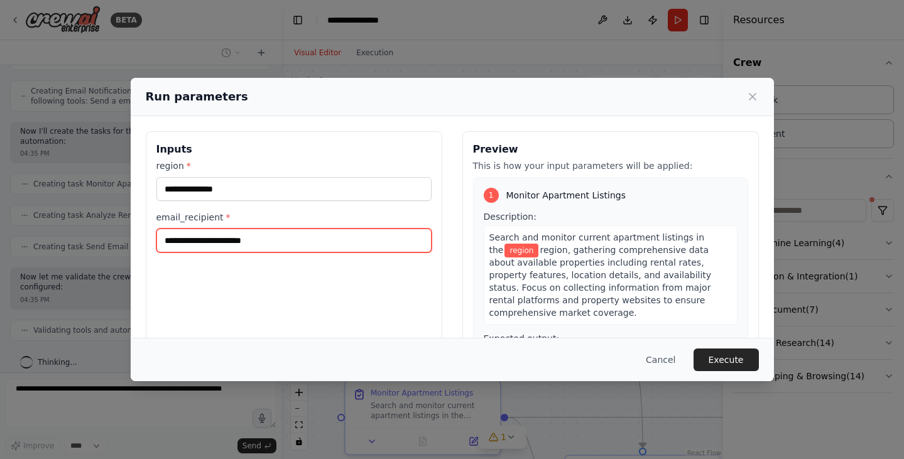
drag, startPoint x: 253, startPoint y: 241, endPoint x: 224, endPoint y: 236, distance: 29.3
click at [224, 236] on input "email_recipient *" at bounding box center [293, 241] width 275 height 24
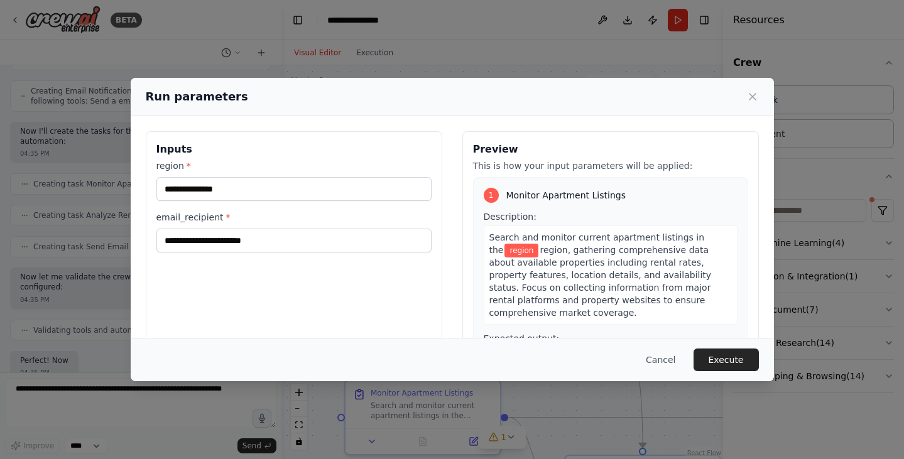
scroll to position [578, 0]
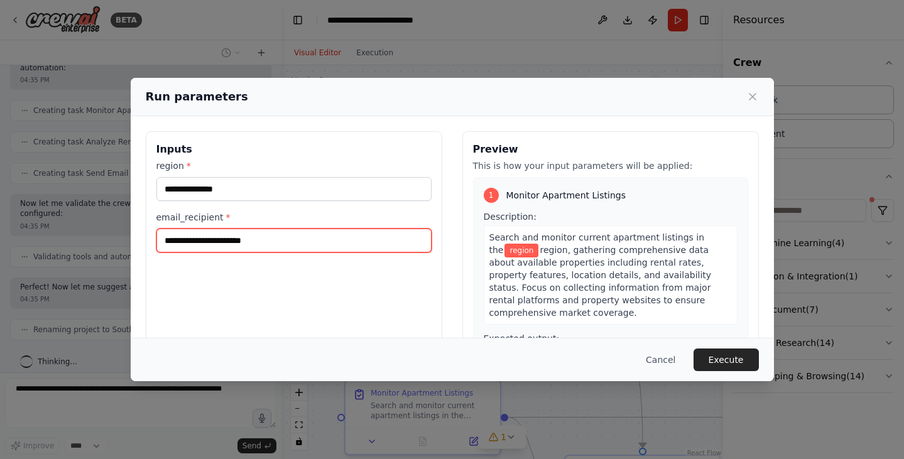
click at [248, 240] on input "email_recipient *" at bounding box center [293, 241] width 275 height 24
type input "**********"
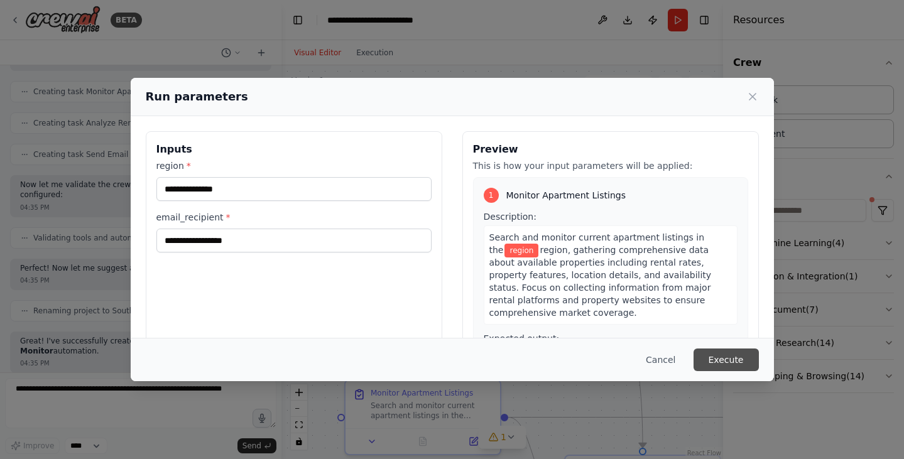
click at [710, 366] on button "Execute" at bounding box center [726, 360] width 65 height 23
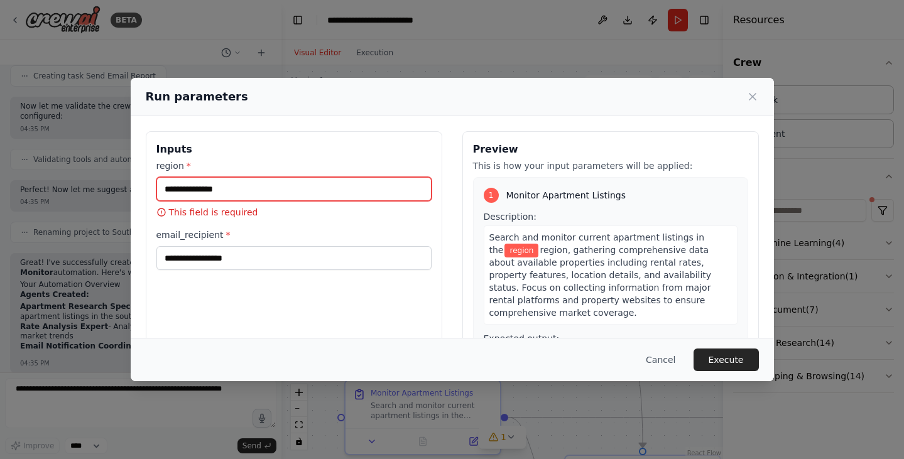
click at [294, 188] on input "region *" at bounding box center [293, 189] width 275 height 24
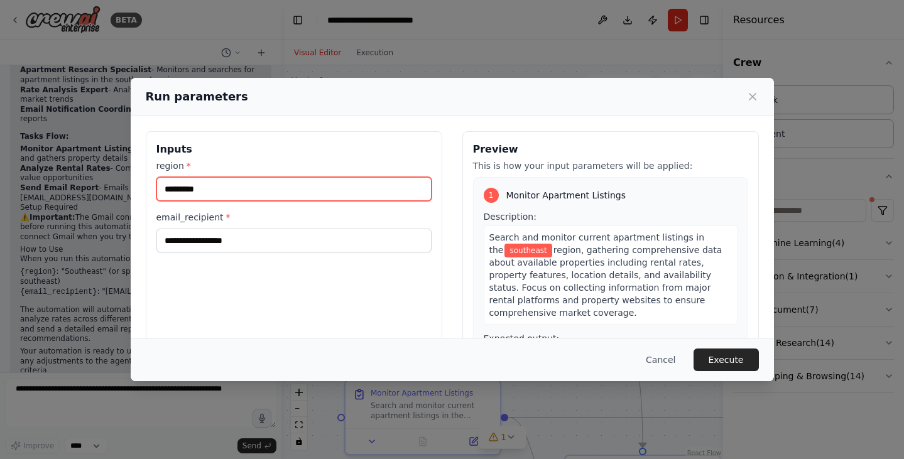
scroll to position [922, 0]
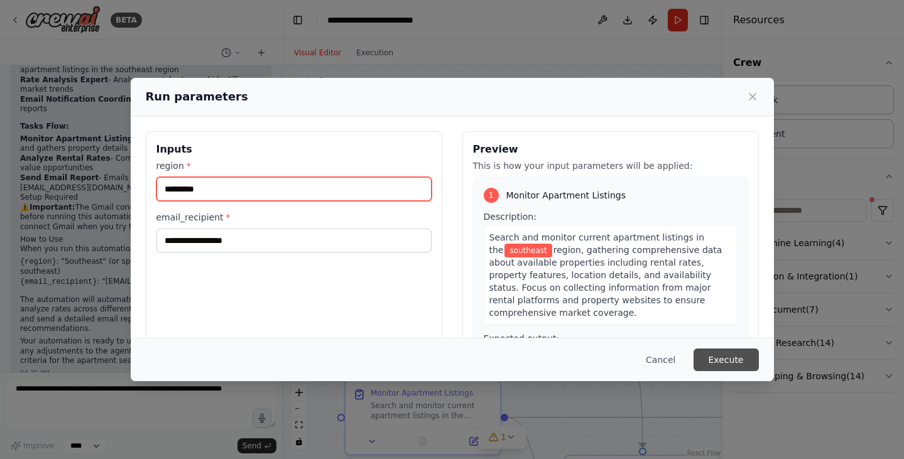
type input "*********"
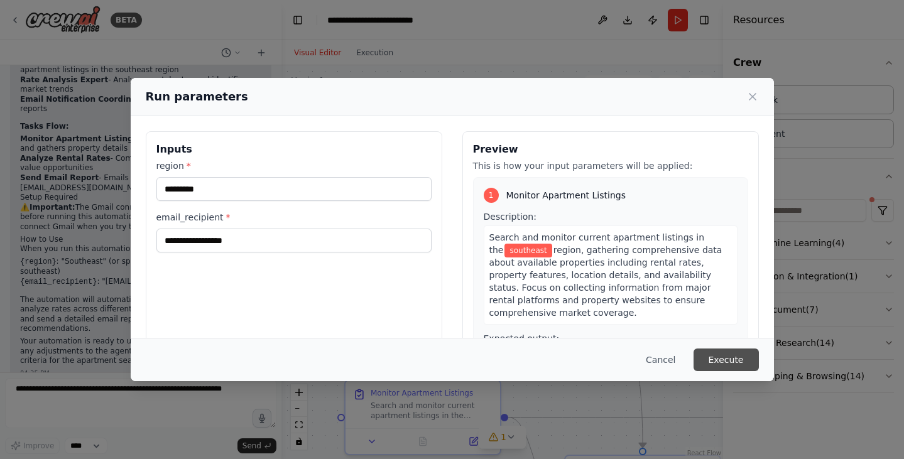
click at [742, 358] on button "Execute" at bounding box center [726, 360] width 65 height 23
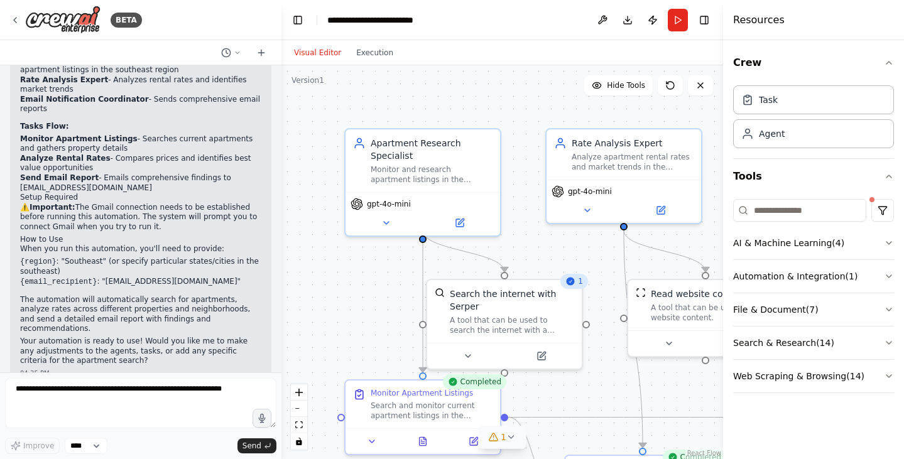
click at [498, 434] on icon at bounding box center [493, 437] width 10 height 10
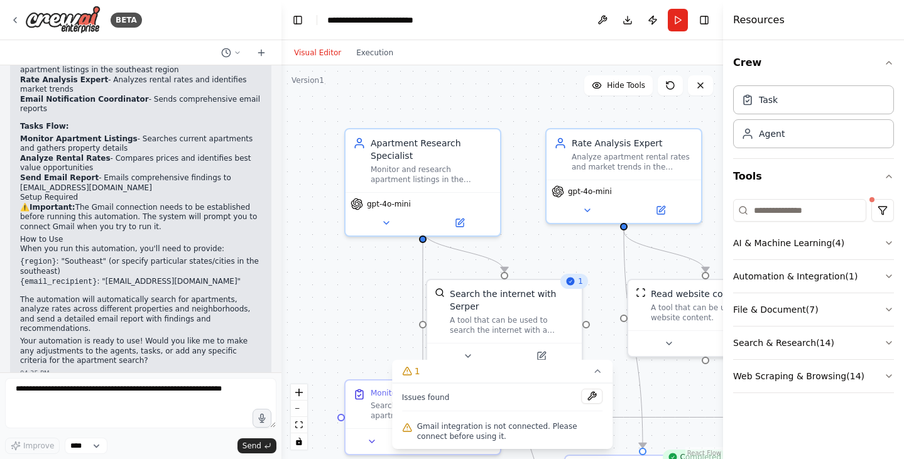
click at [504, 428] on span "Gmail integration is not connected. Please connect before using it." at bounding box center [510, 432] width 186 height 20
click at [596, 393] on button at bounding box center [591, 396] width 21 height 15
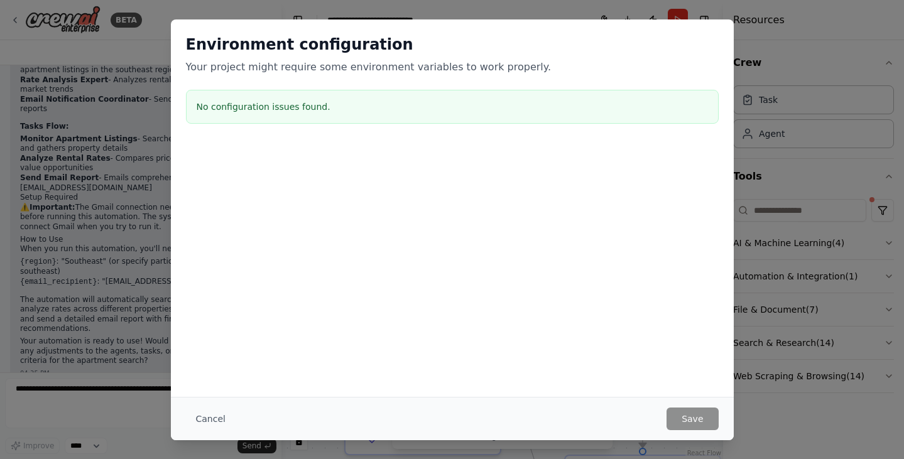
click at [305, 109] on h3 "No configuration issues found." at bounding box center [453, 107] width 512 height 13
click at [212, 417] on button "Cancel" at bounding box center [211, 419] width 50 height 23
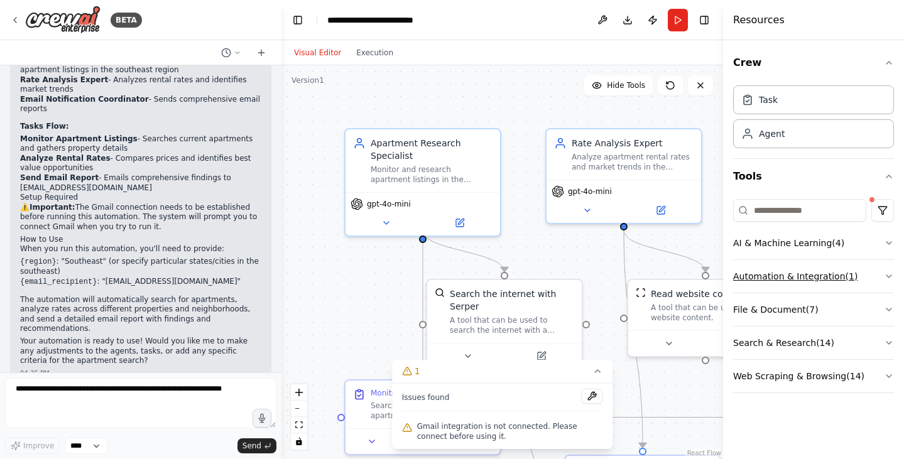
click at [808, 285] on button "Automation & Integration ( 1 )" at bounding box center [813, 276] width 161 height 33
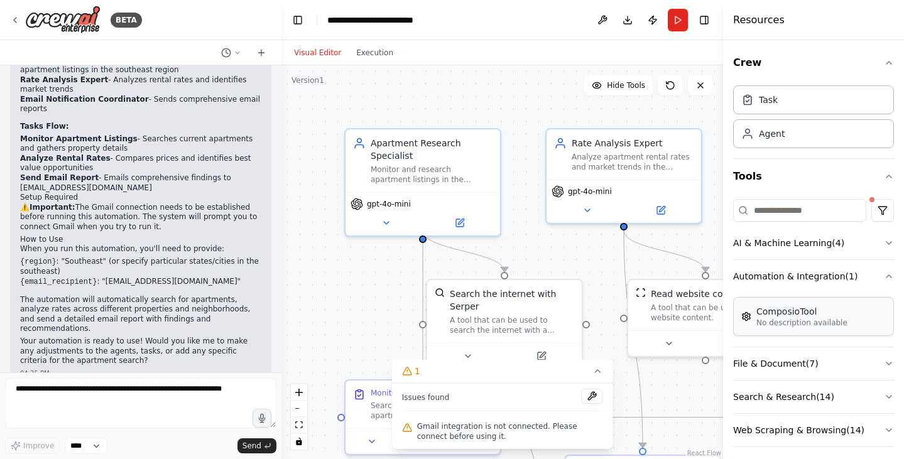
click at [799, 314] on div "ComposioTool" at bounding box center [802, 311] width 91 height 13
click at [789, 321] on p "No description available" at bounding box center [802, 323] width 91 height 10
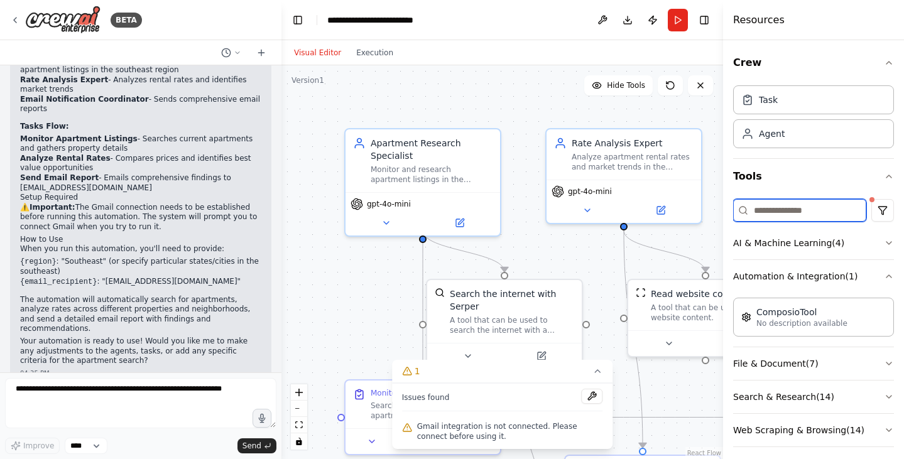
click at [802, 212] on input at bounding box center [799, 210] width 133 height 23
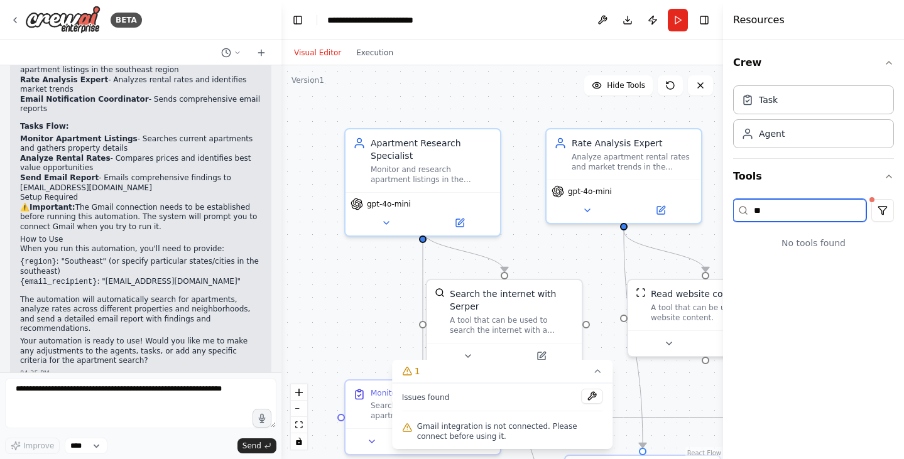
type input "*"
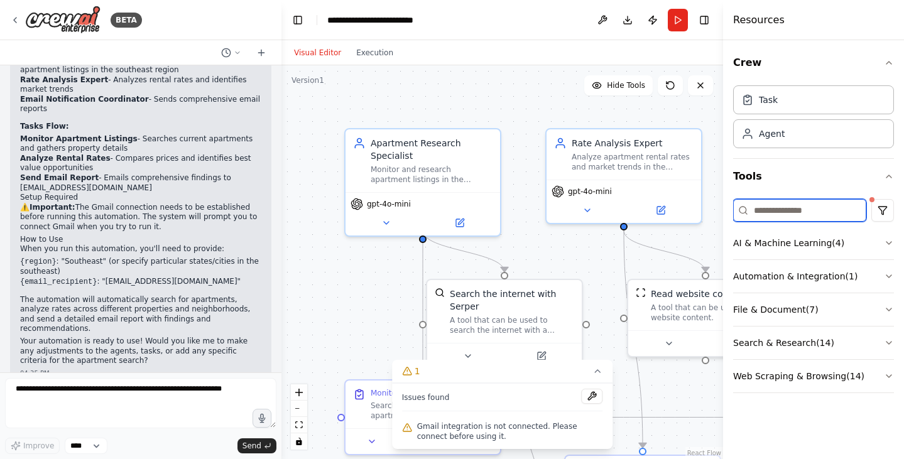
type input "*"
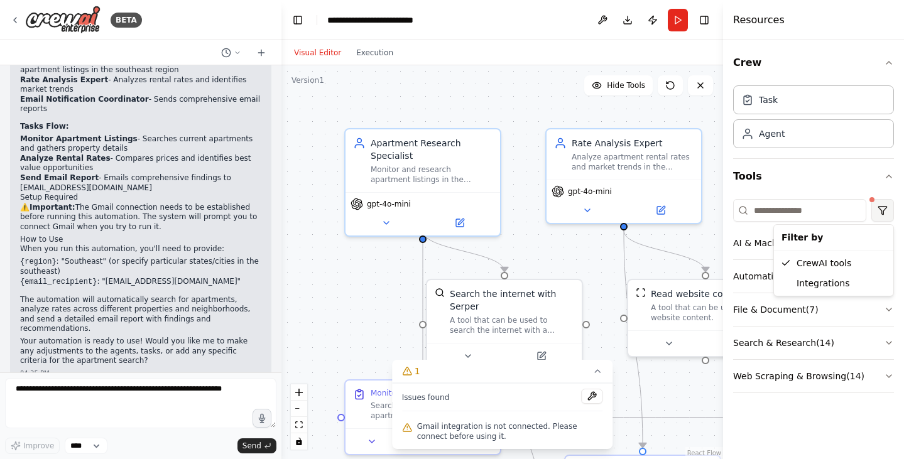
click at [890, 208] on html "BETA Montior apartments in the southeast look at rates and send a email to cmar…" at bounding box center [452, 229] width 904 height 459
click at [832, 280] on div "Integrations" at bounding box center [834, 283] width 114 height 20
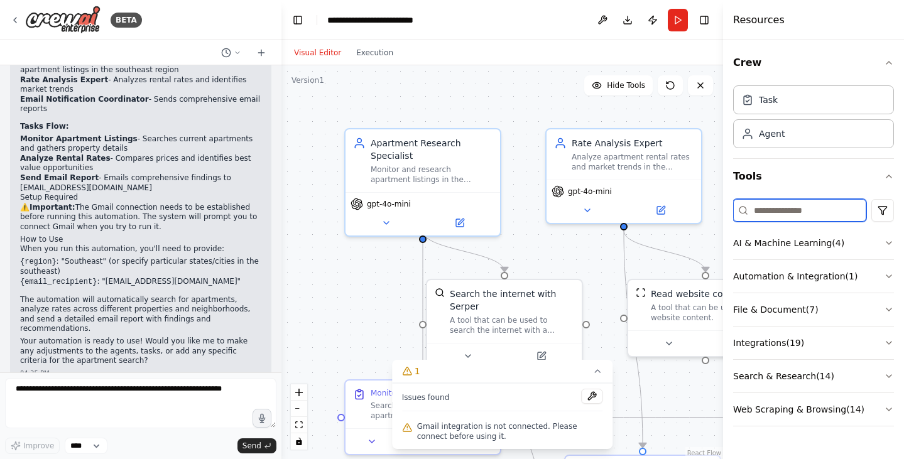
click at [784, 205] on input at bounding box center [799, 210] width 133 height 23
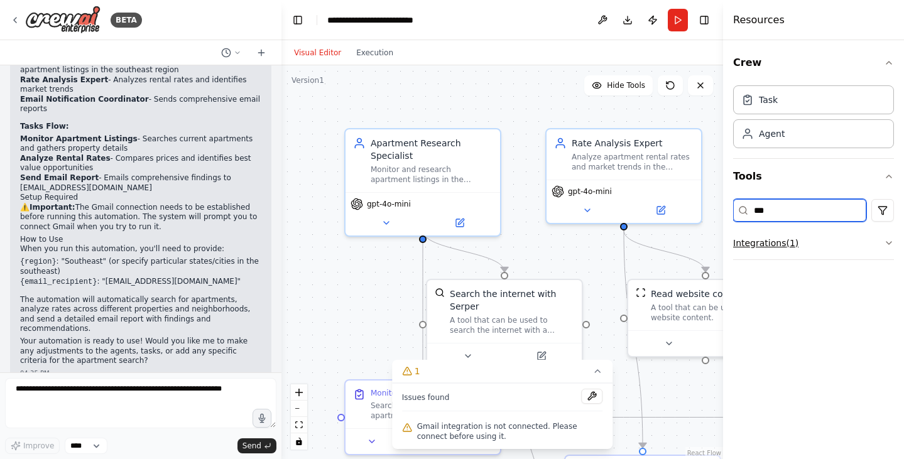
type input "***"
click at [776, 250] on button "Integrations ( 1 )" at bounding box center [813, 243] width 161 height 33
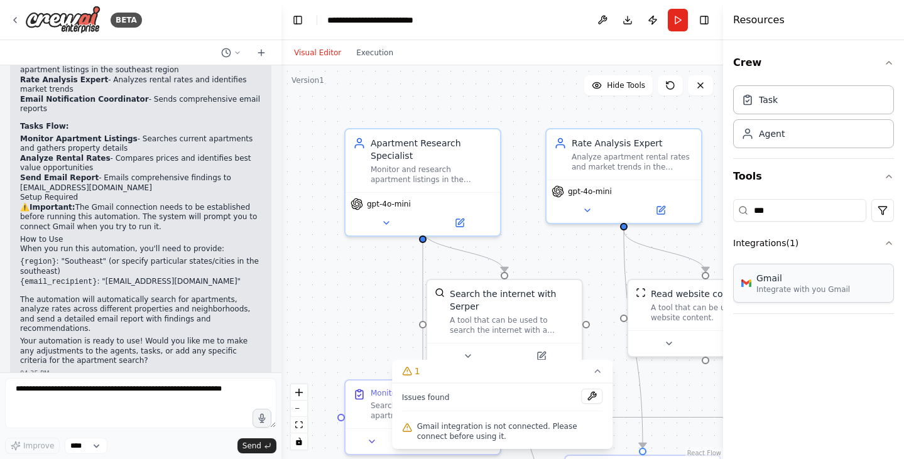
click at [774, 279] on div "Gmail" at bounding box center [804, 278] width 94 height 13
click at [796, 289] on p "Integrate with you Gmail" at bounding box center [804, 290] width 94 height 10
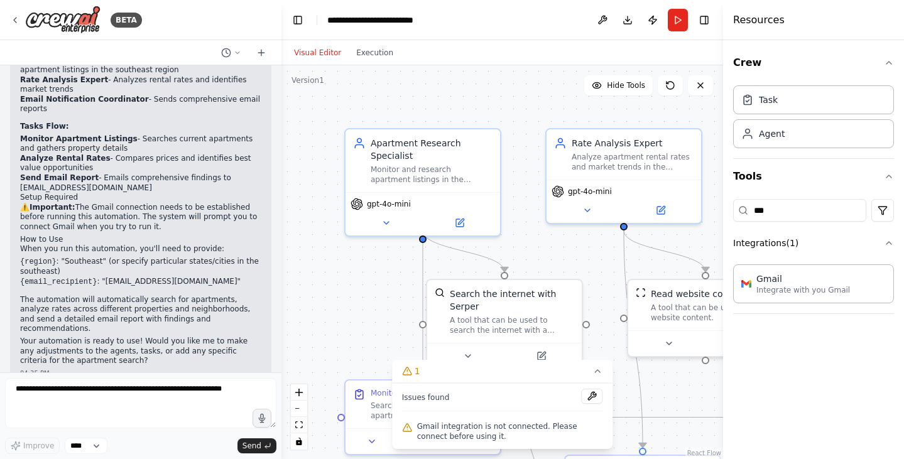
drag, startPoint x: 796, startPoint y: 289, endPoint x: 790, endPoint y: 209, distance: 80.0
click at [790, 209] on div "*** Integrations ( 1 ) Gmail Integrate with you Gmail" at bounding box center [813, 254] width 161 height 120
click at [811, 289] on p "Integrate with you Gmail" at bounding box center [804, 290] width 94 height 10
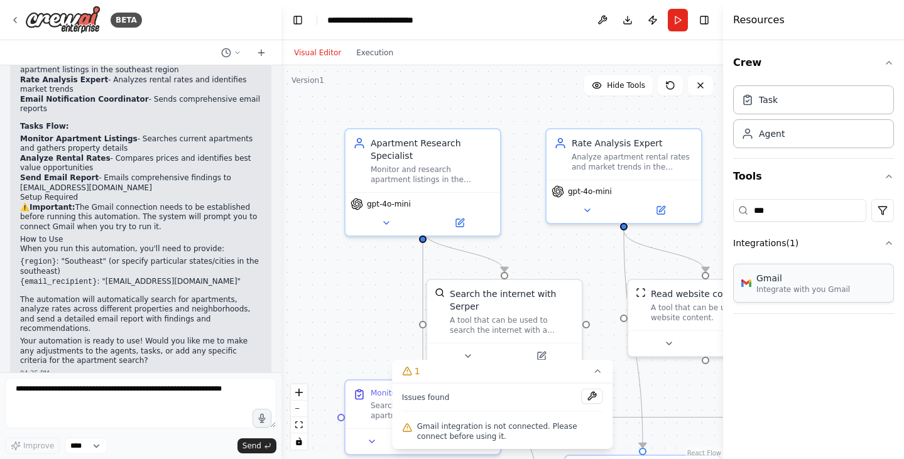
click at [811, 289] on p "Integrate with you Gmail" at bounding box center [804, 290] width 94 height 10
click at [897, 243] on div "Crew Task Agent Tools *** Integrations ( 1 ) Gmail Integrate with you Gmail" at bounding box center [813, 249] width 181 height 419
click at [881, 242] on button "Integrations ( 1 )" at bounding box center [813, 243] width 161 height 33
click at [676, 18] on button "Run" at bounding box center [678, 20] width 20 height 23
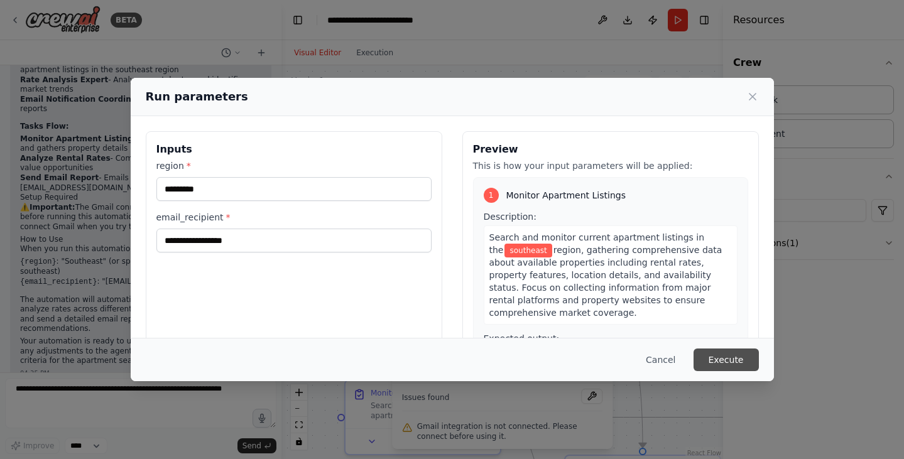
click at [720, 361] on button "Execute" at bounding box center [726, 360] width 65 height 23
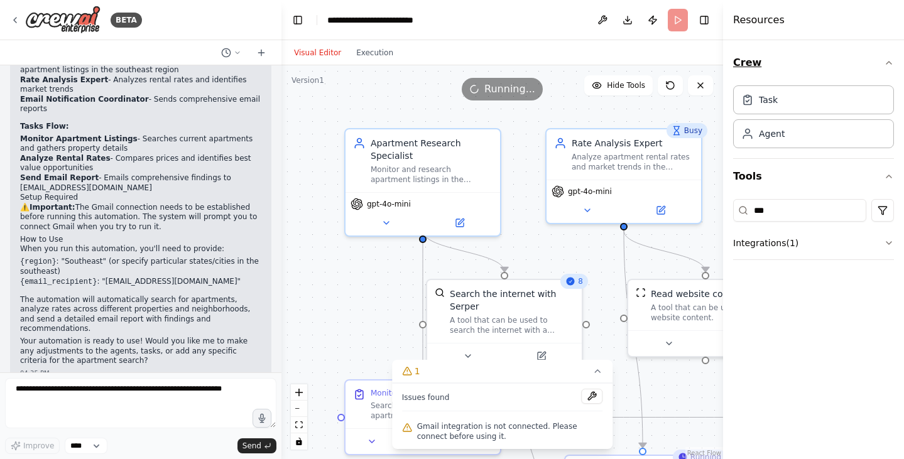
click at [887, 69] on button "Crew" at bounding box center [813, 62] width 161 height 35
click at [769, 170] on button "Integrations ( 1 )" at bounding box center [813, 165] width 161 height 33
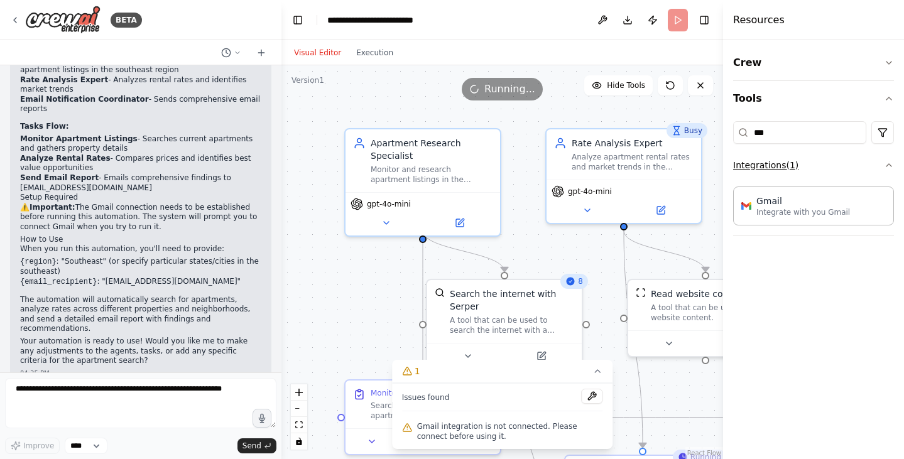
click at [769, 170] on button "Integrations ( 1 )" at bounding box center [813, 165] width 161 height 33
click at [767, 202] on div "Gmail" at bounding box center [804, 200] width 94 height 13
click at [788, 216] on p "Integrate with you Gmail" at bounding box center [804, 212] width 94 height 10
click at [788, 168] on button "Integrations ( 1 )" at bounding box center [813, 165] width 161 height 33
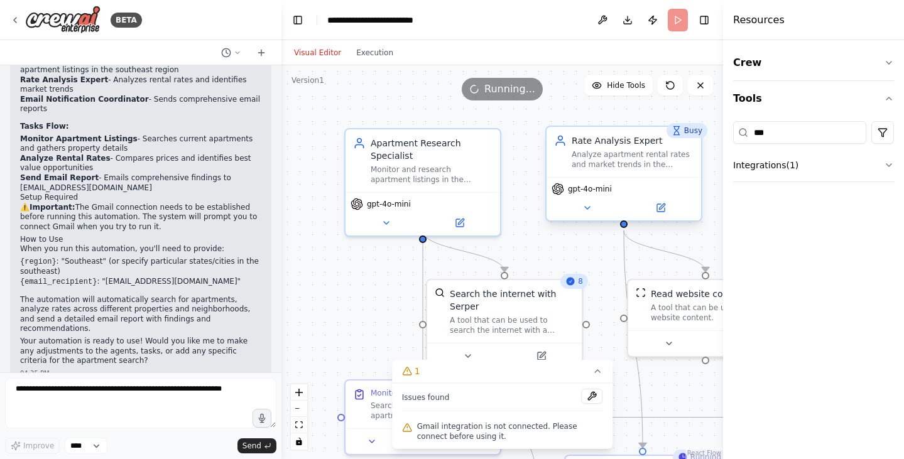
click at [701, 205] on div "gpt-4o-mini" at bounding box center [624, 198] width 155 height 43
click at [700, 89] on icon at bounding box center [701, 85] width 10 height 10
click at [701, 87] on icon at bounding box center [701, 85] width 10 height 10
click at [625, 91] on button "Hide Tools" at bounding box center [619, 85] width 69 height 20
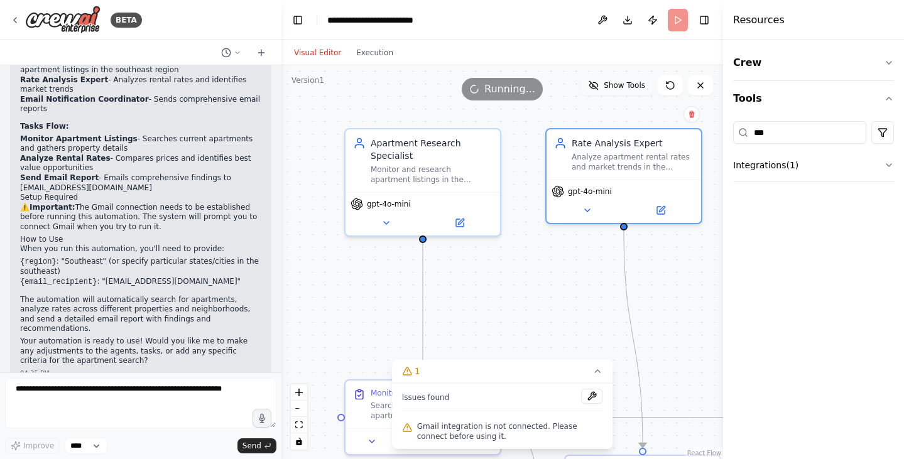
click at [627, 84] on span "Show Tools" at bounding box center [624, 85] width 41 height 10
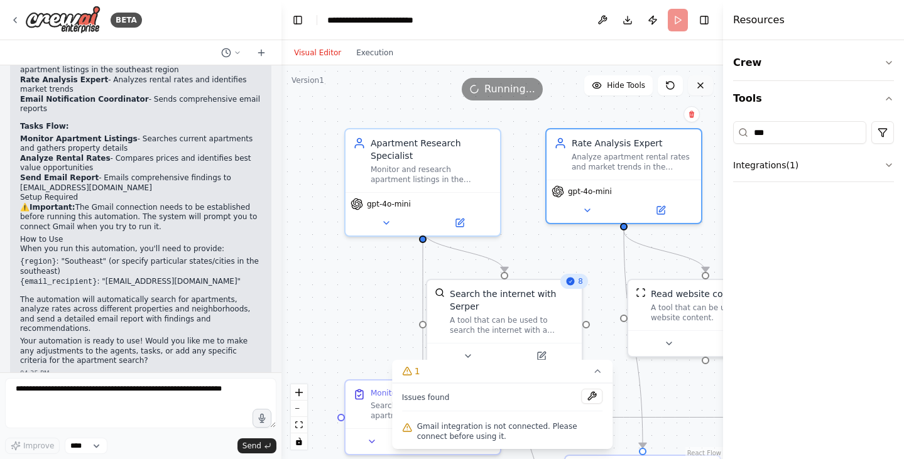
click at [700, 84] on icon at bounding box center [701, 85] width 10 height 10
click at [771, 65] on button "Crew" at bounding box center [813, 62] width 161 height 35
click at [780, 104] on button "Tools" at bounding box center [813, 98] width 161 height 35
click at [687, 101] on div ".deletable-edge-delete-btn { width: 20px; height: 20px; border: 0px solid #ffff…" at bounding box center [503, 262] width 442 height 394
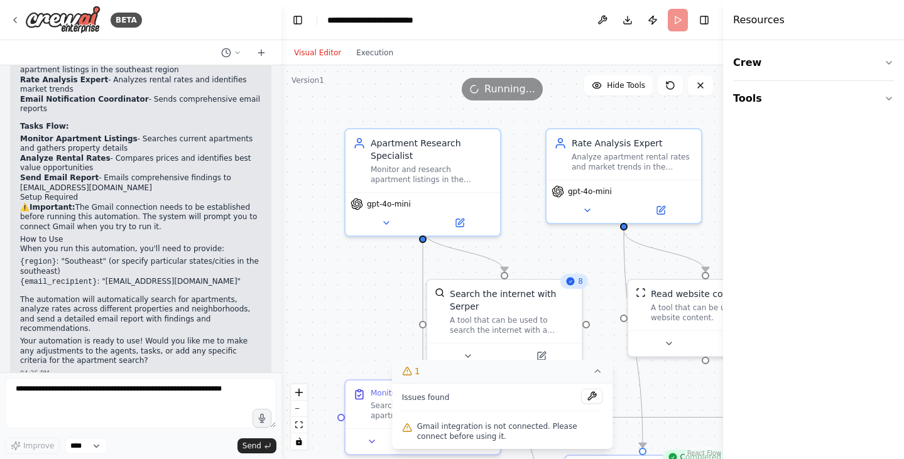
click at [599, 375] on icon at bounding box center [598, 371] width 10 height 10
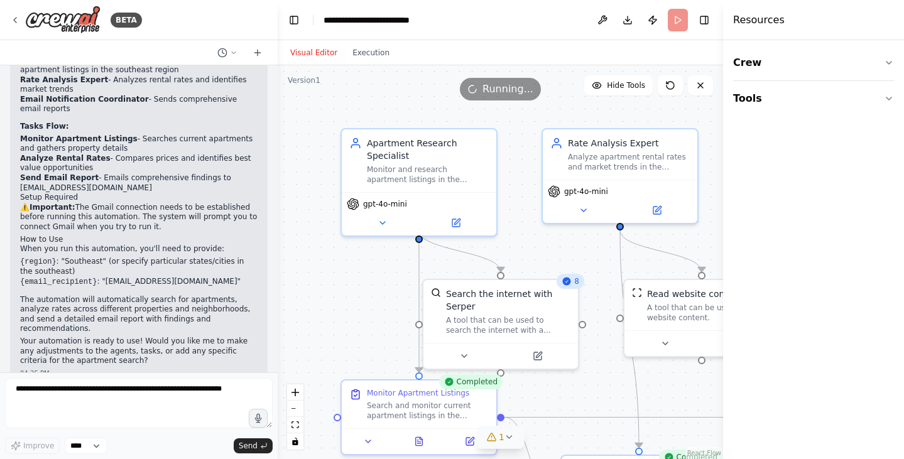
click at [278, 345] on div "BETA Montior apartments in the southeast look at rates and send a email to cmar…" at bounding box center [452, 229] width 904 height 459
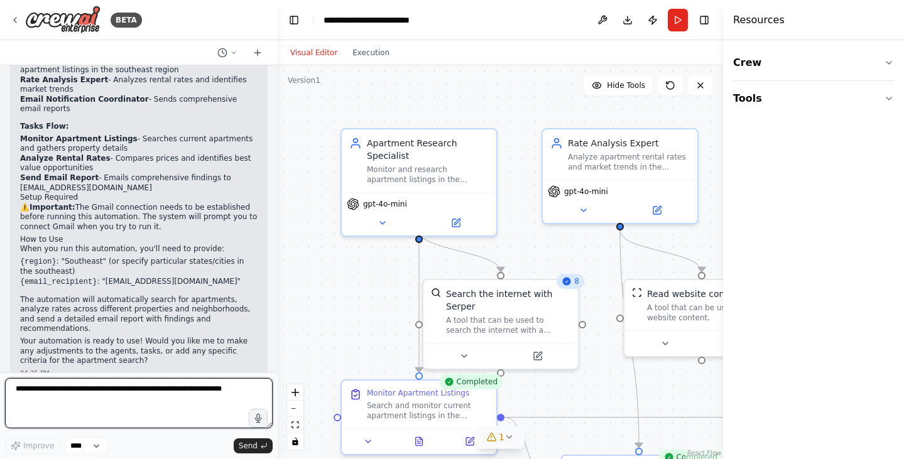
click at [201, 408] on textarea at bounding box center [139, 403] width 268 height 50
type textarea "**********"
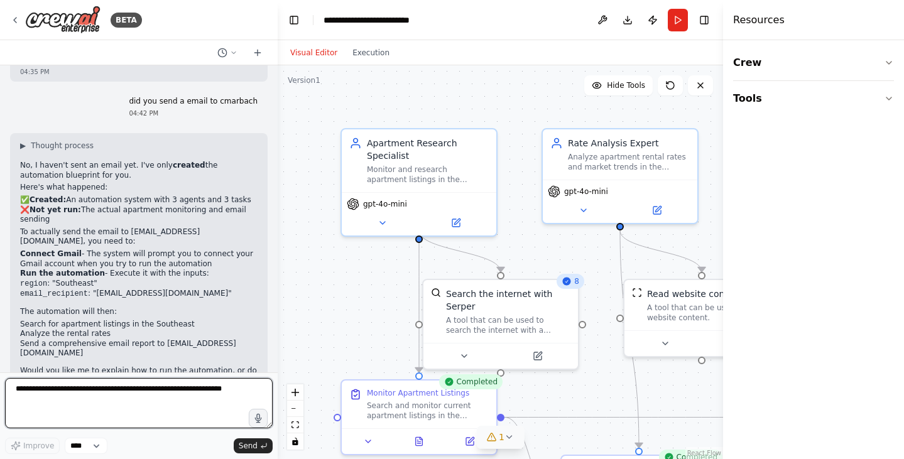
scroll to position [1234, 0]
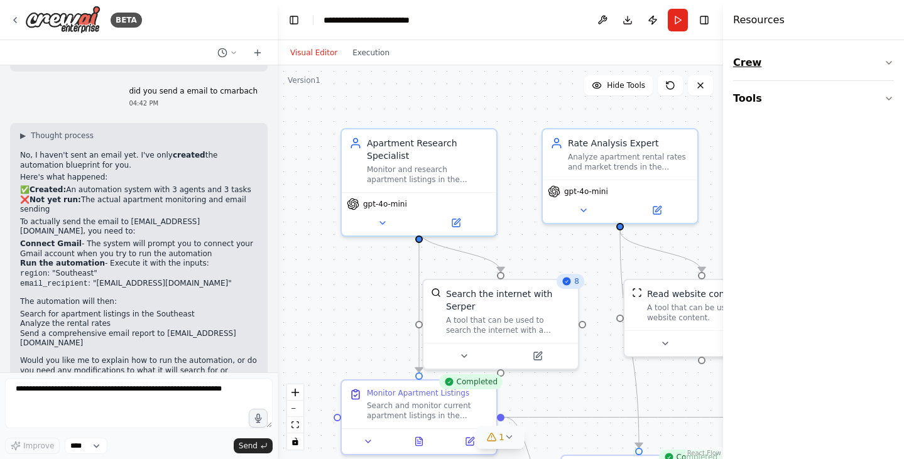
click at [760, 72] on button "Crew" at bounding box center [813, 62] width 161 height 35
click at [770, 168] on button "Tools" at bounding box center [813, 176] width 161 height 35
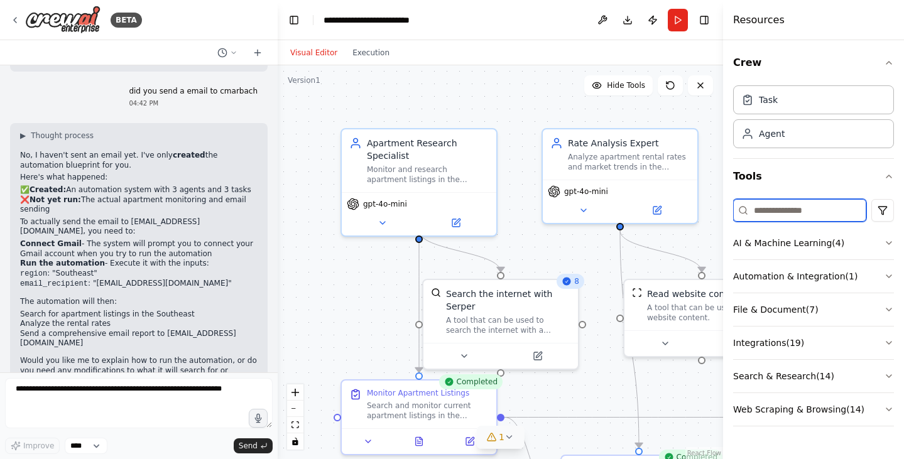
click at [776, 214] on input at bounding box center [799, 210] width 133 height 23
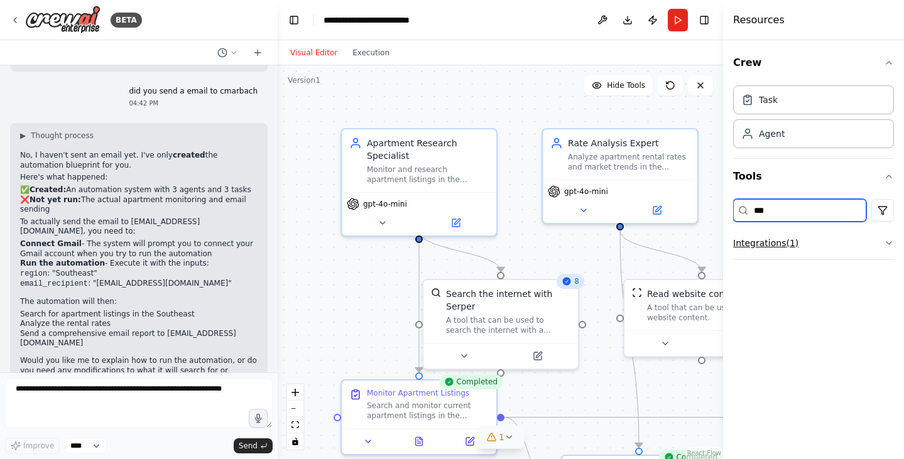
type input "***"
click at [770, 256] on button "Integrations ( 1 )" at bounding box center [813, 243] width 161 height 33
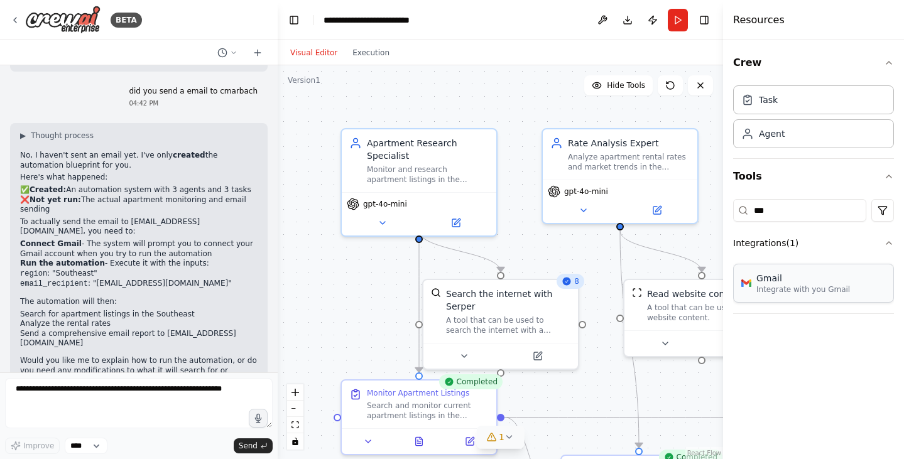
click at [771, 275] on div "Gmail" at bounding box center [804, 278] width 94 height 13
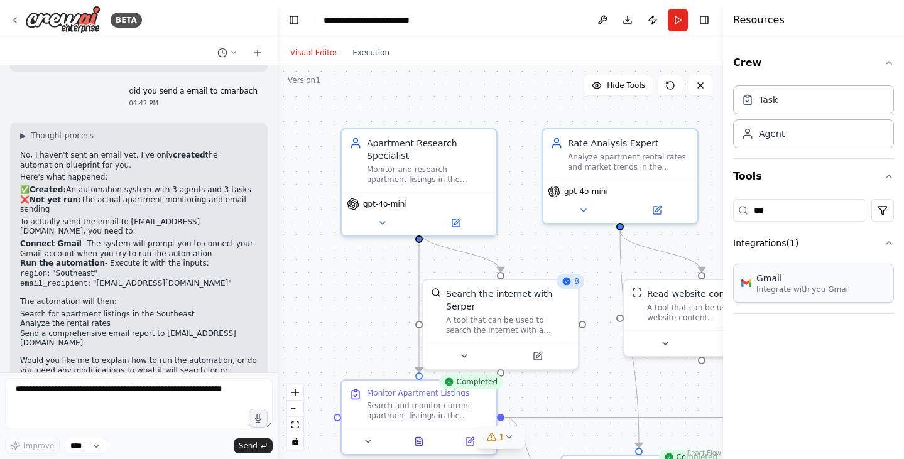
click at [853, 297] on div "Gmail Integrate with you Gmail" at bounding box center [813, 283] width 161 height 39
click at [876, 212] on html "BETA Montior apartments in the southeast look at rates and send a email to cmar…" at bounding box center [452, 229] width 904 height 459
click at [814, 264] on div "CrewAI tools" at bounding box center [834, 263] width 114 height 20
click at [828, 211] on input "***" at bounding box center [799, 210] width 133 height 23
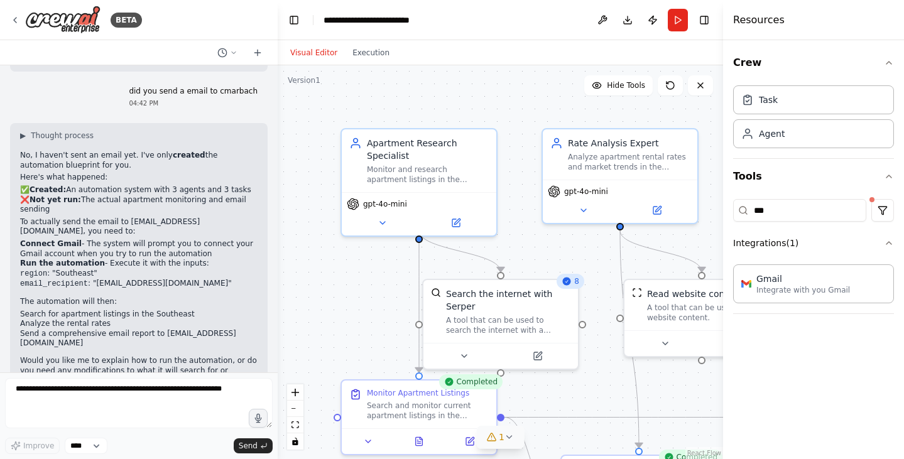
click at [899, 175] on div "Crew Task Agent Tools *** Integrations ( 1 ) Gmail Integrate with you Gmail" at bounding box center [813, 249] width 181 height 419
click at [896, 175] on div "Crew Task Agent Tools *** Integrations ( 1 ) Gmail Integrate with you Gmail" at bounding box center [813, 249] width 181 height 419
click at [888, 175] on icon "button" at bounding box center [889, 177] width 10 height 10
click at [619, 107] on div ".deletable-edge-delete-btn { width: 20px; height: 20px; border: 0px solid #ffff…" at bounding box center [501, 262] width 446 height 394
click at [689, 94] on button at bounding box center [700, 85] width 25 height 20
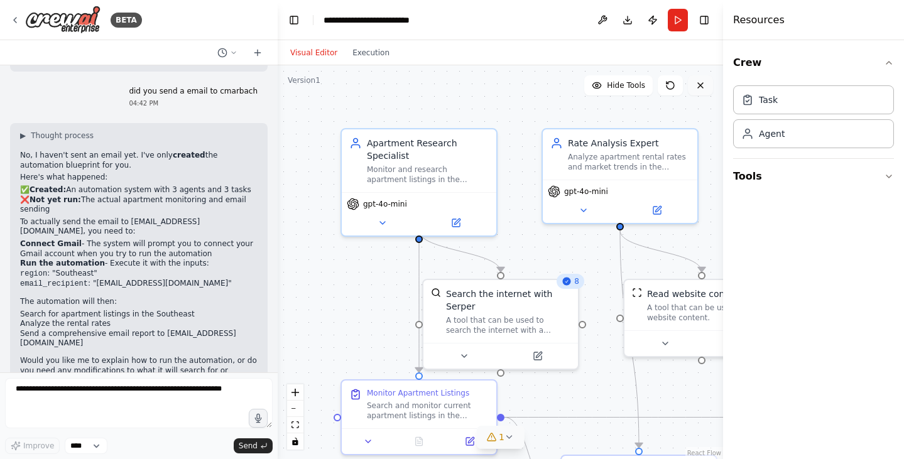
click at [705, 89] on icon at bounding box center [701, 85] width 10 height 10
click at [208, 371] on div "Montior apartments in the southeast look at rates and send a email to cmarbach@…" at bounding box center [139, 218] width 278 height 307
click at [199, 384] on textarea at bounding box center [139, 403] width 268 height 50
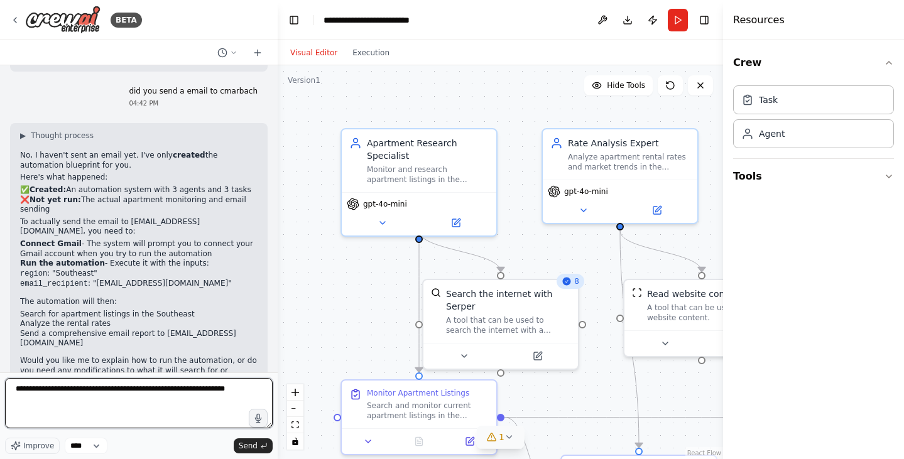
type textarea "**********"
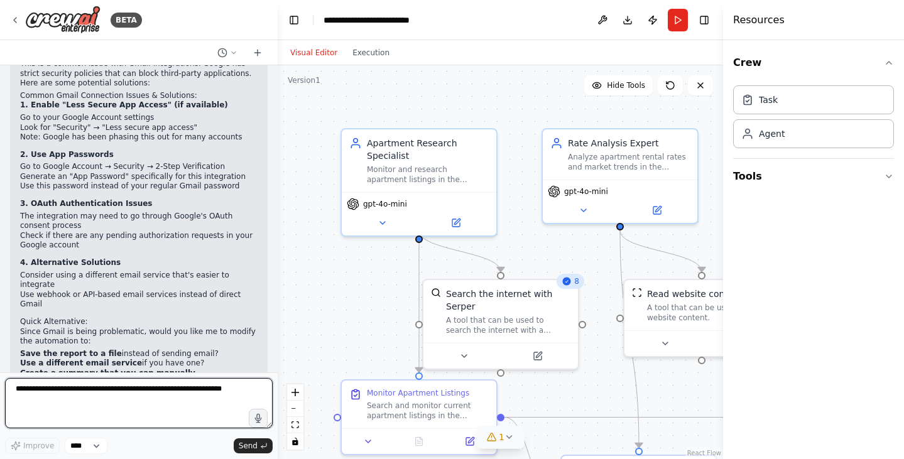
scroll to position [1679, 0]
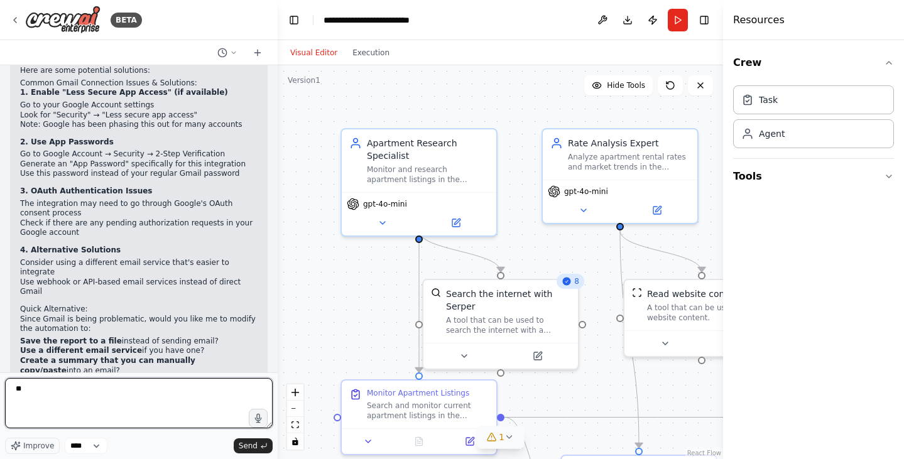
type textarea "*"
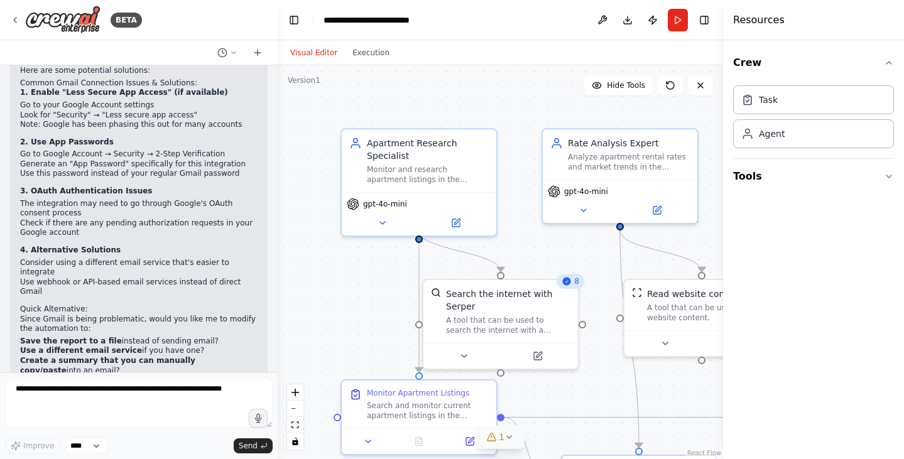
click at [700, 96] on div ".deletable-edge-delete-btn { width: 20px; height: 20px; border: 0px solid #ffff…" at bounding box center [501, 262] width 446 height 394
click at [701, 84] on icon at bounding box center [701, 85] width 10 height 10
click at [356, 57] on button "Execution" at bounding box center [371, 52] width 52 height 15
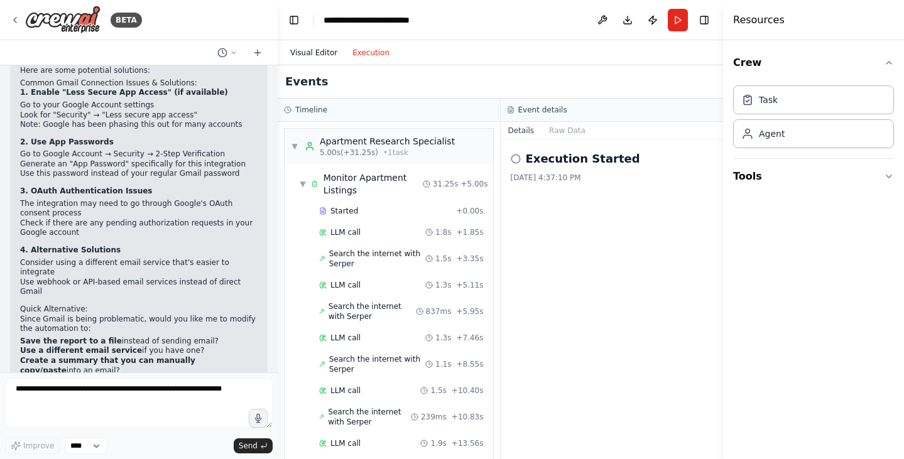
click at [322, 55] on button "Visual Editor" at bounding box center [314, 52] width 62 height 15
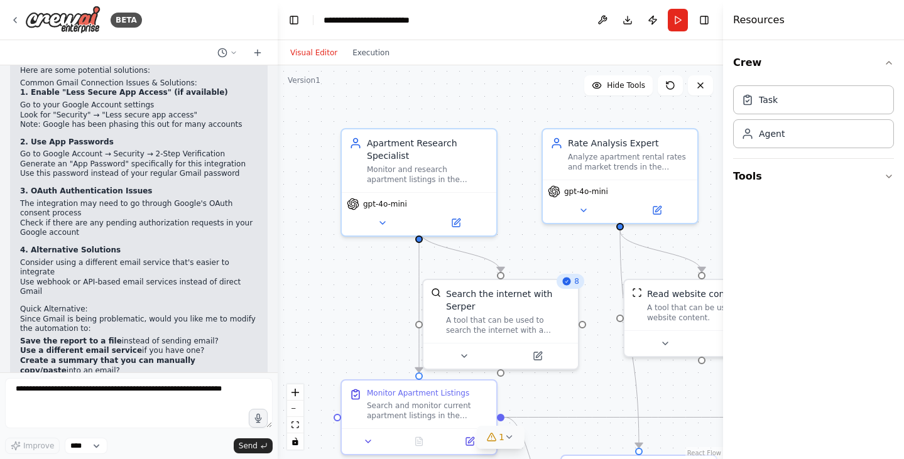
click at [561, 382] on div ".deletable-edge-delete-btn { width: 20px; height: 20px; border: 0px solid #ffff…" at bounding box center [501, 262] width 446 height 394
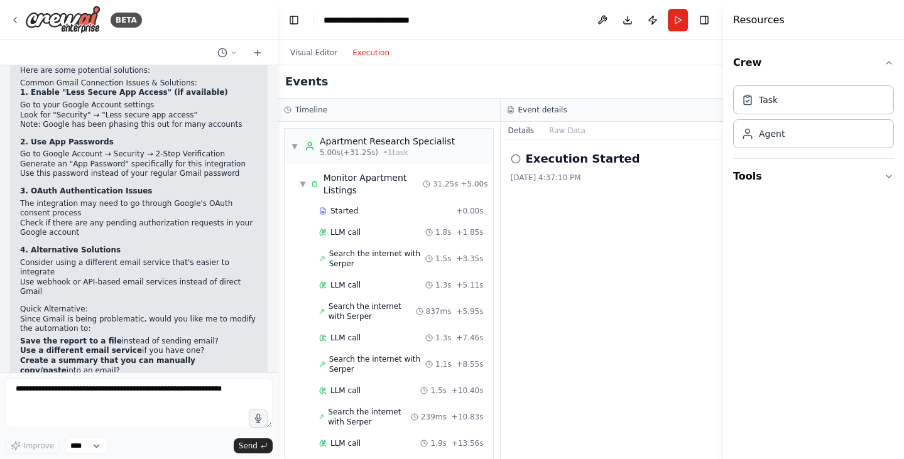
click at [358, 57] on button "Execution" at bounding box center [371, 52] width 52 height 15
click at [315, 57] on button "Visual Editor" at bounding box center [314, 52] width 62 height 15
click at [347, 55] on button "Execution" at bounding box center [371, 52] width 52 height 15
click at [321, 52] on button "Visual Editor" at bounding box center [314, 52] width 62 height 15
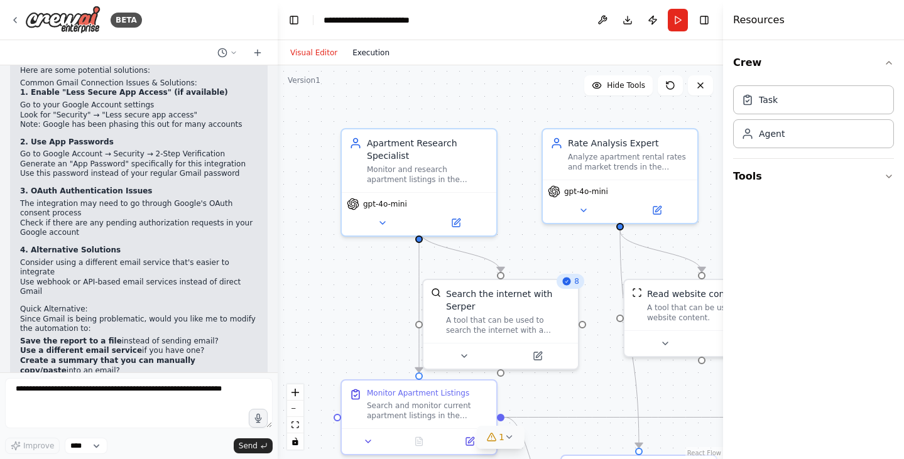
click at [355, 55] on button "Execution" at bounding box center [371, 52] width 52 height 15
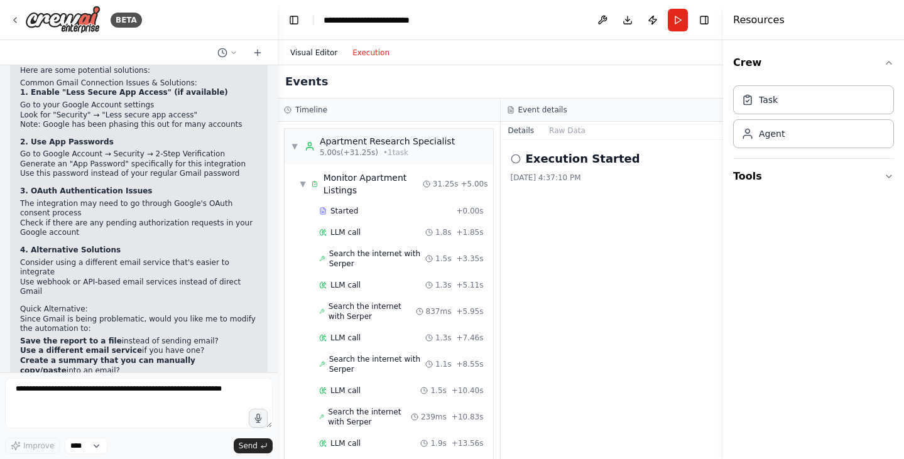
click at [318, 52] on button "Visual Editor" at bounding box center [314, 52] width 62 height 15
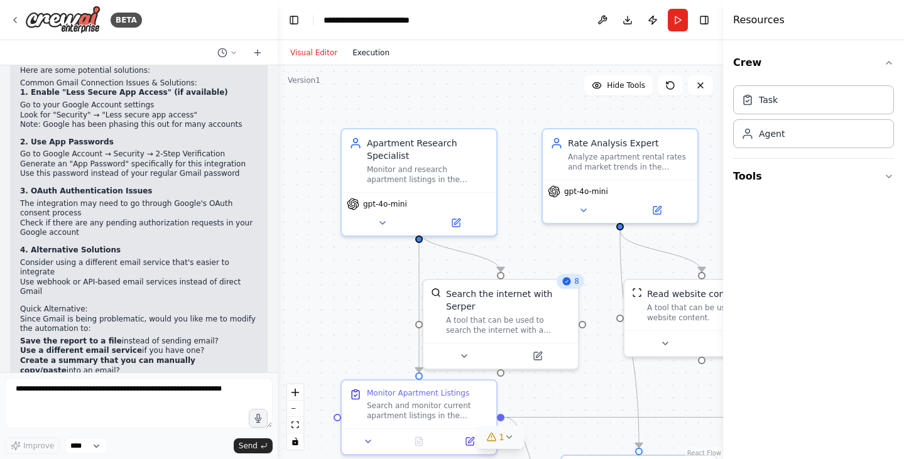
click at [349, 55] on button "Execution" at bounding box center [371, 52] width 52 height 15
click at [321, 52] on button "Visual Editor" at bounding box center [314, 52] width 62 height 15
click at [366, 53] on button "Execution" at bounding box center [371, 52] width 52 height 15
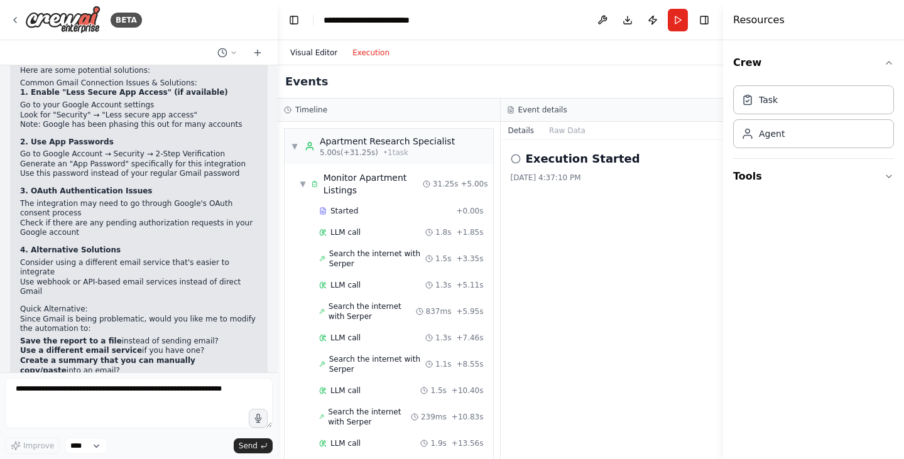
click at [322, 52] on button "Visual Editor" at bounding box center [314, 52] width 62 height 15
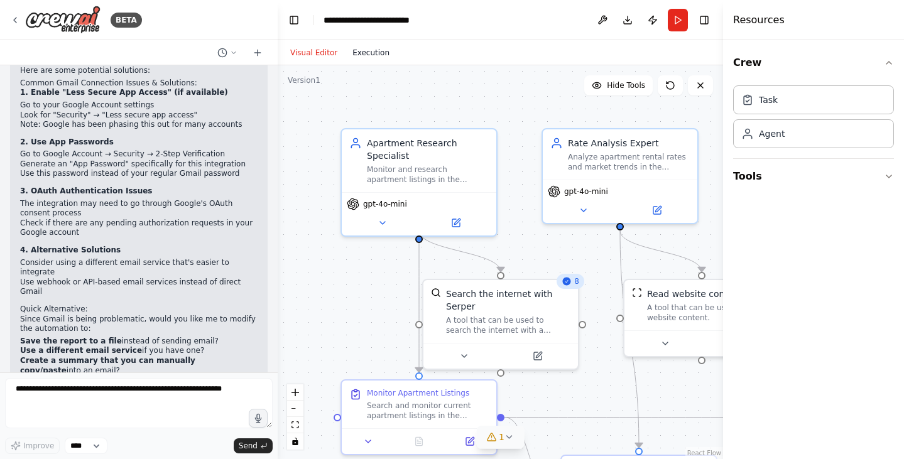
click at [349, 55] on button "Execution" at bounding box center [371, 52] width 52 height 15
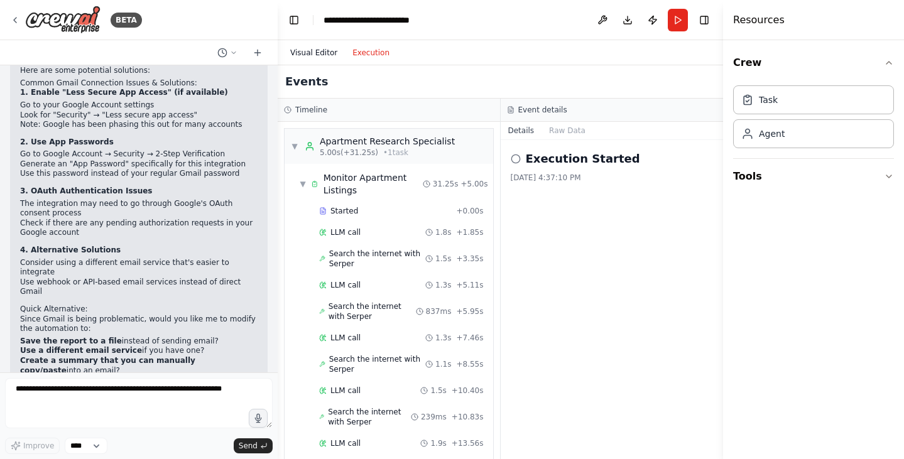
click at [323, 53] on button "Visual Editor" at bounding box center [314, 52] width 62 height 15
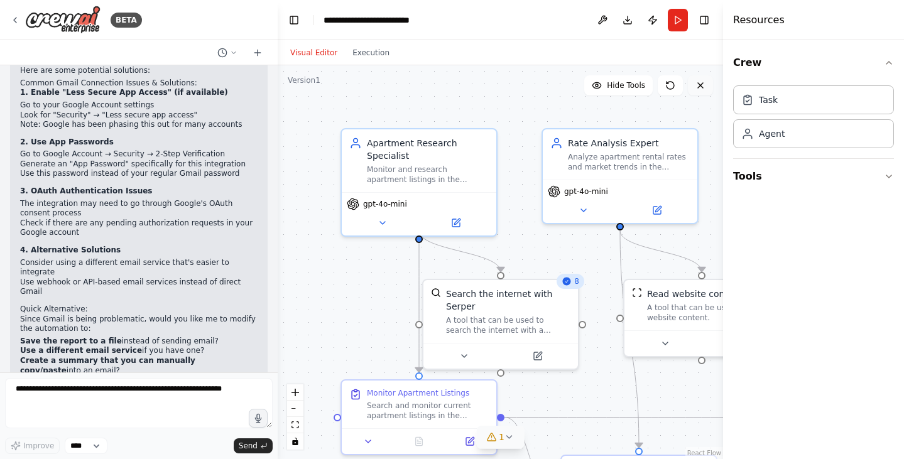
click at [698, 89] on icon at bounding box center [701, 85] width 10 height 10
click at [532, 91] on div ".deletable-edge-delete-btn { width: 20px; height: 20px; border: 0px solid #ffff…" at bounding box center [501, 262] width 446 height 394
click at [361, 55] on button "Execution" at bounding box center [371, 52] width 52 height 15
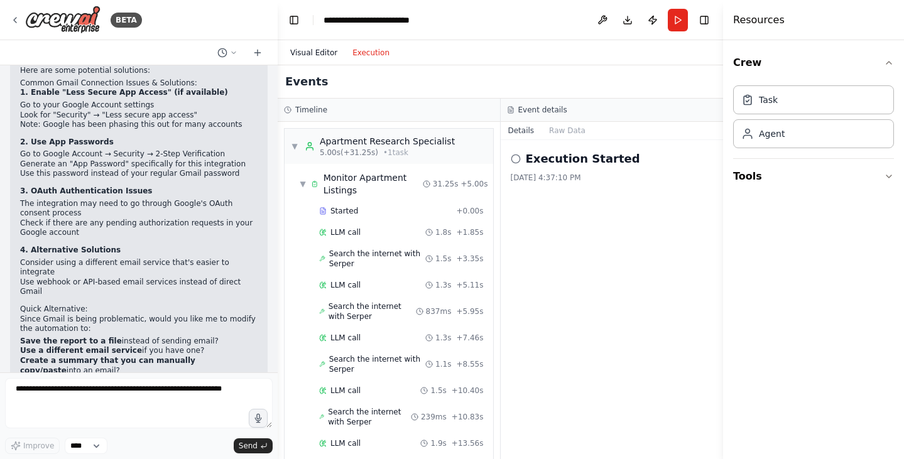
click at [328, 50] on button "Visual Editor" at bounding box center [314, 52] width 62 height 15
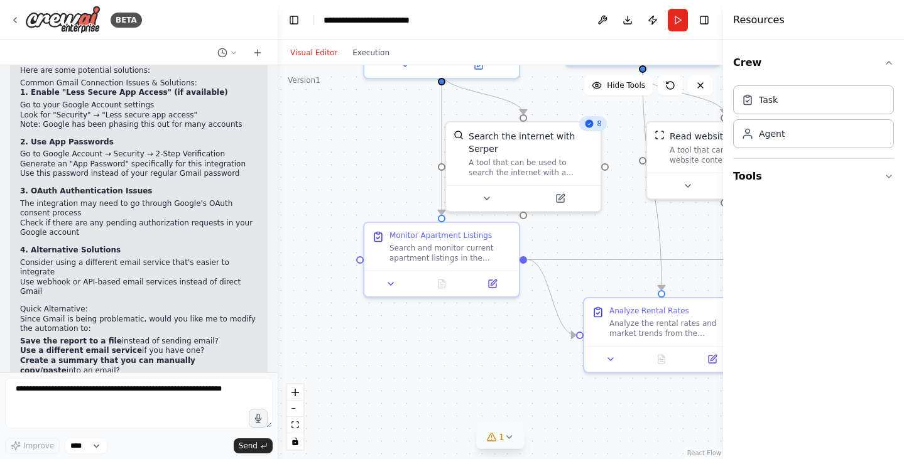
drag, startPoint x: 280, startPoint y: 332, endPoint x: 292, endPoint y: 151, distance: 181.4
click at [292, 151] on div ".deletable-edge-delete-btn { width: 20px; height: 20px; border: 0px solid #ffff…" at bounding box center [501, 262] width 446 height 394
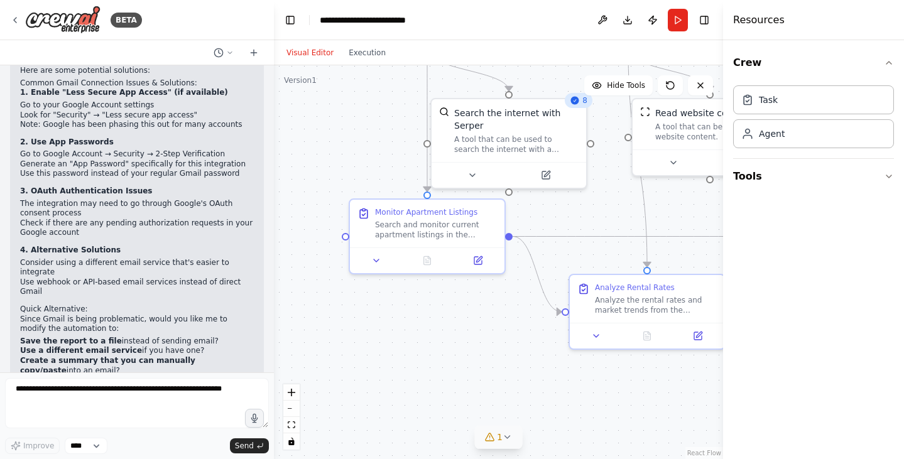
drag, startPoint x: 277, startPoint y: 339, endPoint x: 276, endPoint y: 295, distance: 44.6
click at [276, 295] on div "BETA Montior apartments in the southeast look at rates and send a email to cmar…" at bounding box center [452, 229] width 904 height 459
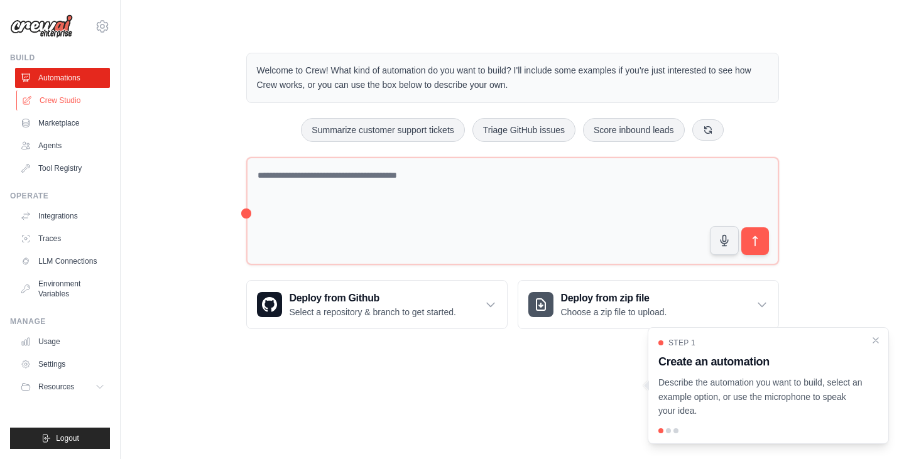
click at [55, 102] on link "Crew Studio" at bounding box center [63, 101] width 95 height 20
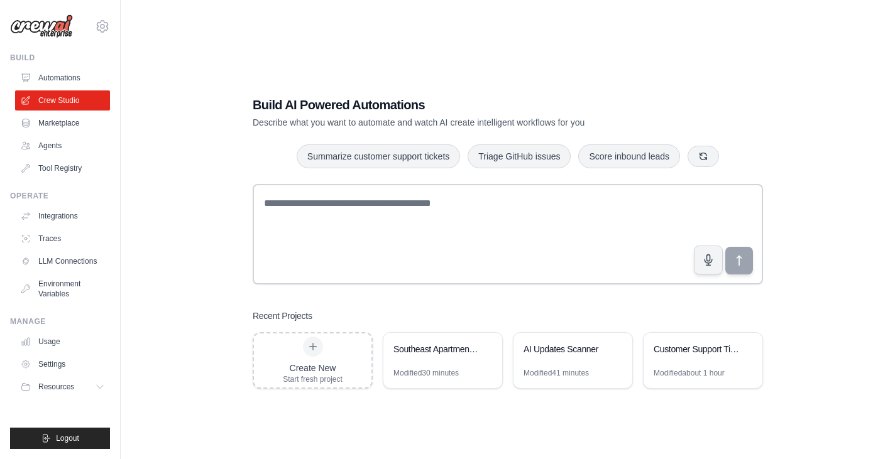
click at [65, 82] on link "Automations" at bounding box center [62, 78] width 95 height 20
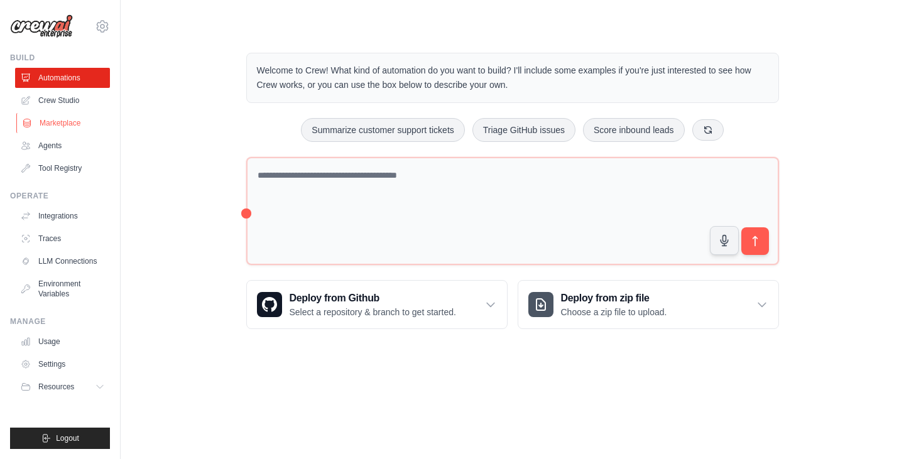
click at [67, 116] on link "Marketplace" at bounding box center [63, 123] width 95 height 20
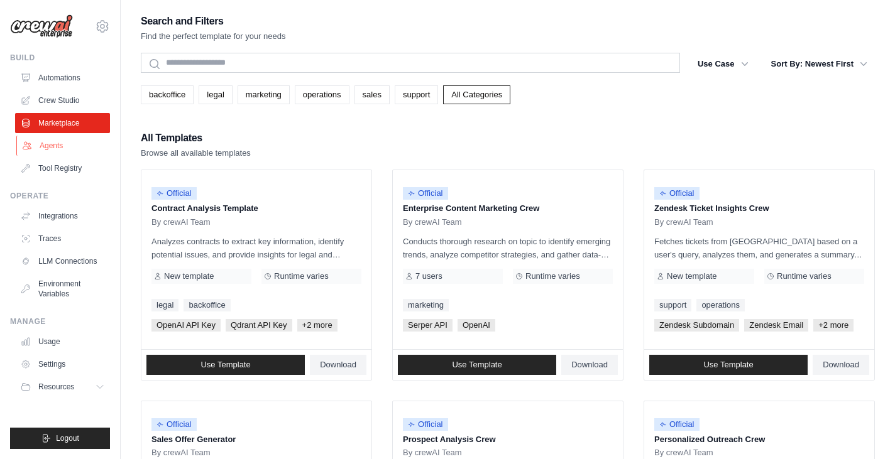
click at [63, 145] on link "Agents" at bounding box center [63, 146] width 95 height 20
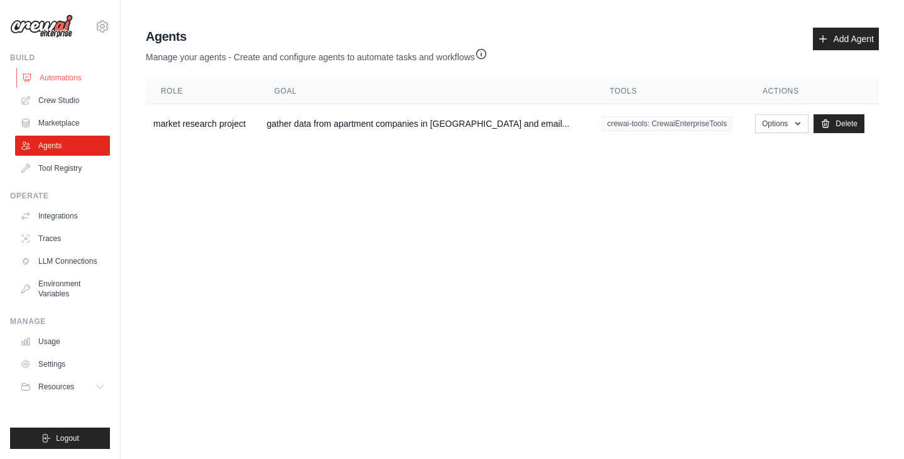
click at [87, 75] on link "Automations" at bounding box center [63, 78] width 95 height 20
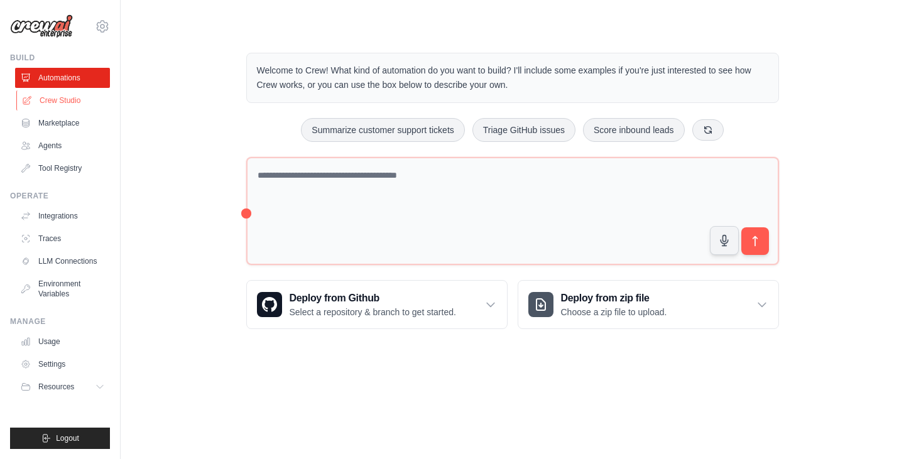
click at [72, 94] on link "Crew Studio" at bounding box center [63, 101] width 95 height 20
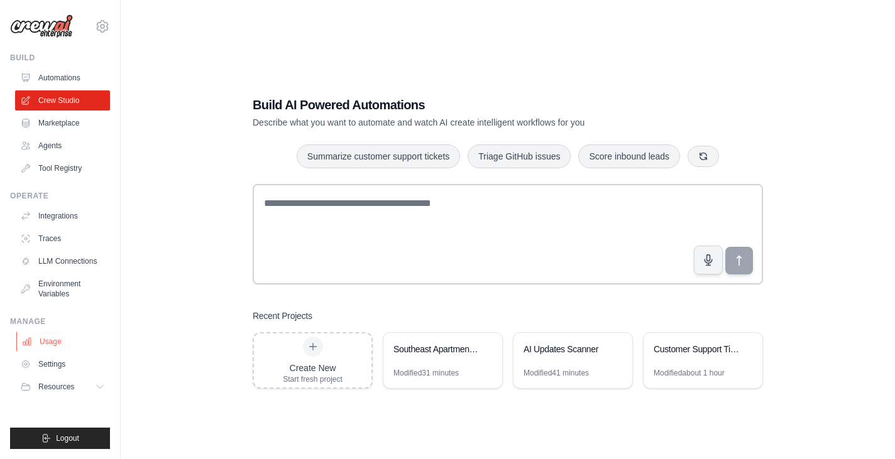
click at [72, 337] on link "Usage" at bounding box center [63, 342] width 95 height 20
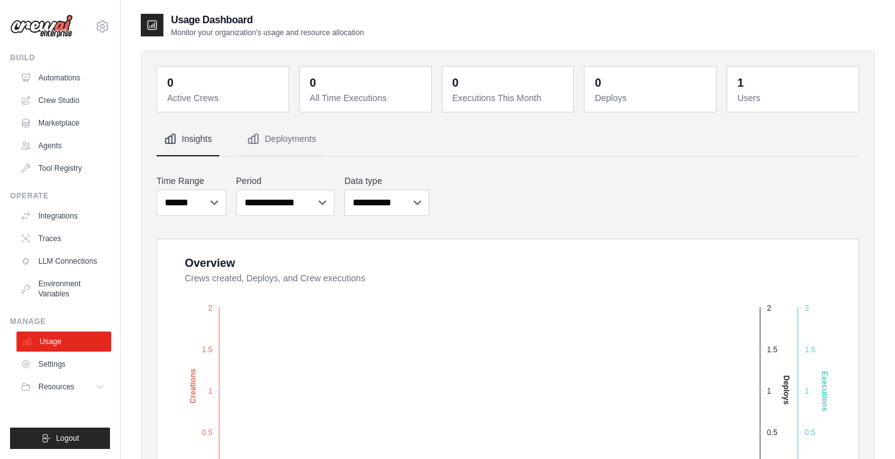
click at [74, 351] on link "Usage" at bounding box center [63, 342] width 95 height 20
click at [62, 217] on link "Integrations" at bounding box center [63, 216] width 95 height 20
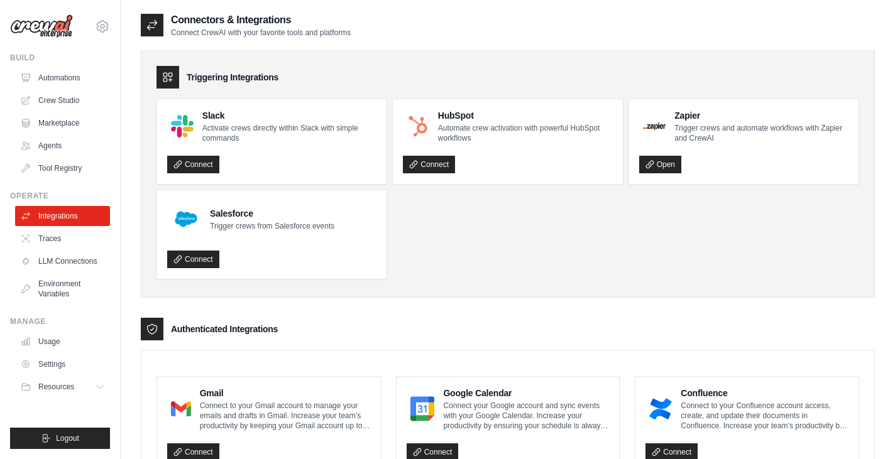
scroll to position [402, 0]
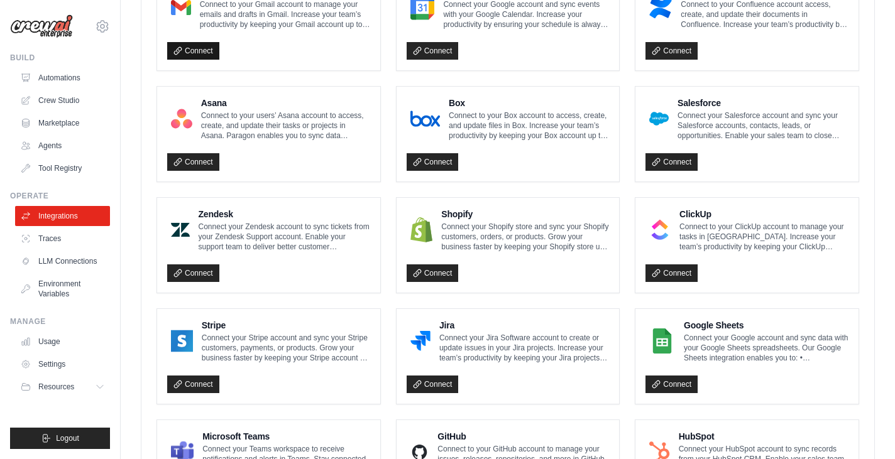
click at [190, 50] on link "Connect" at bounding box center [193, 51] width 52 height 18
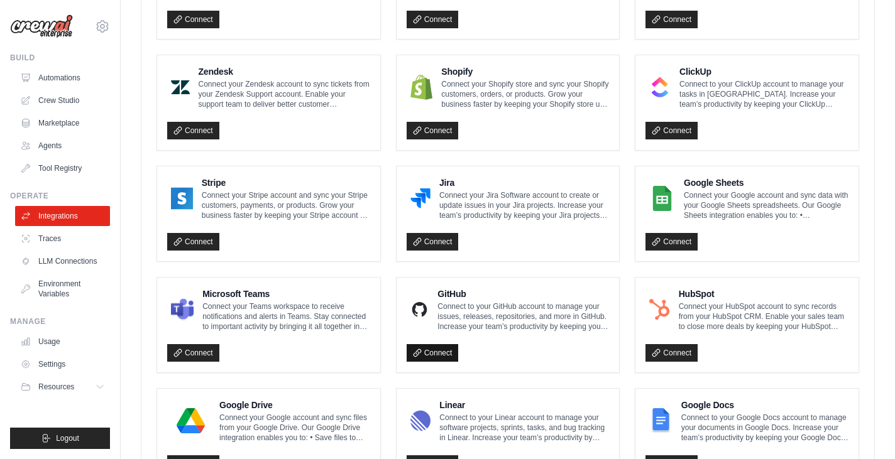
click at [454, 355] on link "Connect" at bounding box center [433, 353] width 52 height 18
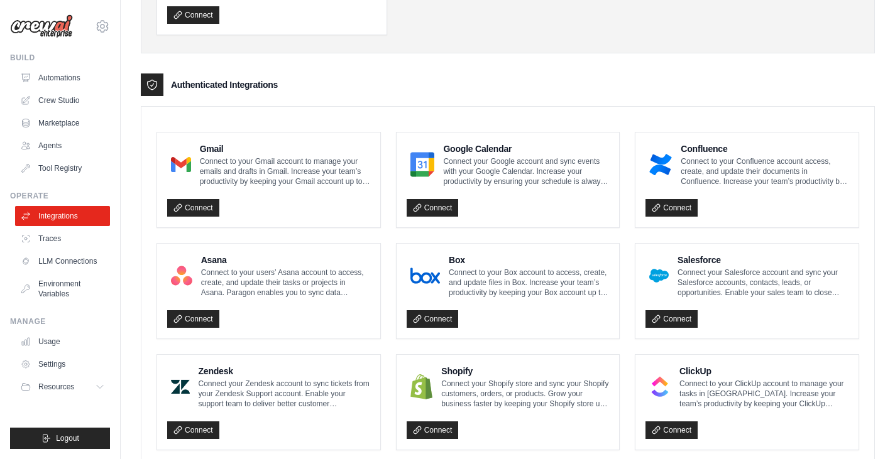
scroll to position [194, 0]
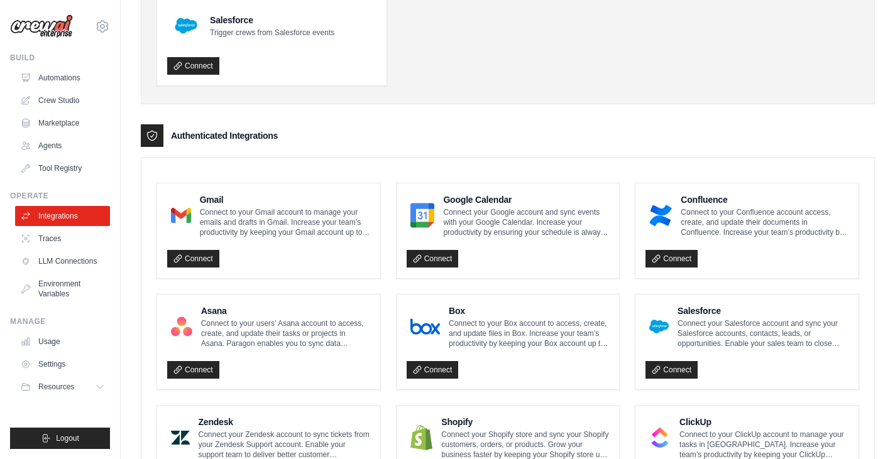
click at [48, 79] on link "Automations" at bounding box center [63, 78] width 95 height 20
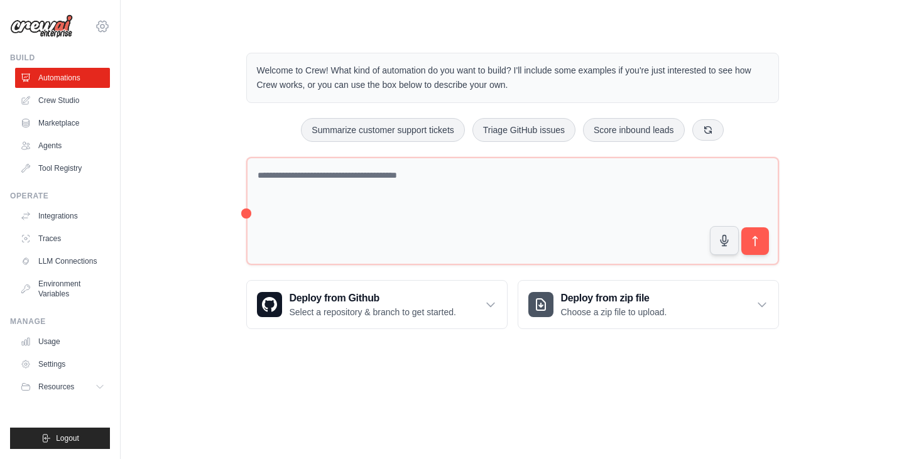
click at [104, 23] on icon at bounding box center [102, 26] width 15 height 15
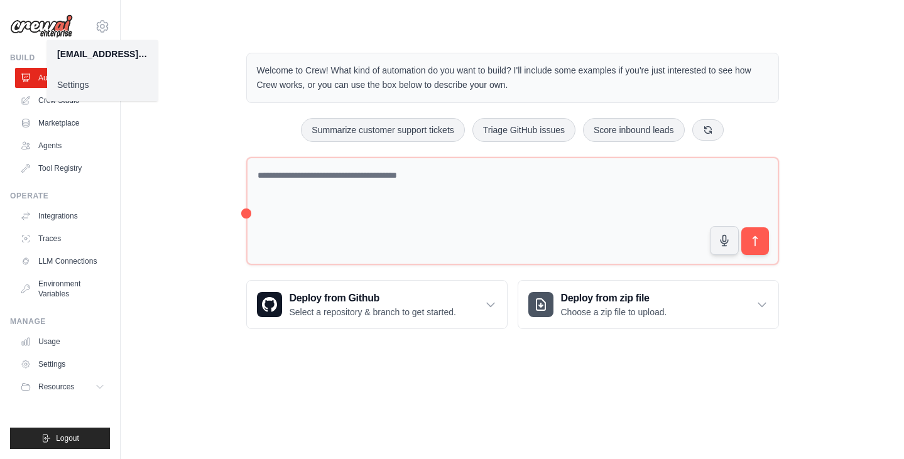
click at [85, 90] on link "Settings" at bounding box center [102, 85] width 111 height 23
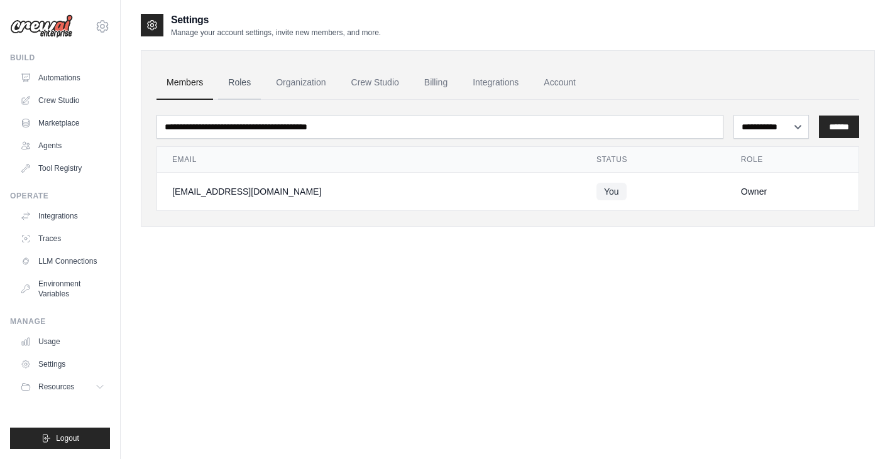
click at [239, 87] on link "Roles" at bounding box center [239, 83] width 43 height 34
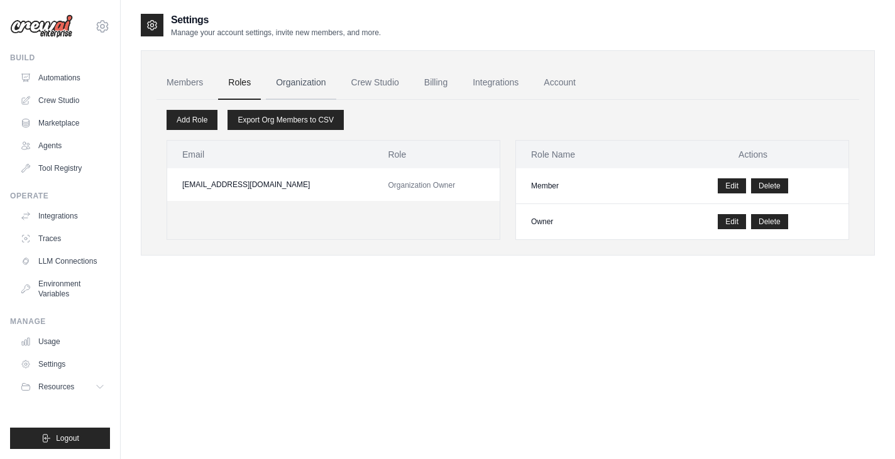
click at [291, 83] on link "Organization" at bounding box center [301, 83] width 70 height 34
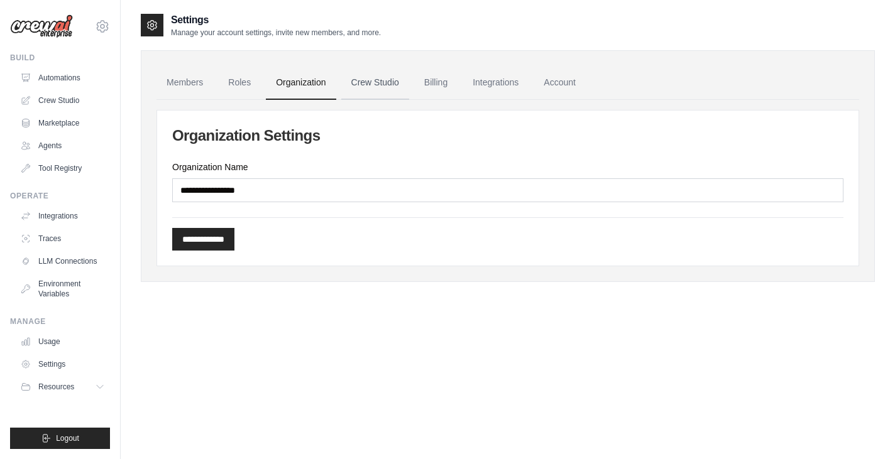
click at [365, 84] on link "Crew Studio" at bounding box center [375, 83] width 68 height 34
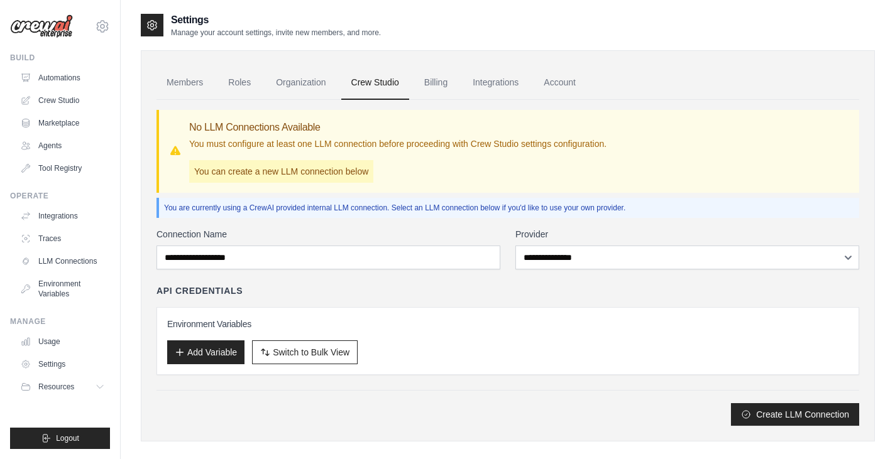
click at [432, 84] on link "Billing" at bounding box center [435, 83] width 43 height 34
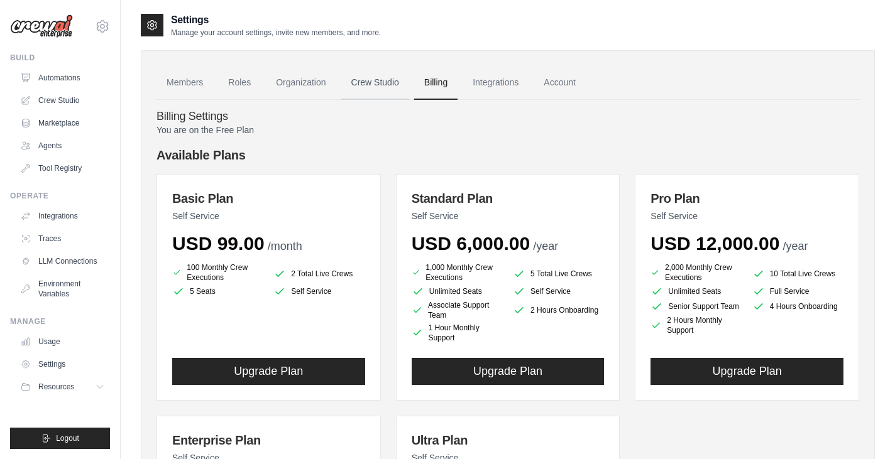
click at [388, 86] on link "Crew Studio" at bounding box center [375, 83] width 68 height 34
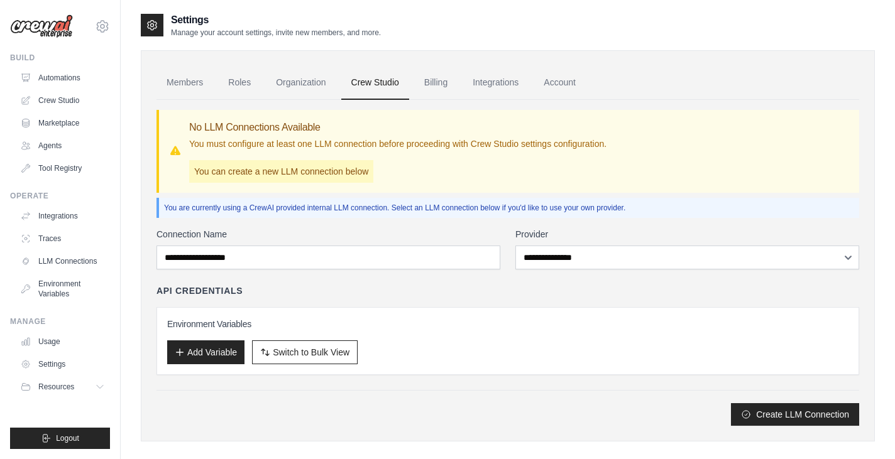
click at [310, 174] on p "You can create a new LLM connection below" at bounding box center [281, 171] width 184 height 23
click at [422, 79] on link "Billing" at bounding box center [435, 83] width 43 height 34
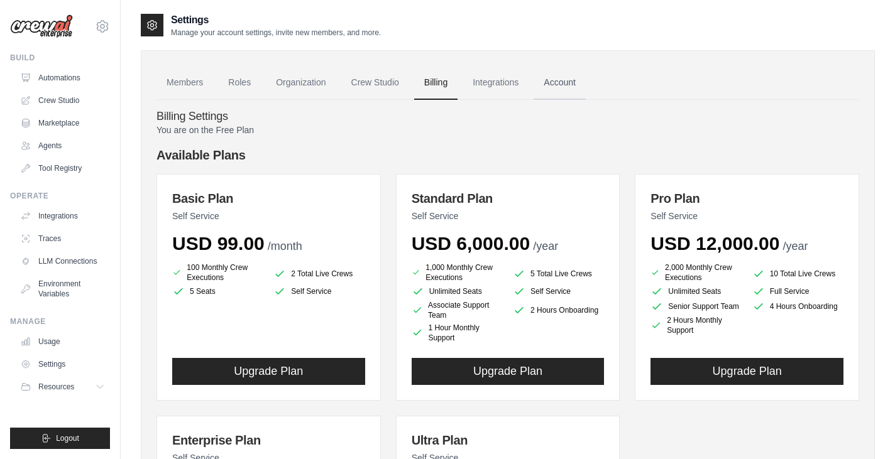
click at [556, 89] on link "Account" at bounding box center [560, 83] width 52 height 34
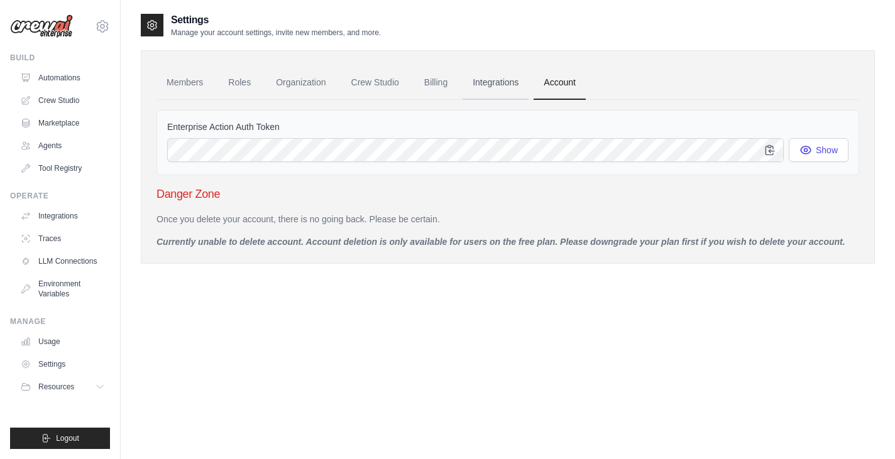
click at [497, 79] on link "Integrations" at bounding box center [496, 83] width 66 height 34
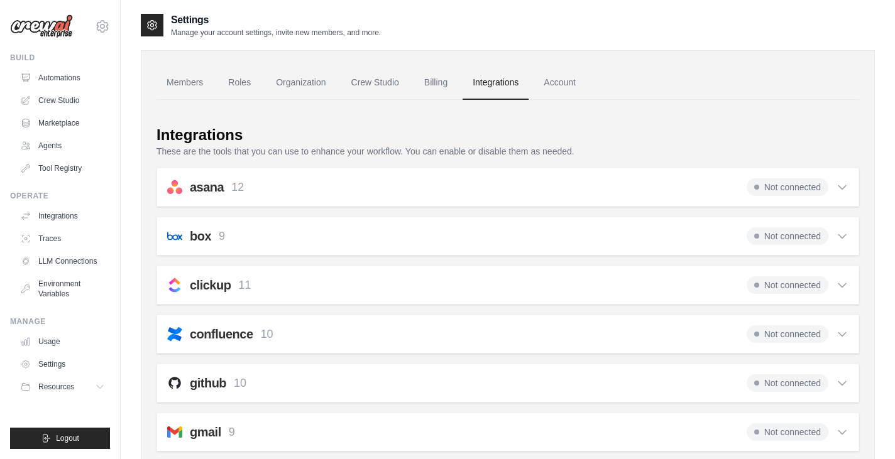
click at [841, 422] on div "gmail 9 Not connected Select all Send an Email: gmail_send_email Get an Email b…" at bounding box center [507, 432] width 703 height 39
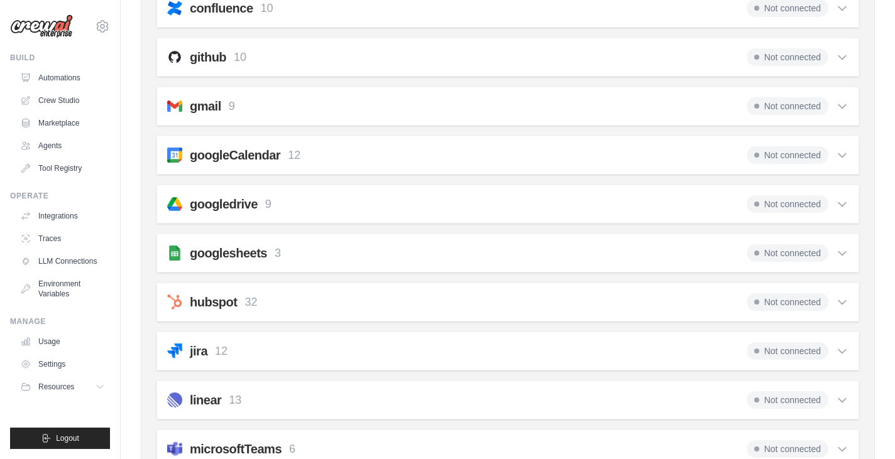
scroll to position [274, 0]
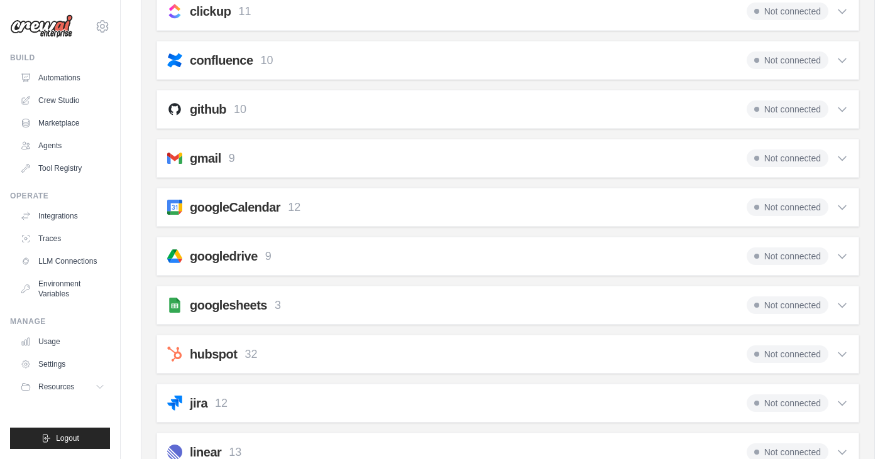
click at [839, 158] on icon at bounding box center [842, 158] width 13 height 13
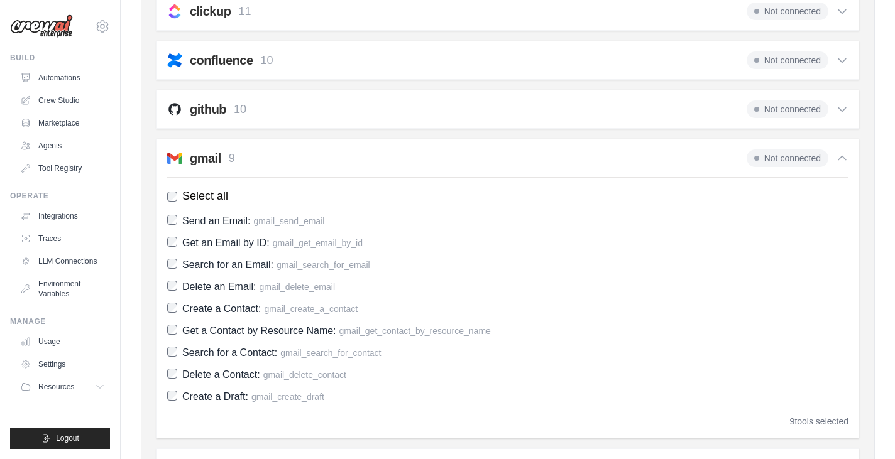
click at [375, 158] on div "gmail 9 Not connected" at bounding box center [507, 159] width 681 height 18
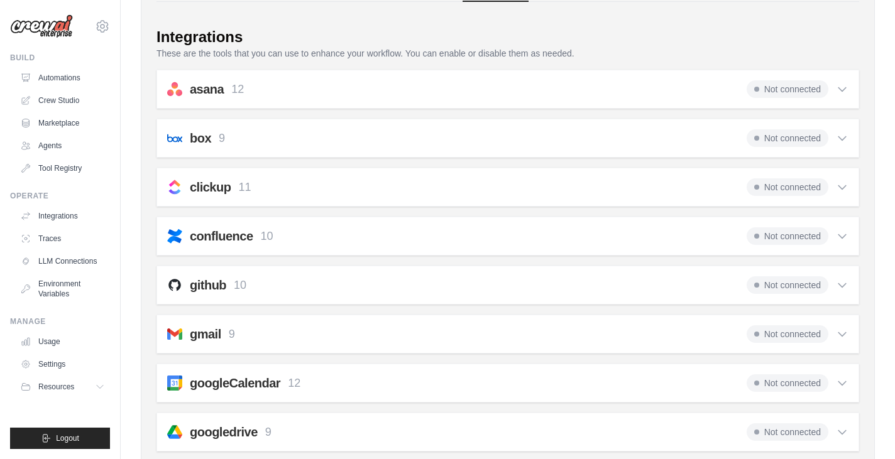
scroll to position [0, 0]
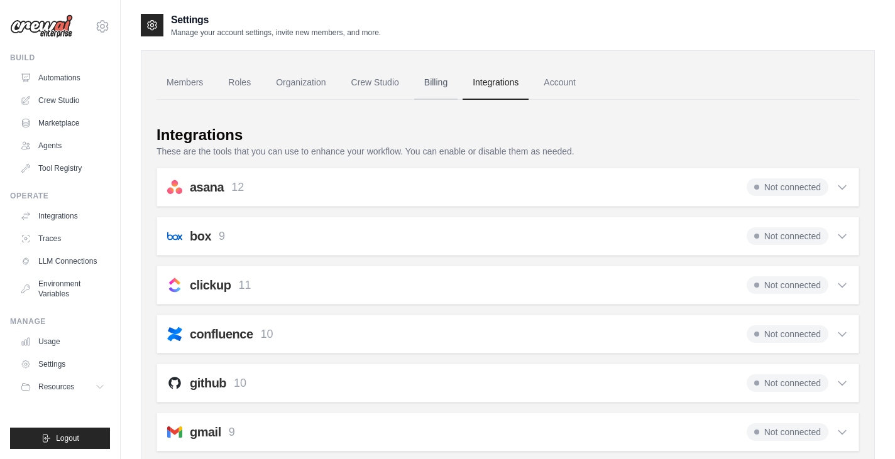
click at [424, 88] on link "Billing" at bounding box center [435, 83] width 43 height 34
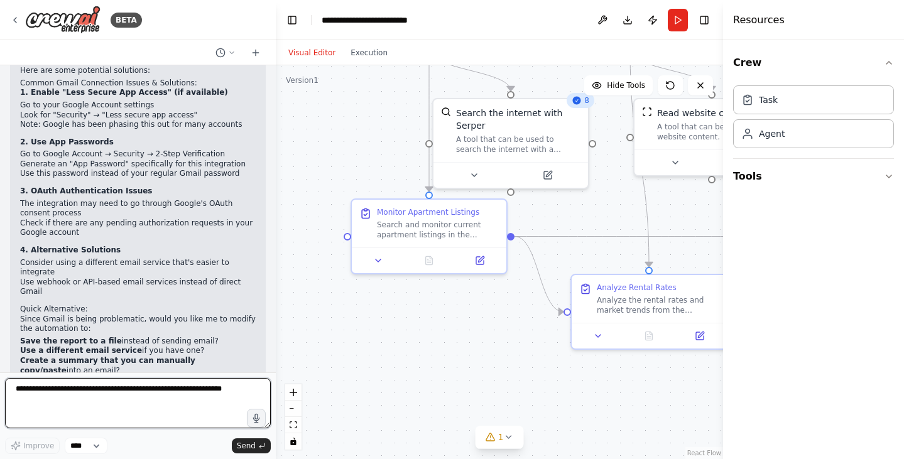
click at [157, 399] on textarea at bounding box center [138, 403] width 266 height 50
type textarea "**********"
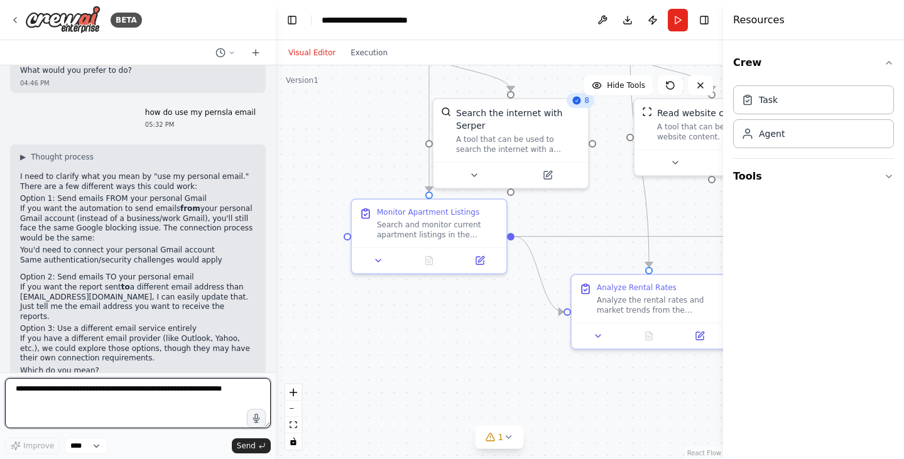
scroll to position [2039, 0]
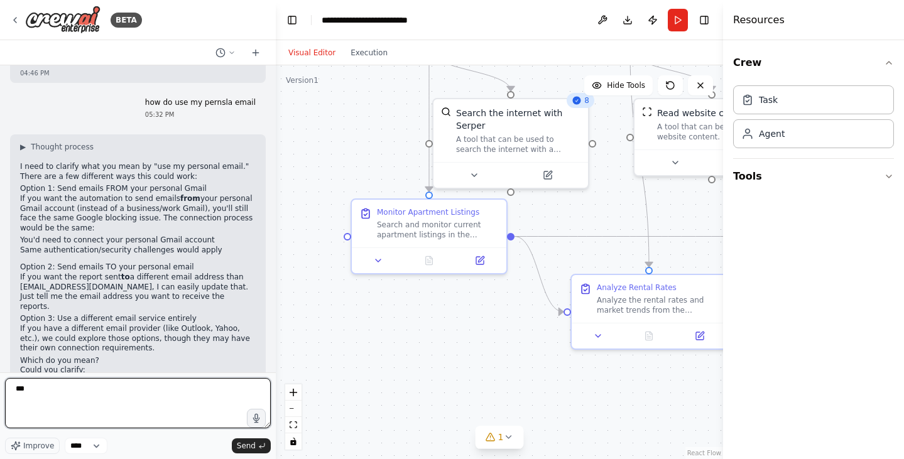
type textarea "***"
